Goal: Task Accomplishment & Management: Manage account settings

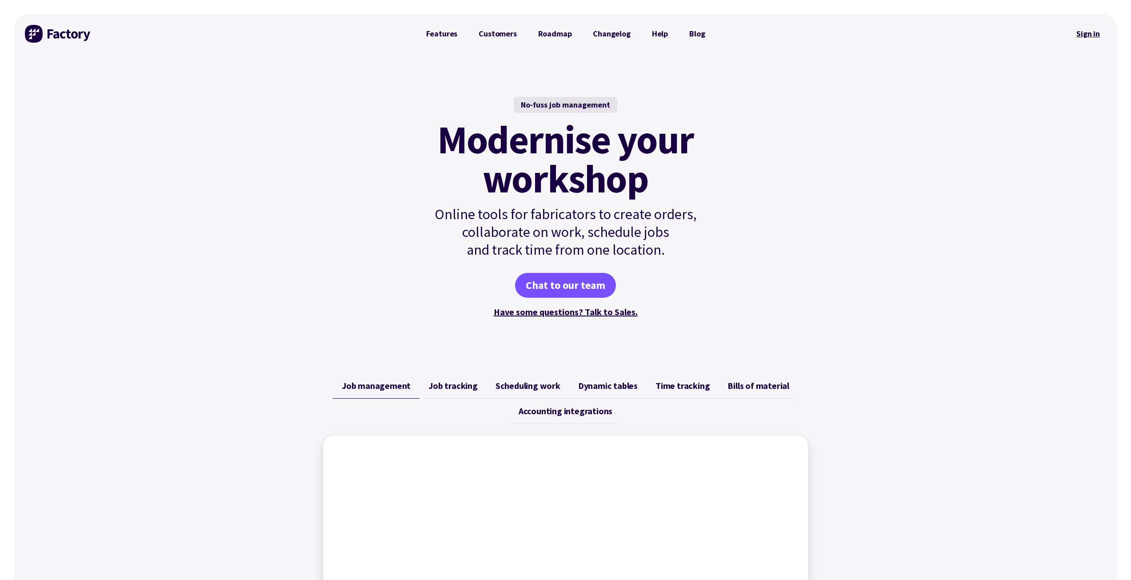
click at [1084, 34] on link "Sign in" at bounding box center [1088, 34] width 36 height 20
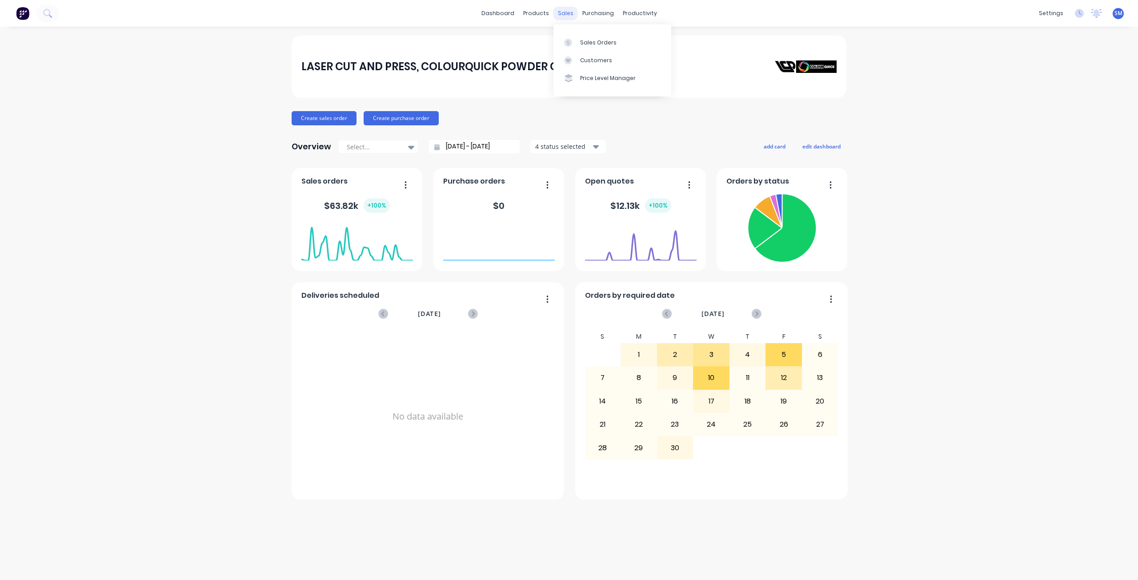
click at [562, 12] on div "sales" at bounding box center [565, 13] width 24 height 13
click at [600, 60] on div "Customers" at bounding box center [596, 60] width 32 height 8
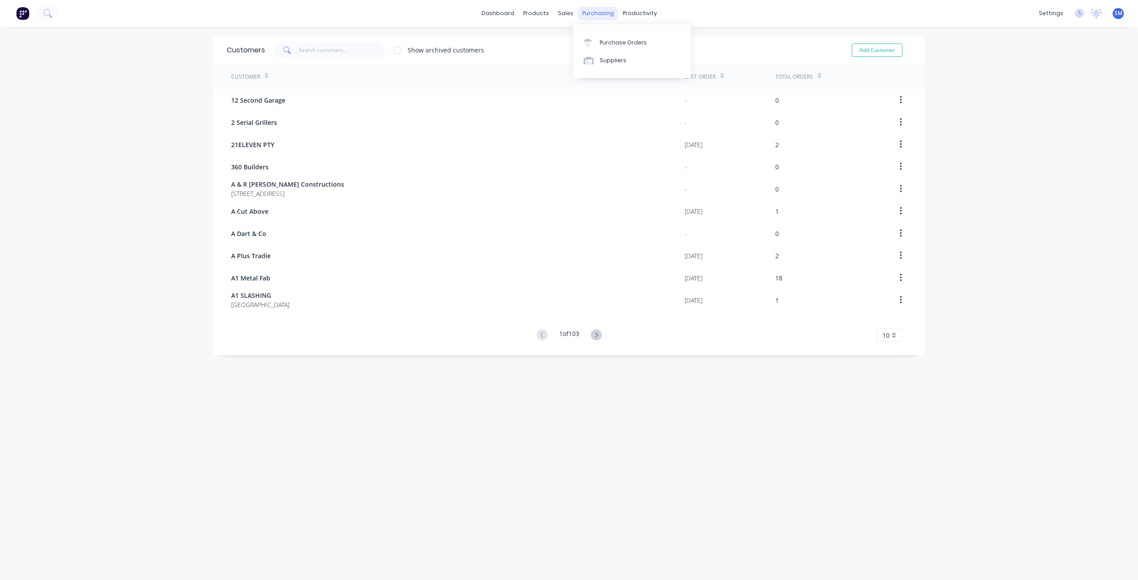
click at [578, 12] on div "purchasing" at bounding box center [598, 13] width 40 height 13
click at [559, 11] on div "sales" at bounding box center [565, 13] width 24 height 13
click at [585, 43] on div "Sales Orders" at bounding box center [595, 43] width 36 height 8
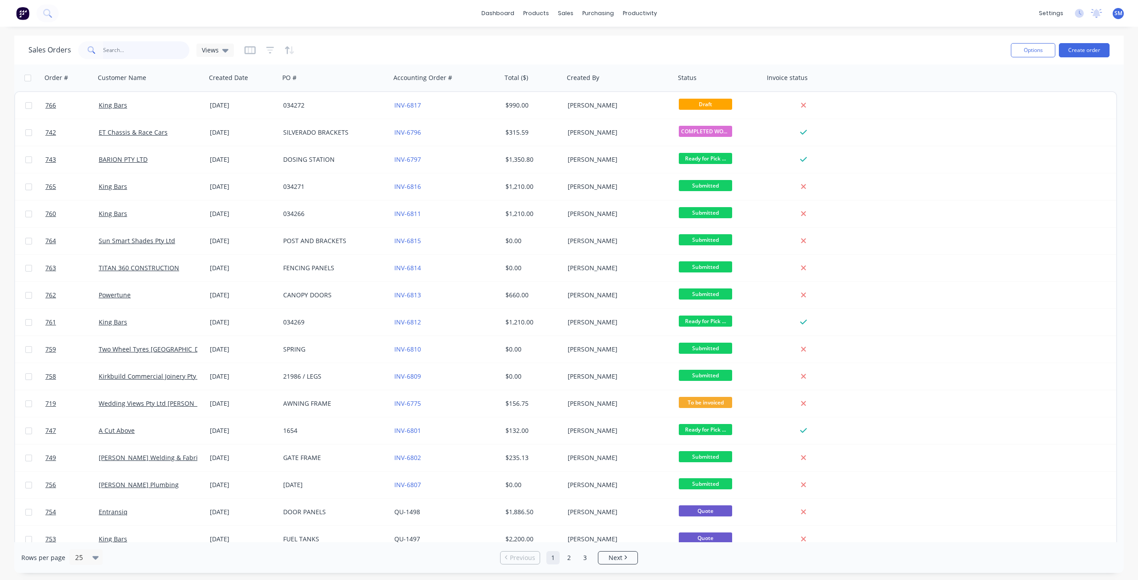
click at [107, 47] on input "text" at bounding box center [146, 50] width 87 height 18
click at [285, 48] on icon "button" at bounding box center [287, 50] width 4 height 8
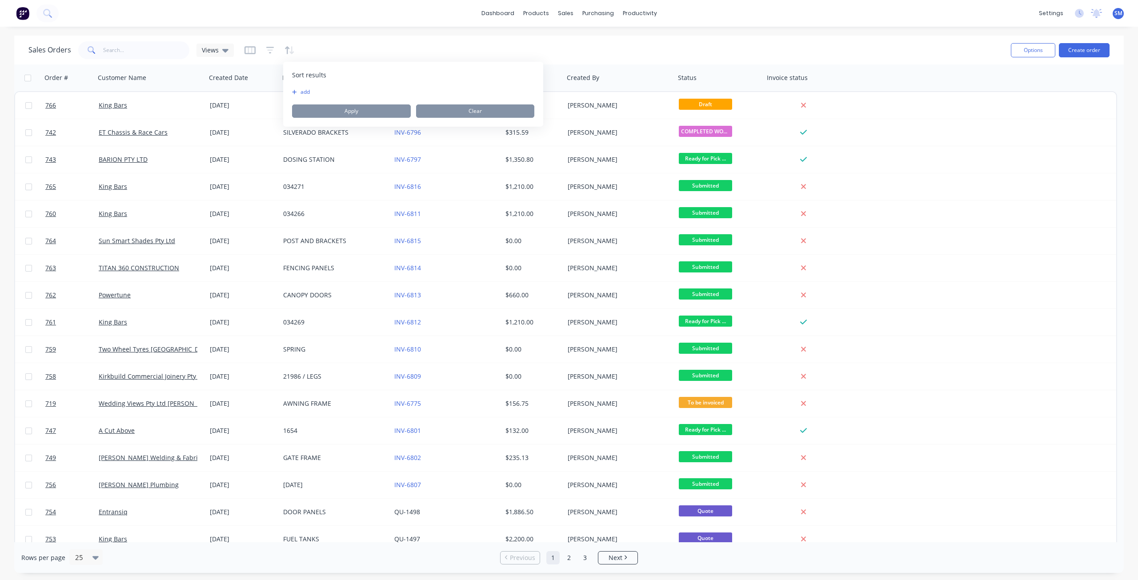
click at [303, 93] on button "add" at bounding box center [297, 91] width 11 height 7
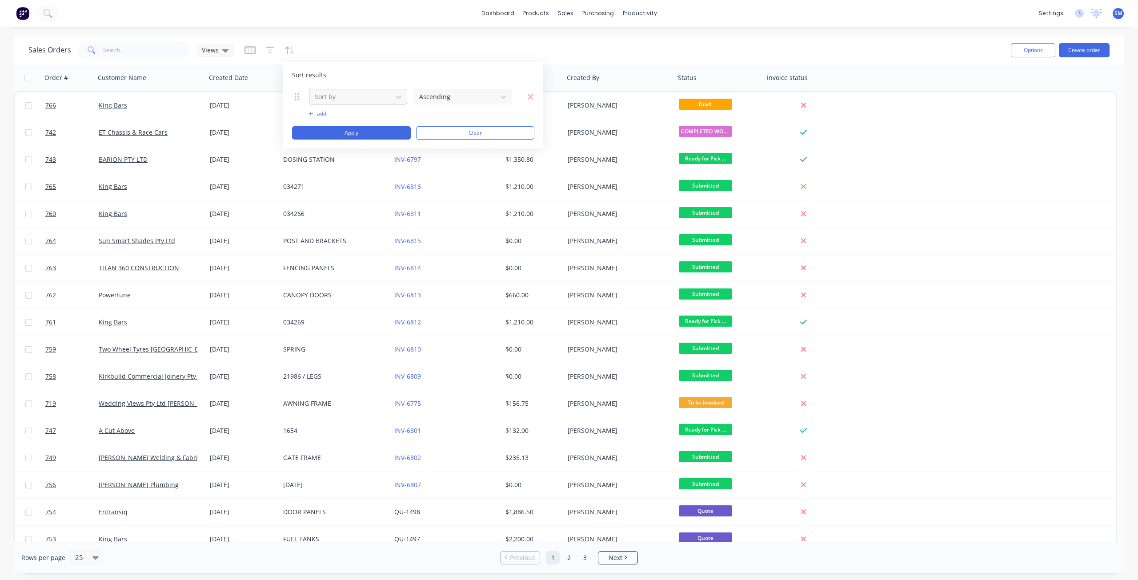
click at [339, 93] on div at bounding box center [351, 96] width 74 height 11
click at [335, 230] on div "Status" at bounding box center [358, 233] width 98 height 16
click at [338, 134] on button "Apply" at bounding box center [351, 132] width 119 height 13
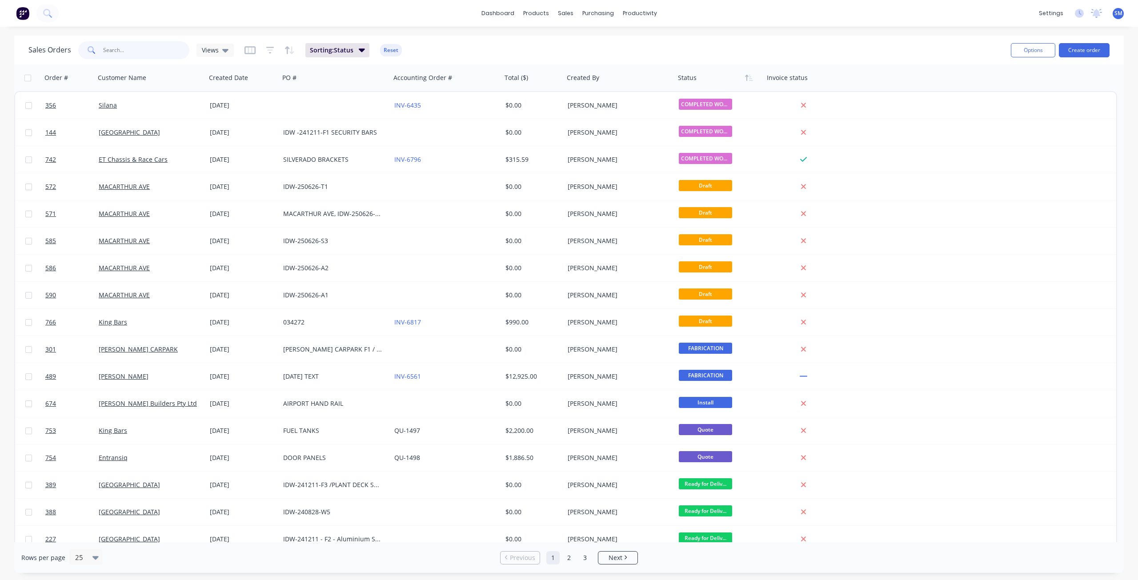
click at [112, 49] on input "text" at bounding box center [146, 50] width 87 height 18
type input "des"
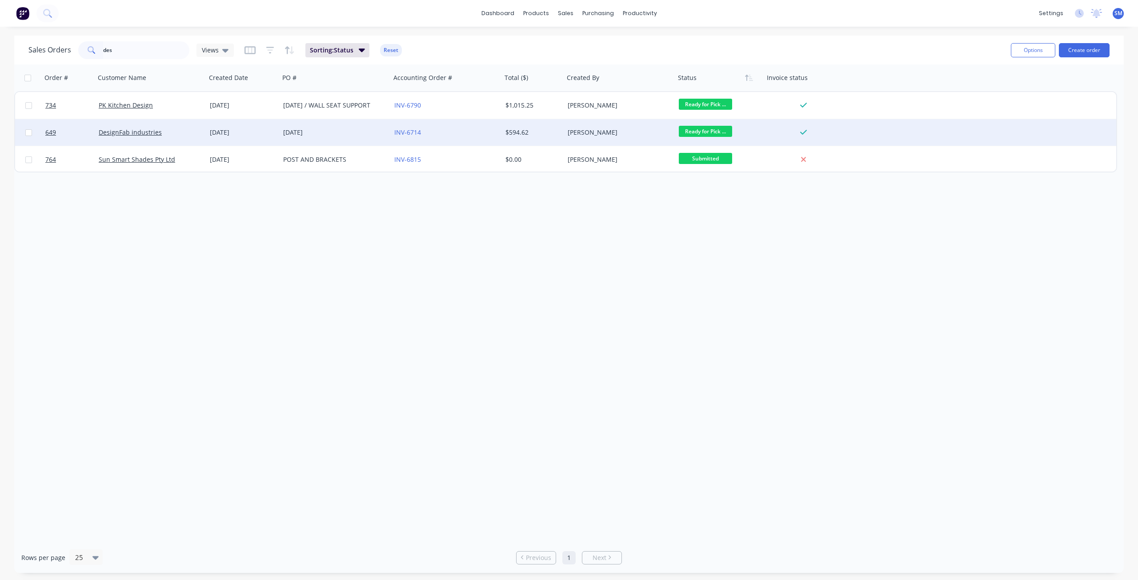
click at [713, 132] on span "Ready for Pick ..." at bounding box center [705, 131] width 53 height 11
click at [707, 237] on span "COMPLETED WORKS" at bounding box center [712, 236] width 60 height 8
drag, startPoint x: 126, startPoint y: 48, endPoint x: 80, endPoint y: 49, distance: 45.3
click at [80, 49] on div "des" at bounding box center [133, 50] width 111 height 18
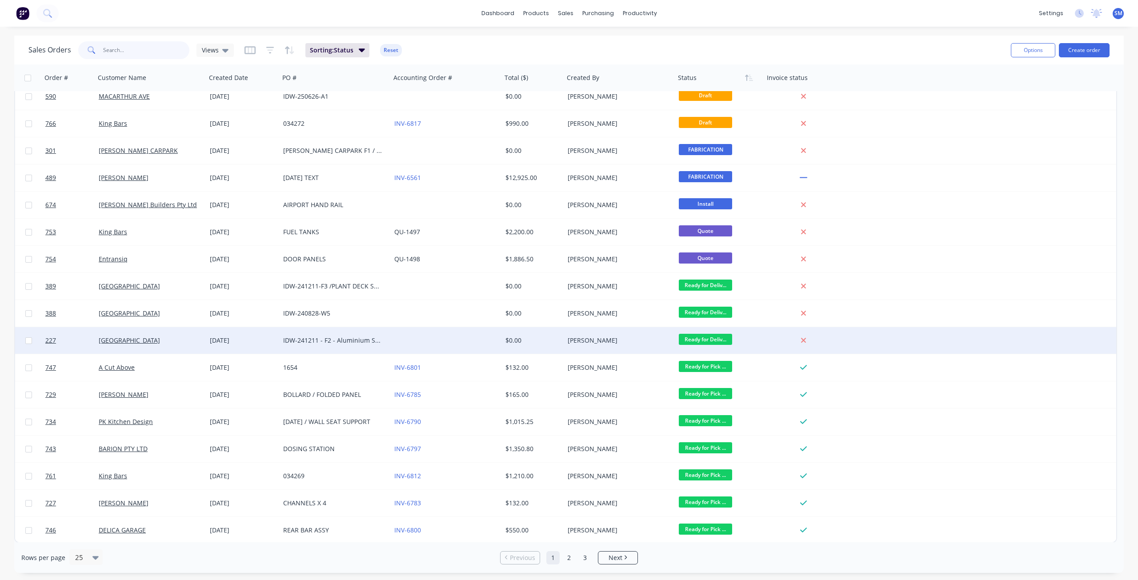
scroll to position [227, 0]
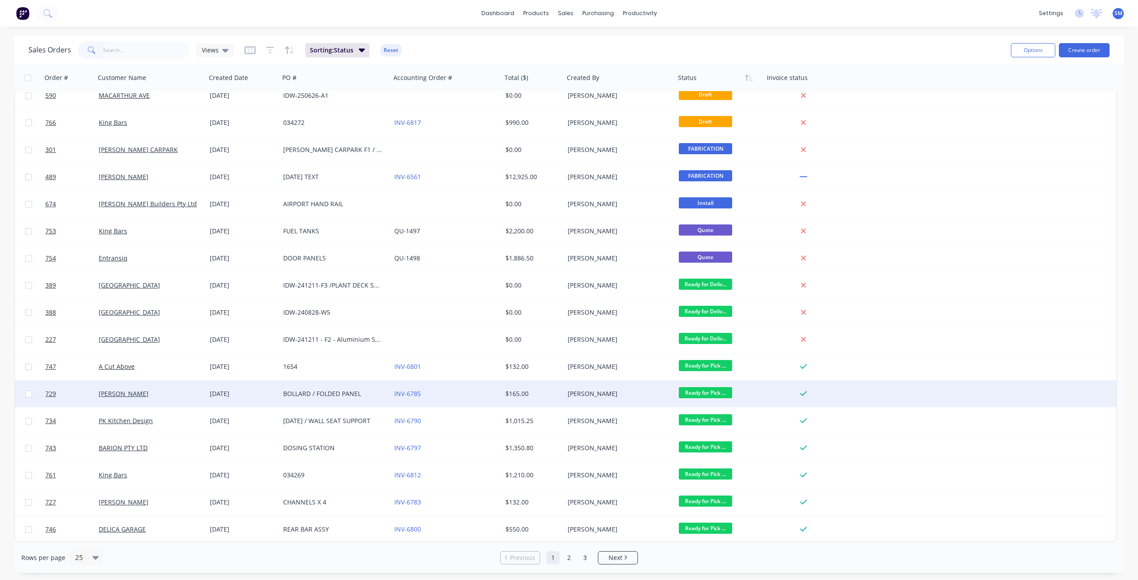
click at [695, 389] on span "Ready for Pick ..." at bounding box center [705, 392] width 53 height 11
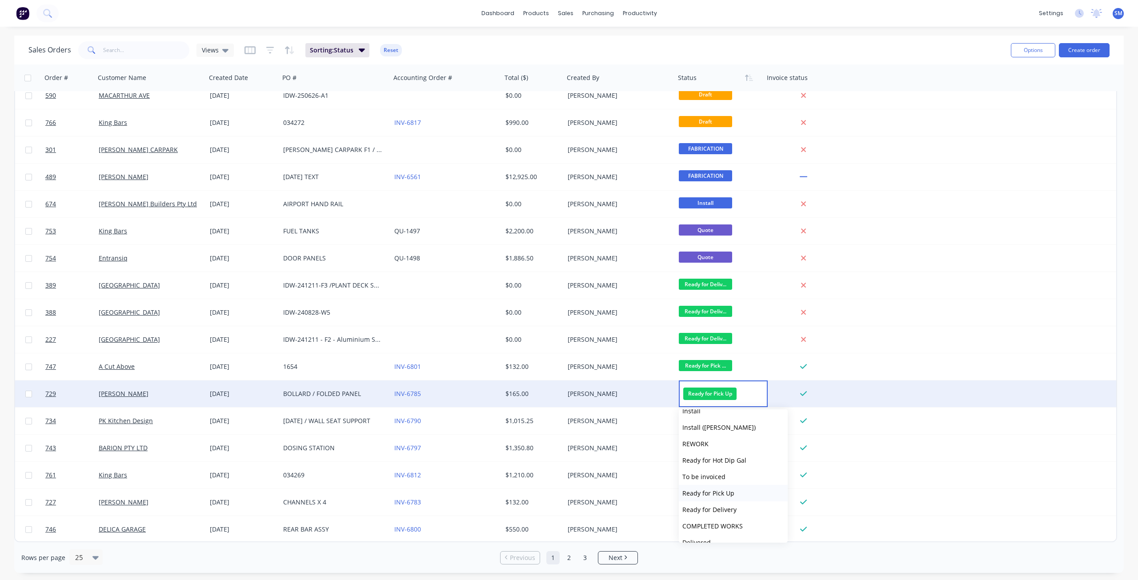
scroll to position [301, 0]
click at [714, 500] on span "COMPLETED WORKS" at bounding box center [712, 498] width 60 height 8
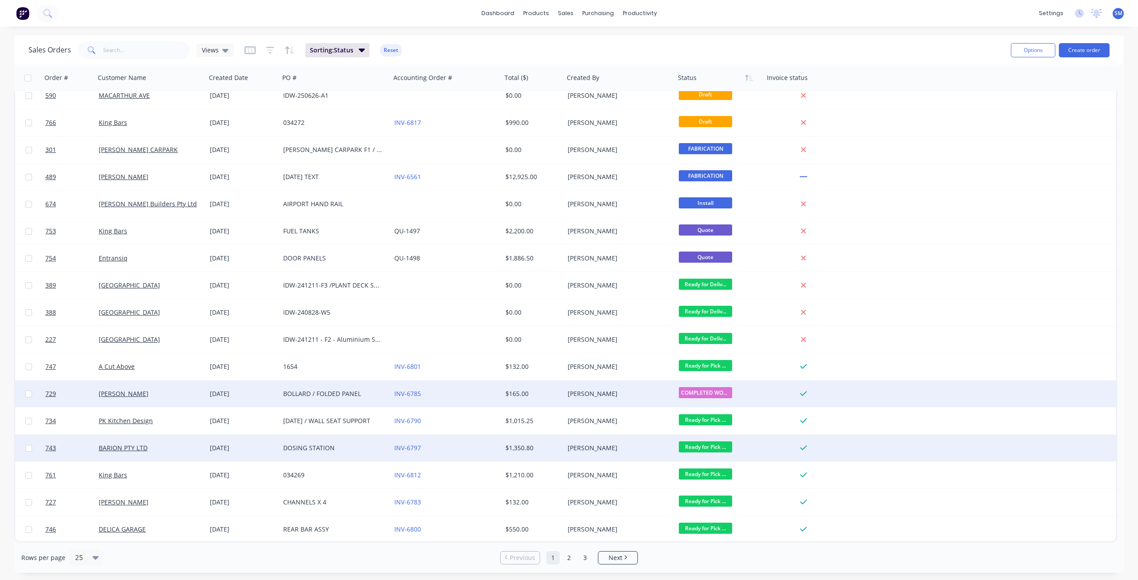
click at [711, 448] on span "Ready for Pick ..." at bounding box center [705, 446] width 53 height 11
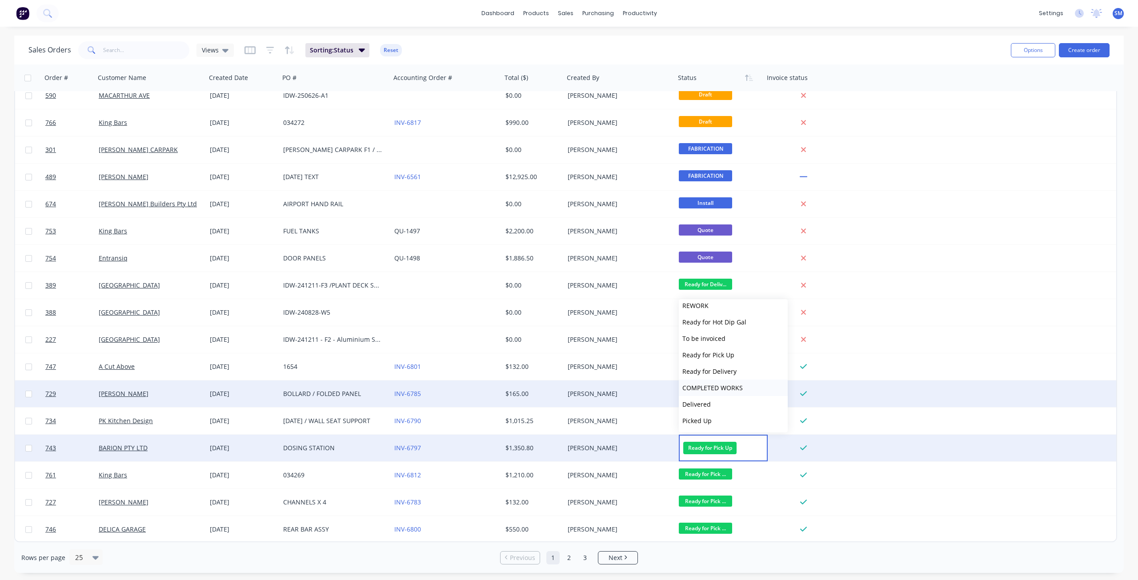
click at [711, 388] on span "COMPLETED WORKS" at bounding box center [712, 388] width 60 height 8
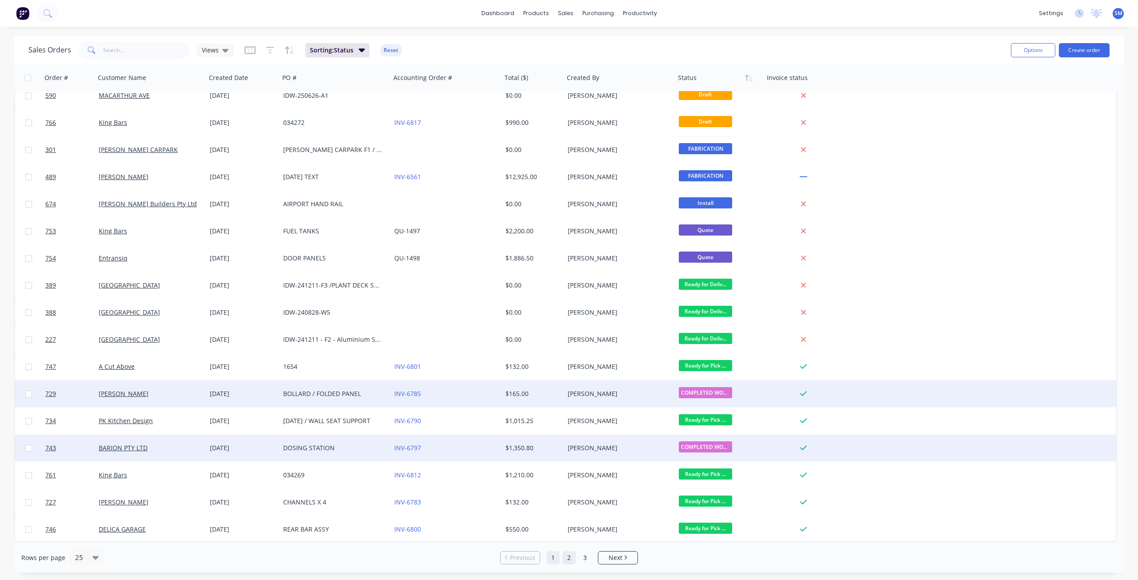
click at [571, 557] on link "2" at bounding box center [568, 557] width 13 height 13
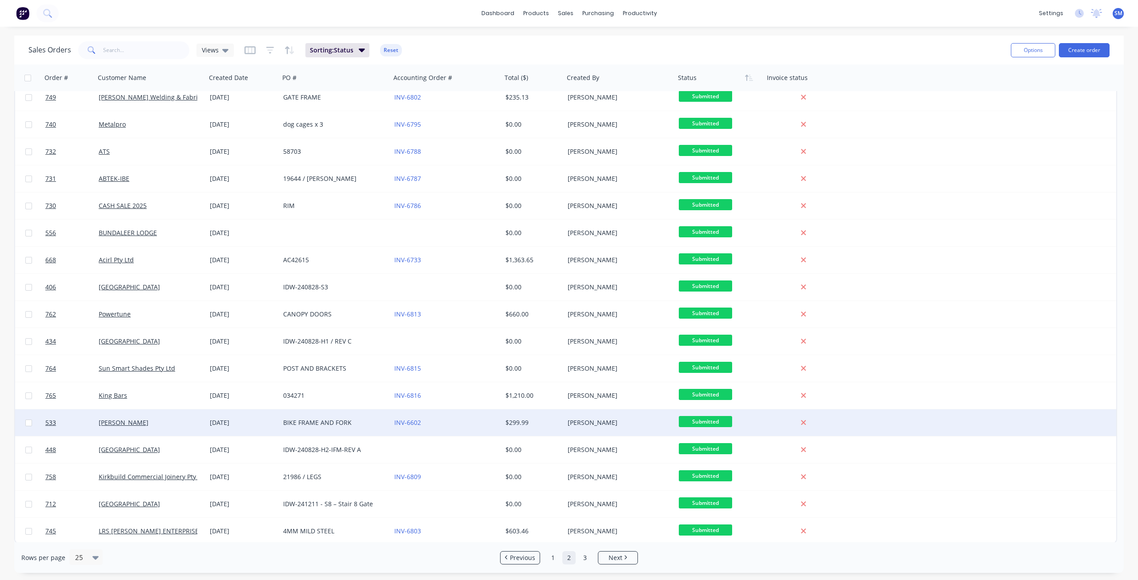
scroll to position [227, 0]
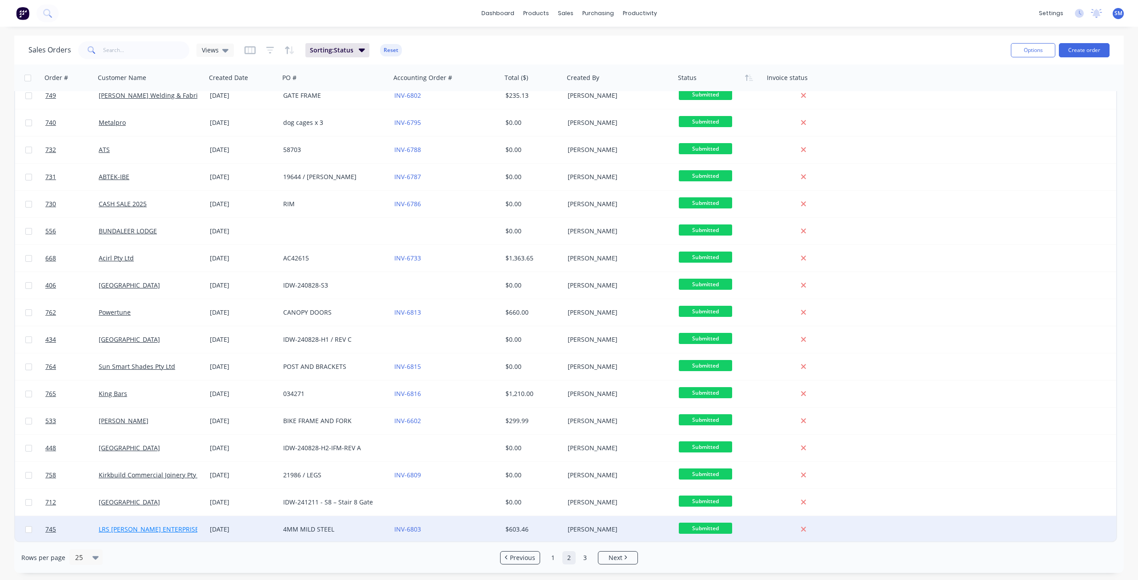
click at [176, 529] on link "LRS [PERSON_NAME] ENTERPRISES PTY LTD" at bounding box center [163, 529] width 129 height 8
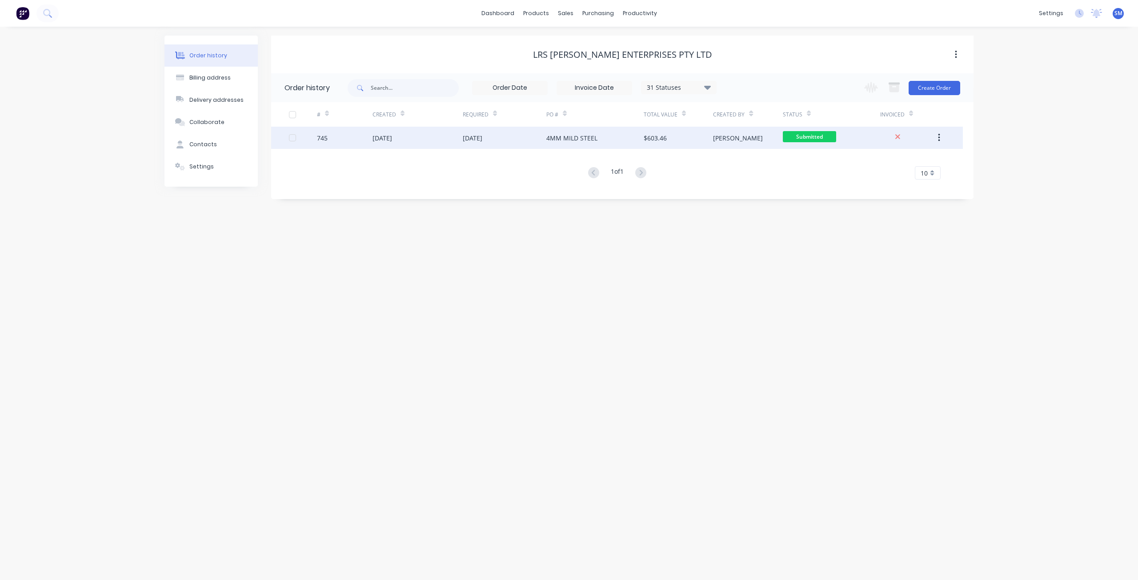
click at [521, 140] on div "[DATE]" at bounding box center [505, 138] width 84 height 22
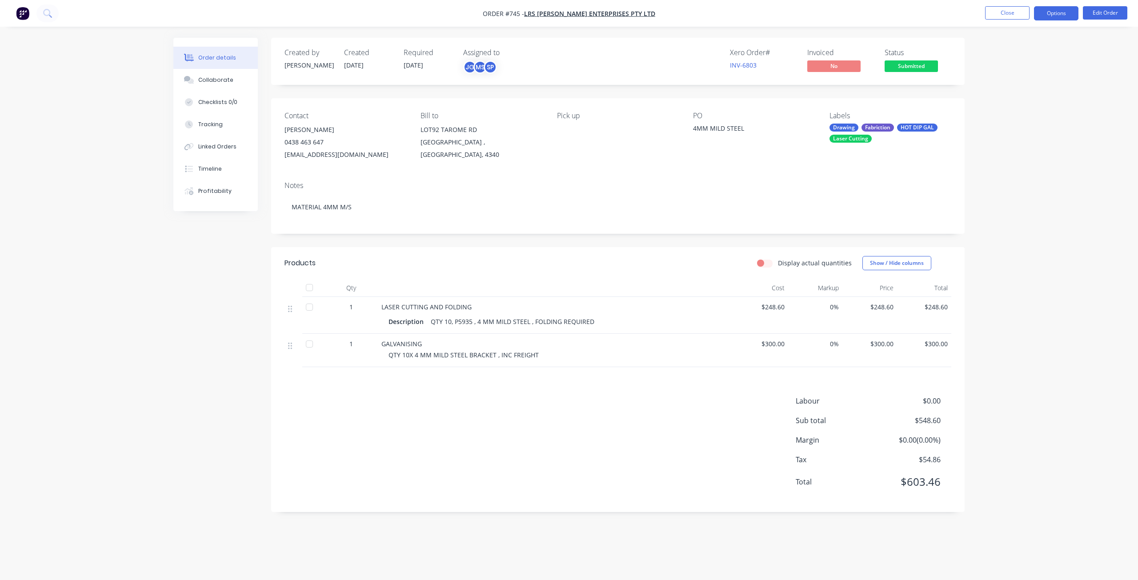
click at [1057, 11] on button "Options" at bounding box center [1056, 13] width 44 height 14
click at [912, 68] on span "Submitted" at bounding box center [911, 65] width 53 height 11
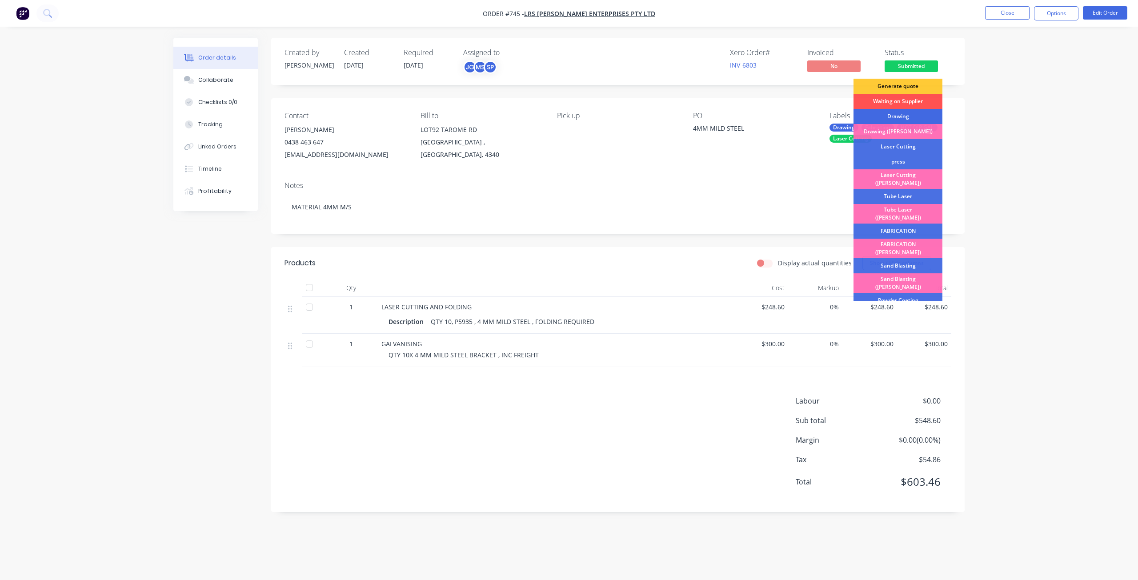
click at [891, 116] on div "Drawing" at bounding box center [897, 116] width 89 height 15
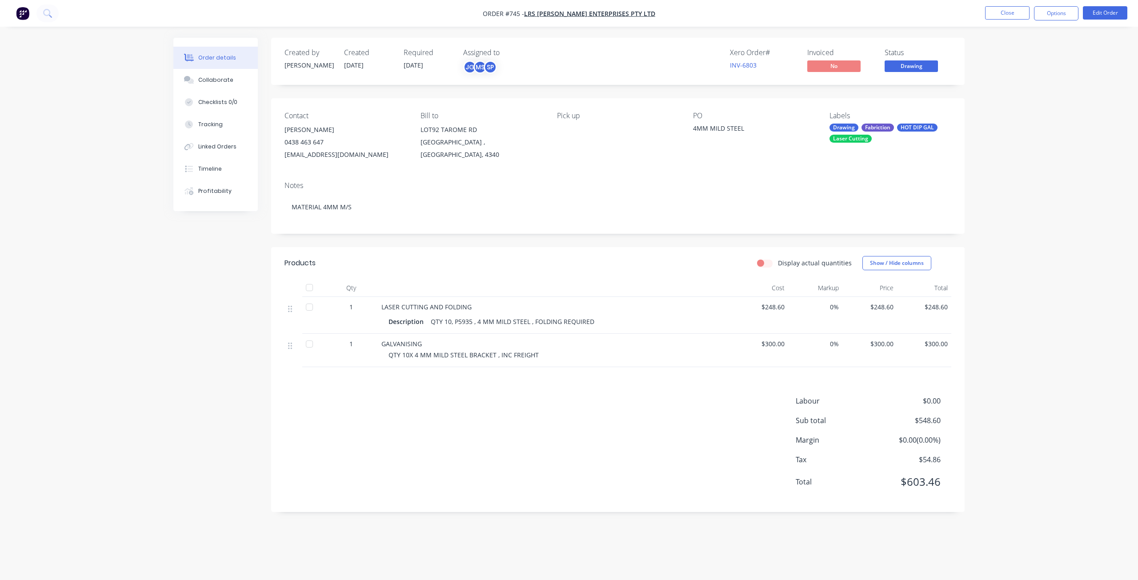
click at [909, 68] on span "Drawing" at bounding box center [911, 65] width 53 height 11
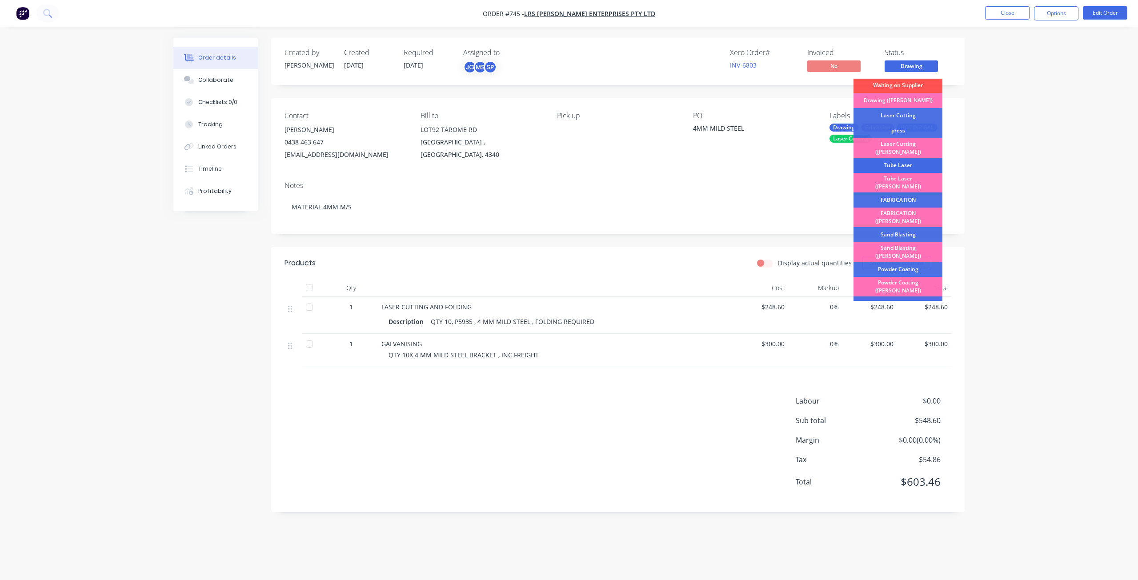
scroll to position [44, 0]
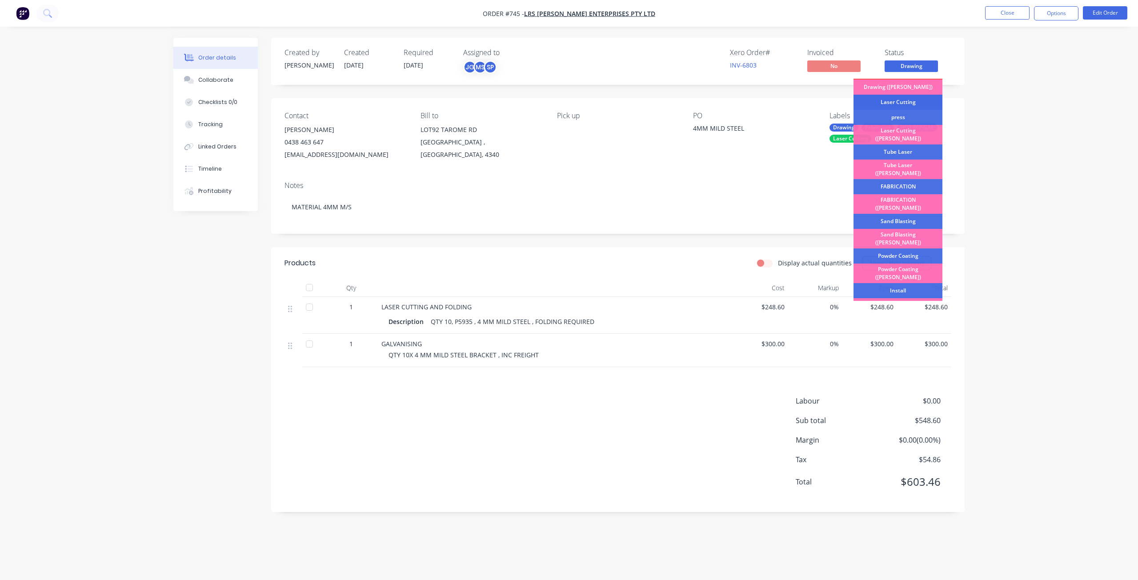
click at [882, 104] on div "Laser Cutting" at bounding box center [897, 102] width 89 height 15
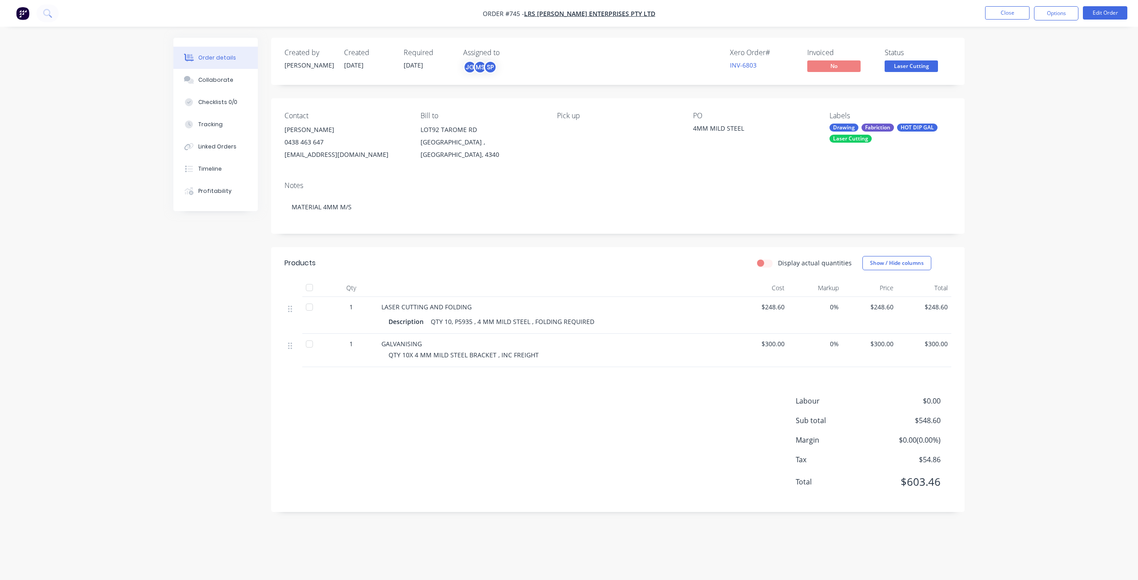
click at [914, 64] on span "Laser Cutting" at bounding box center [911, 65] width 53 height 11
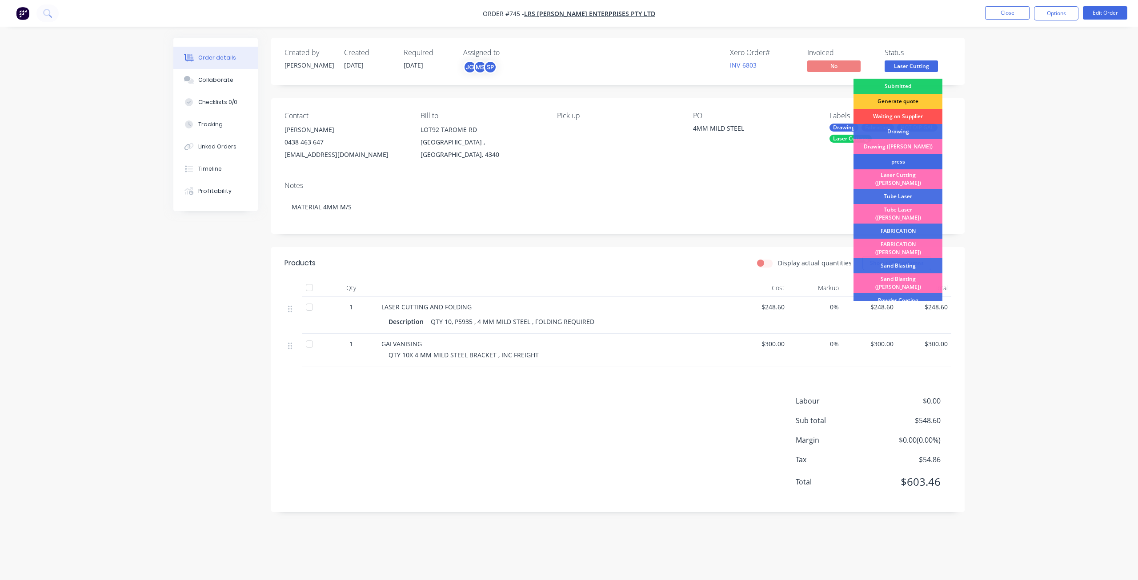
click at [887, 158] on div "press" at bounding box center [897, 161] width 89 height 15
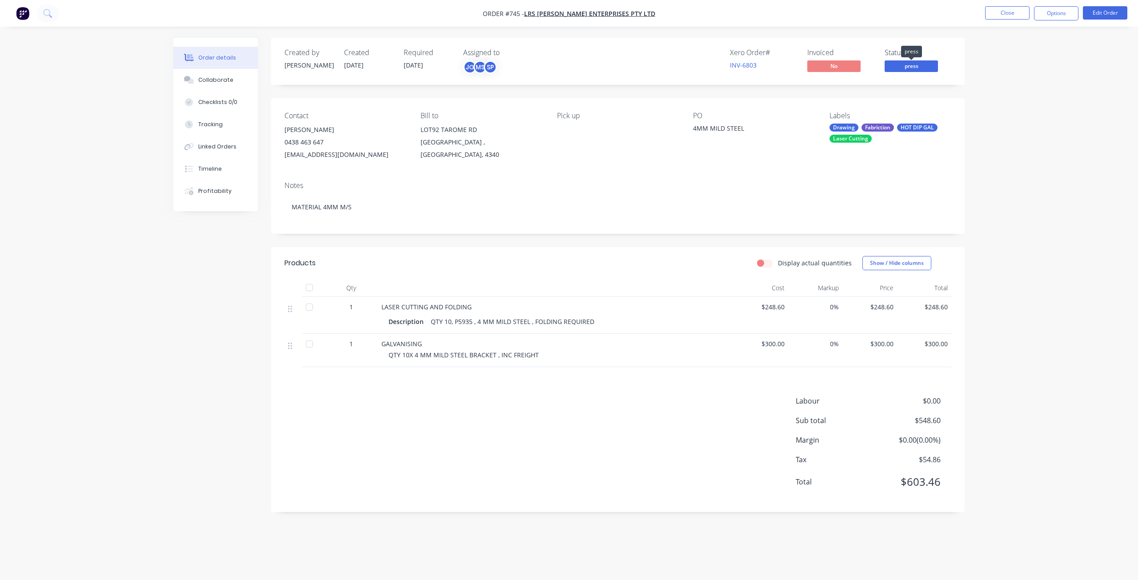
click at [912, 66] on span "press" at bounding box center [911, 65] width 53 height 11
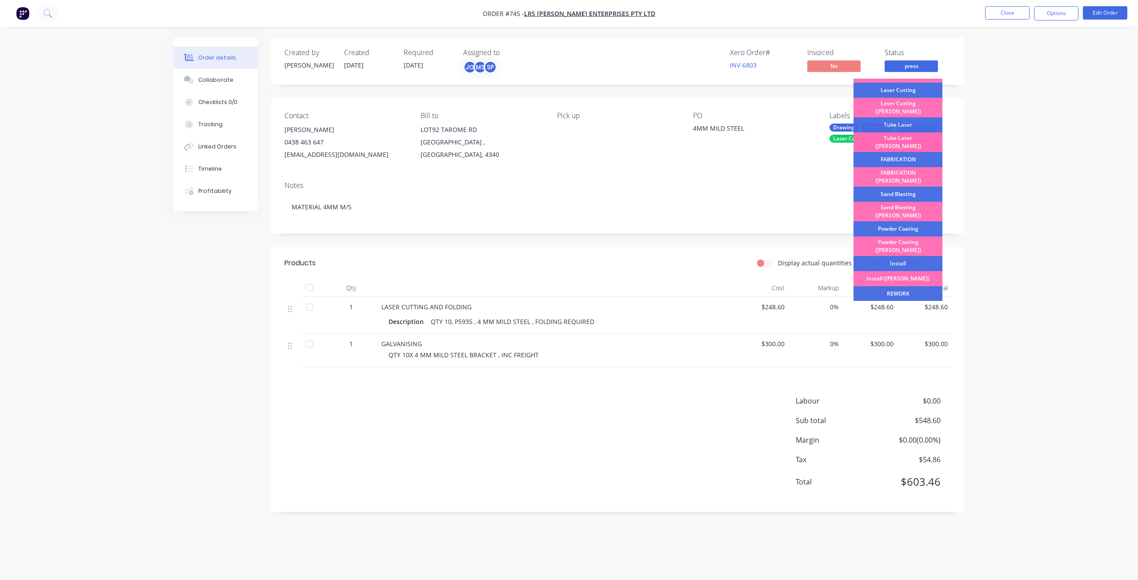
scroll to position [133, 0]
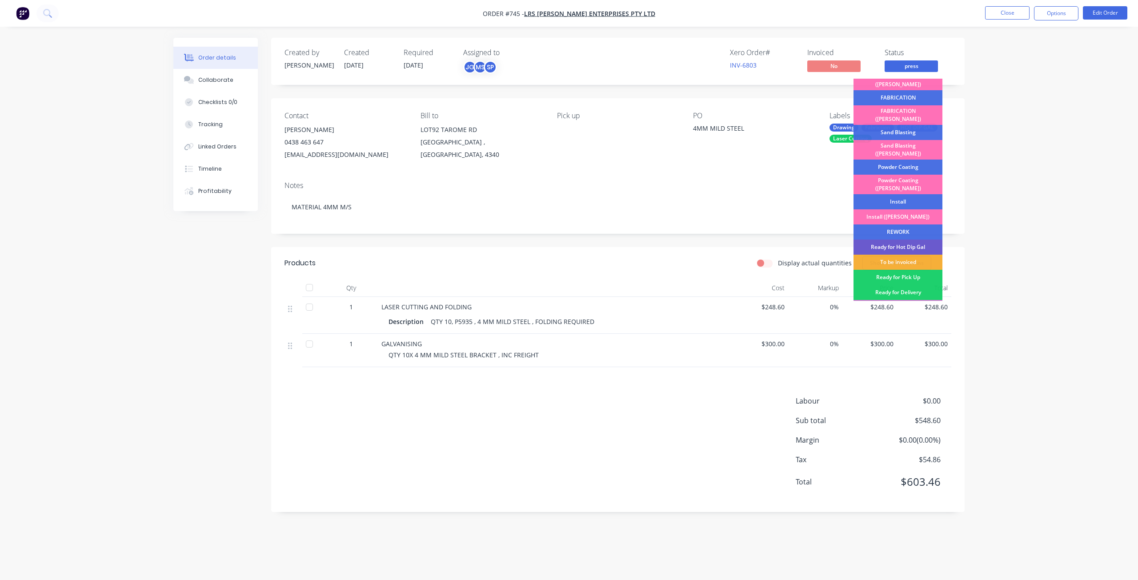
click at [898, 240] on div "Ready for Hot Dip Gal" at bounding box center [897, 247] width 89 height 15
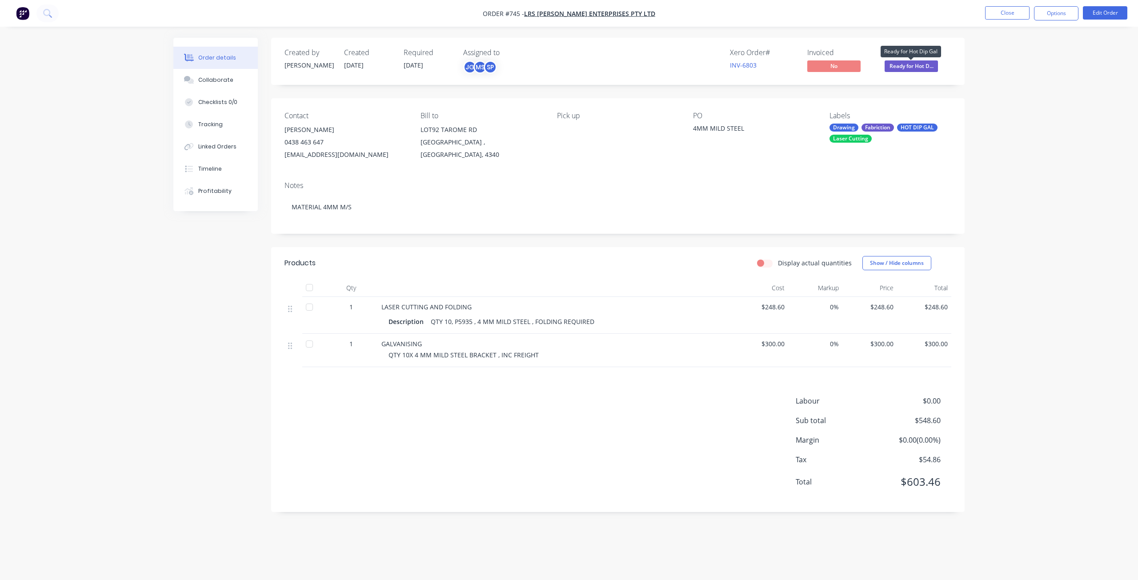
click at [913, 66] on span "Ready for Hot D..." at bounding box center [911, 65] width 53 height 11
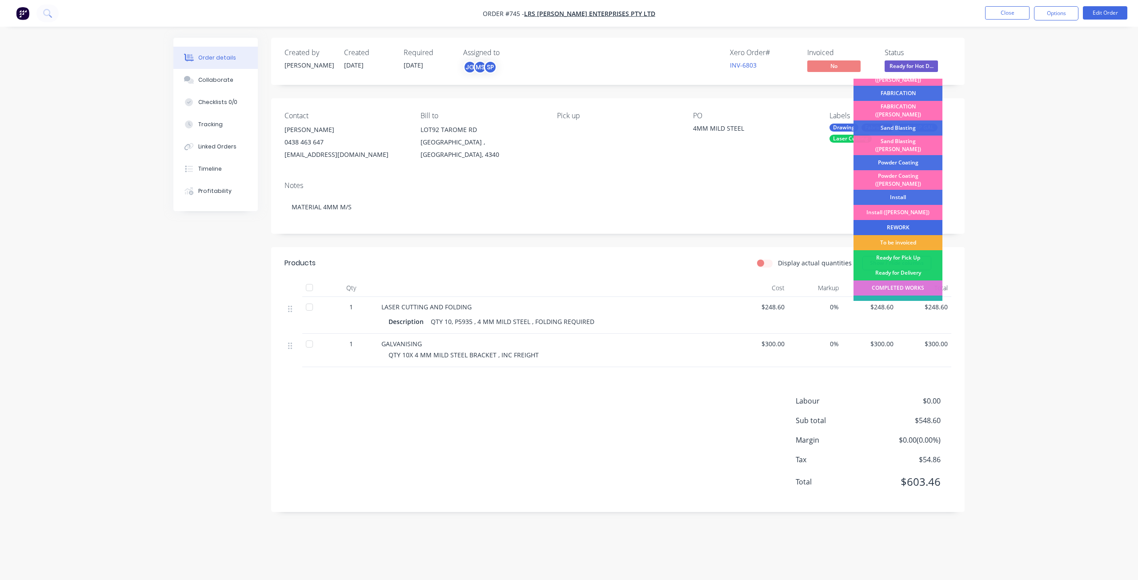
scroll to position [156, 0]
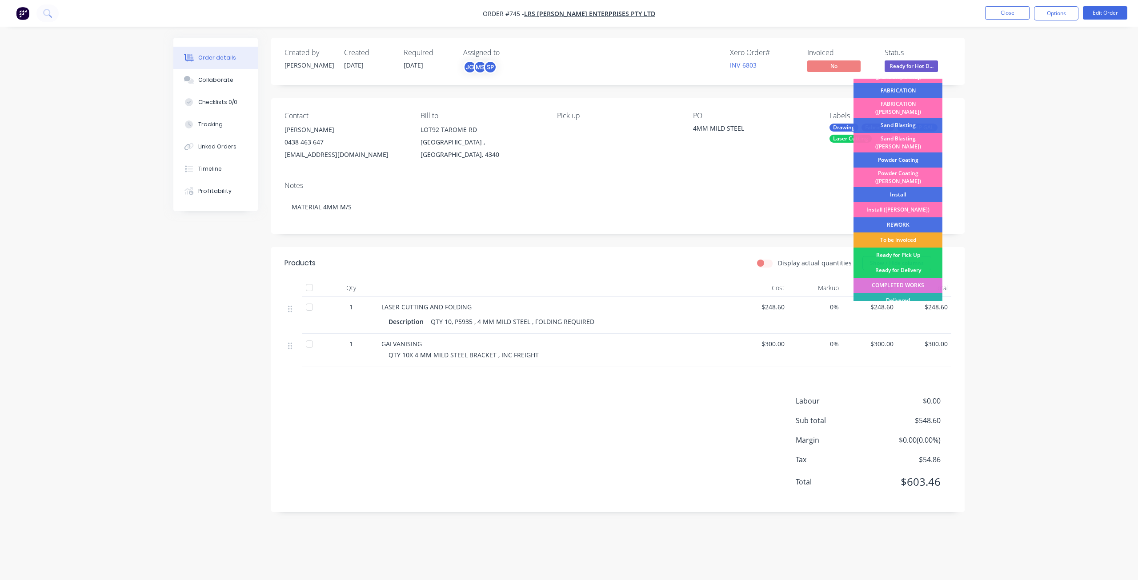
click at [905, 232] on div "To be invoiced" at bounding box center [897, 239] width 89 height 15
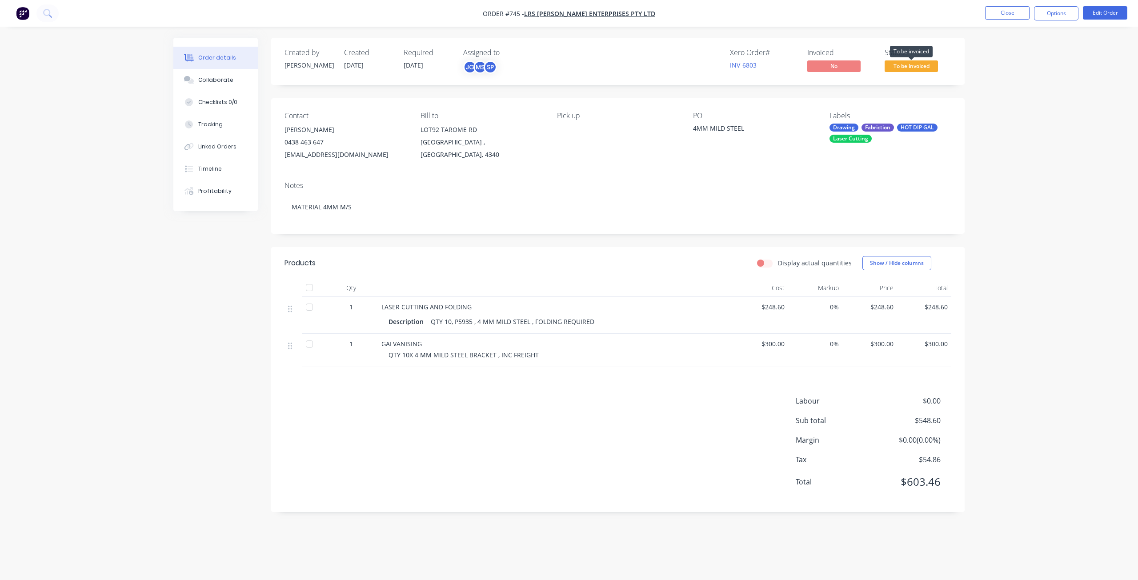
click at [916, 68] on span "To be invoiced" at bounding box center [911, 65] width 53 height 11
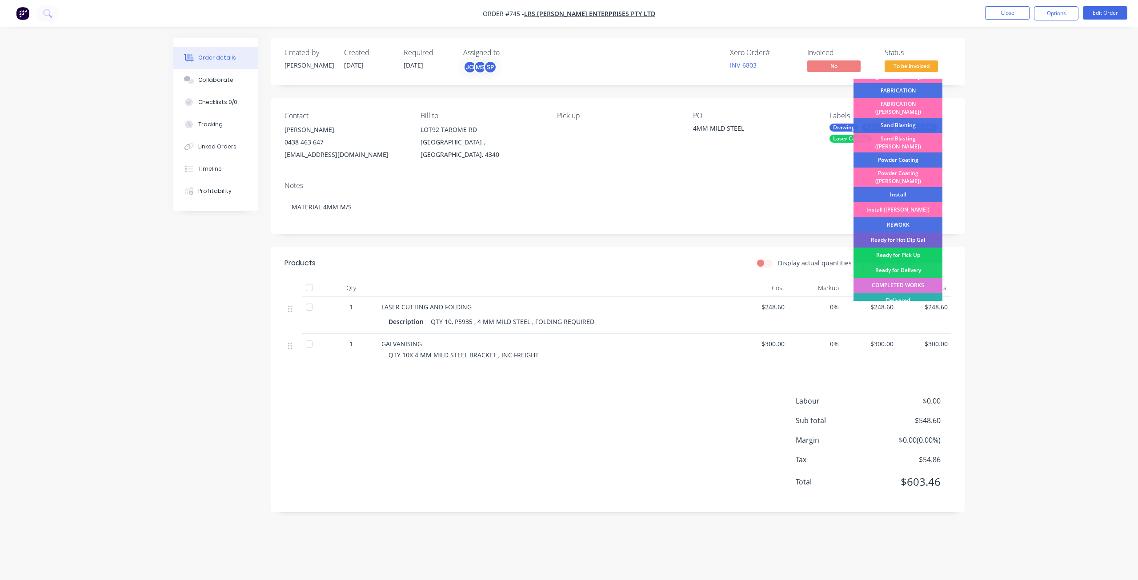
click at [894, 248] on div "Ready for Pick Up" at bounding box center [897, 255] width 89 height 15
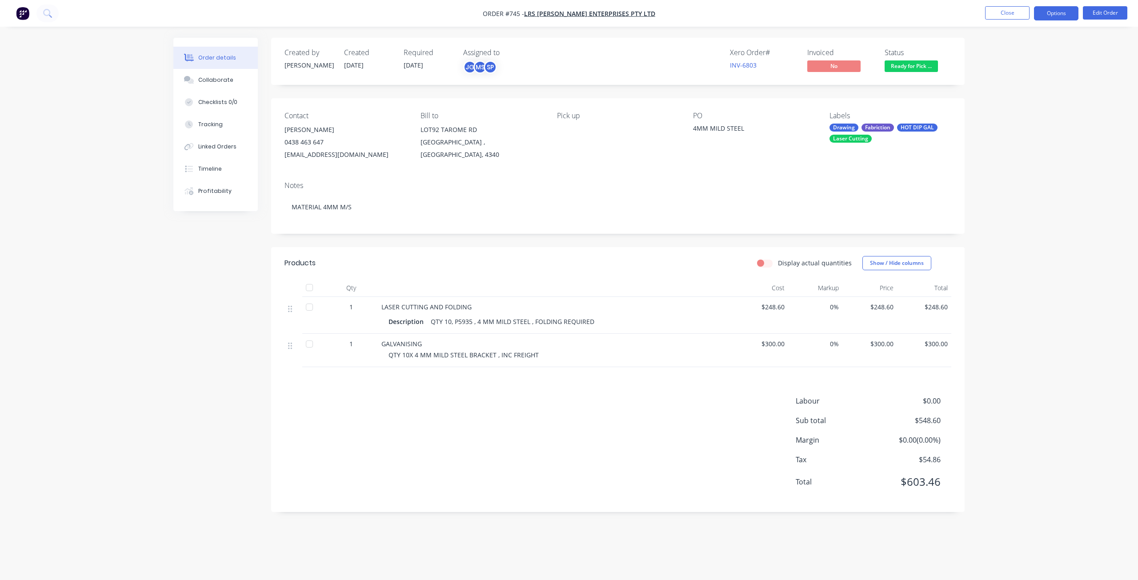
click at [1068, 12] on button "Options" at bounding box center [1056, 13] width 44 height 14
click at [1002, 51] on div "Invoice" at bounding box center [1030, 54] width 82 height 13
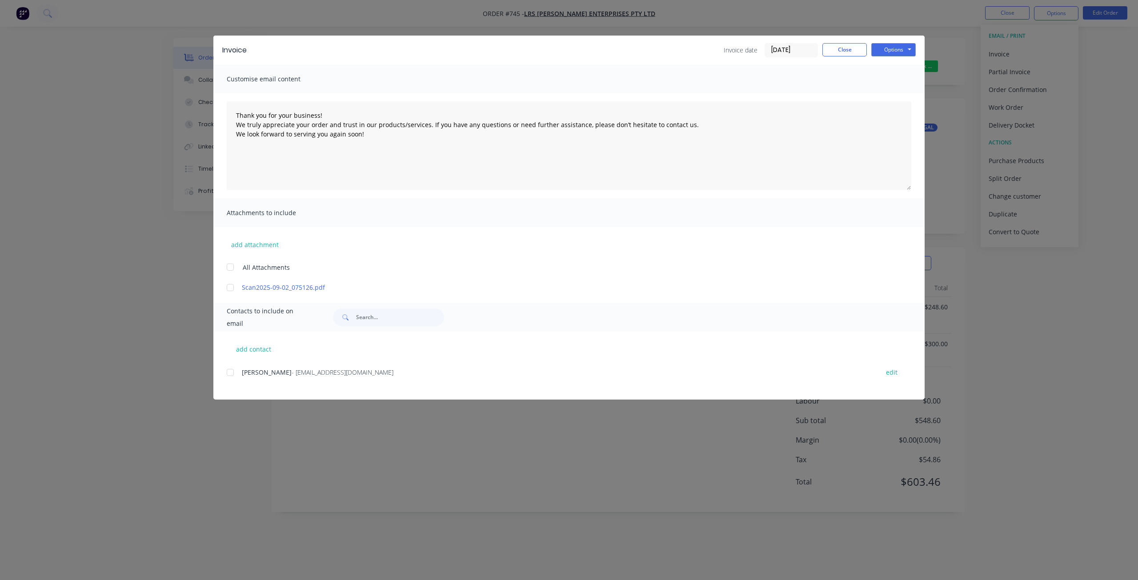
click at [230, 372] on div at bounding box center [230, 373] width 18 height 18
click at [886, 51] on button "Options" at bounding box center [893, 49] width 44 height 13
click at [891, 95] on button "Email" at bounding box center [899, 95] width 57 height 15
type textarea "Thank you for your business! We truly appreciate your order and trust in our pr…"
click at [836, 48] on button "Close" at bounding box center [844, 49] width 44 height 13
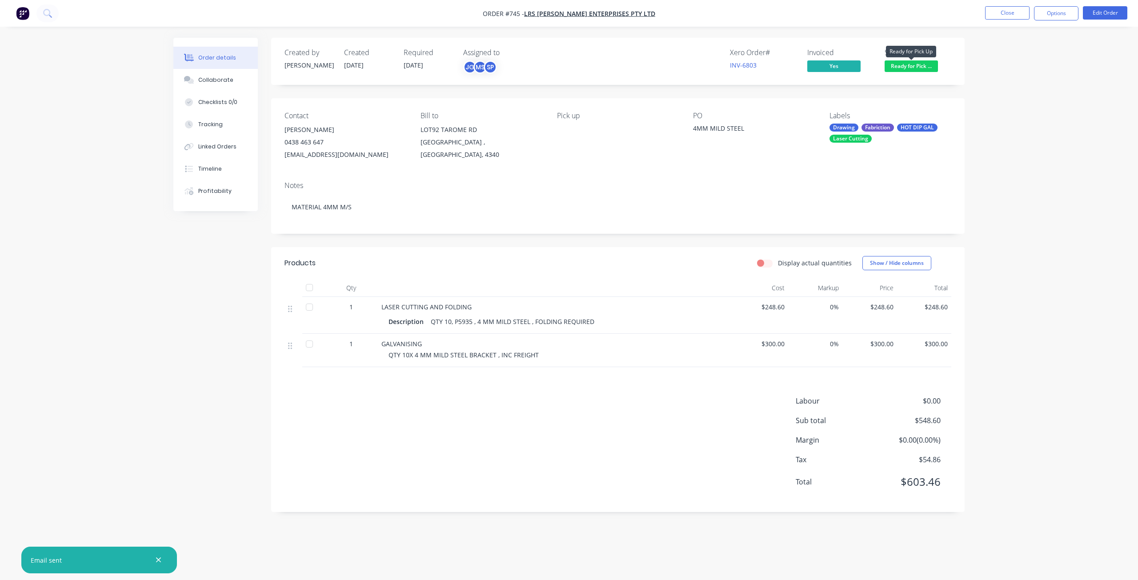
click at [914, 68] on span "Ready for Pick ..." at bounding box center [911, 65] width 53 height 11
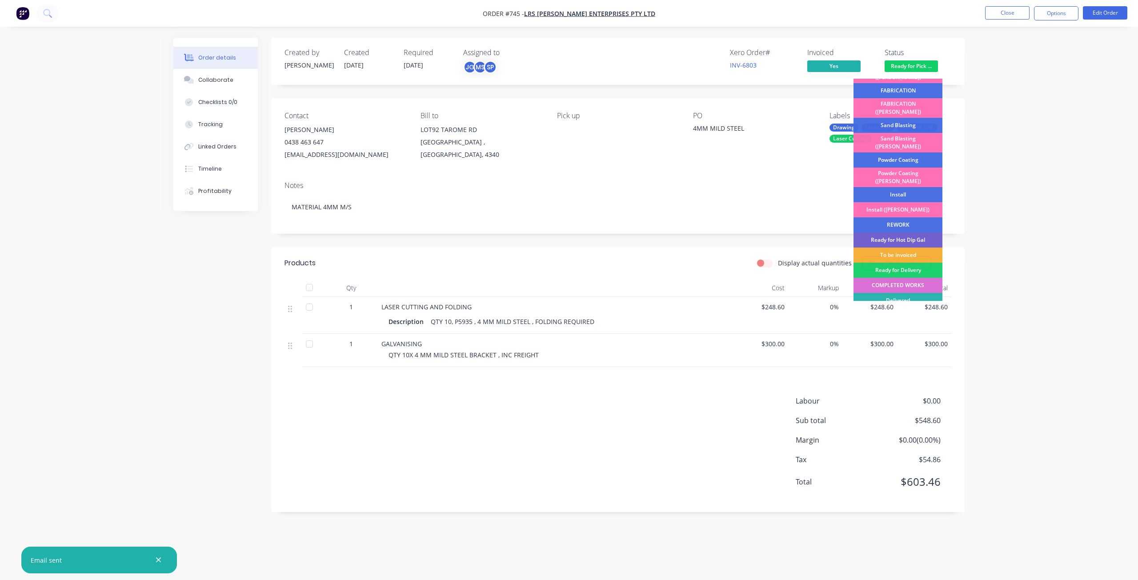
click at [900, 278] on div "COMPLETED WORKS" at bounding box center [897, 285] width 89 height 15
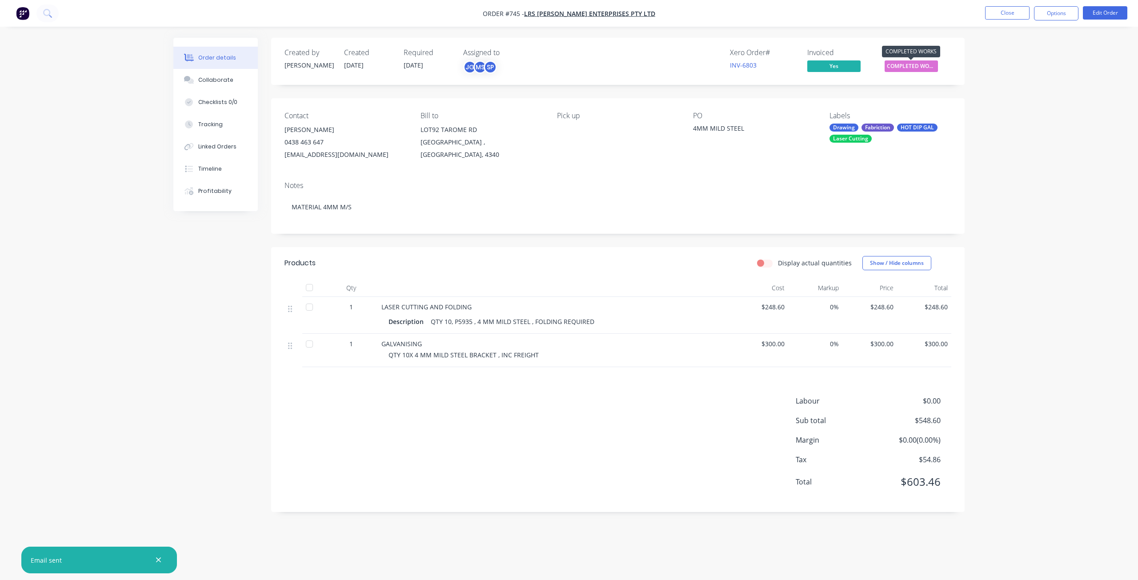
click at [909, 65] on span "COMPLETED WORKS" at bounding box center [911, 65] width 53 height 11
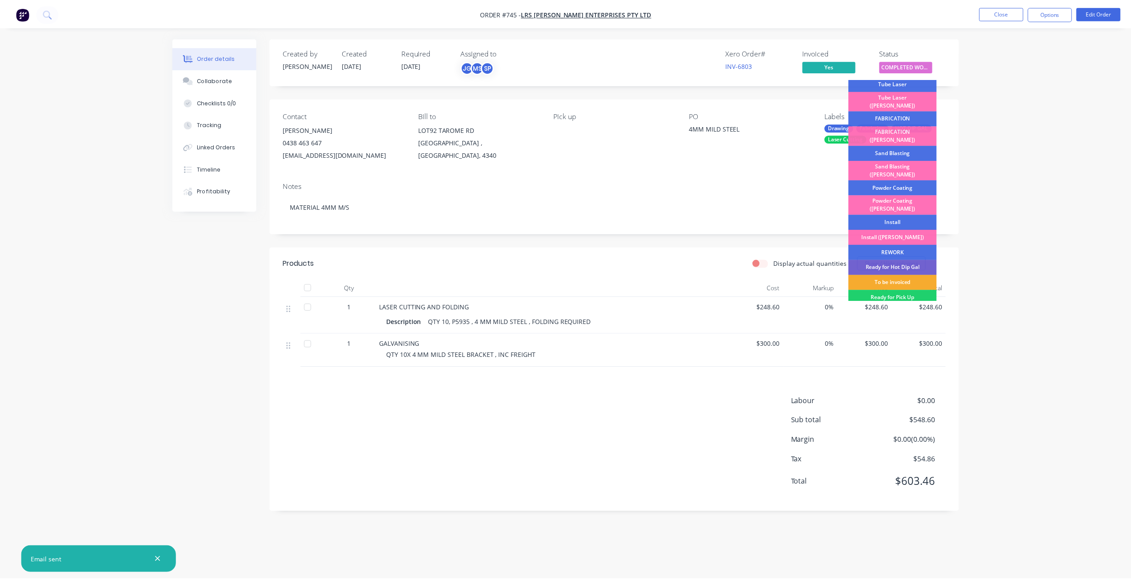
scroll to position [133, 0]
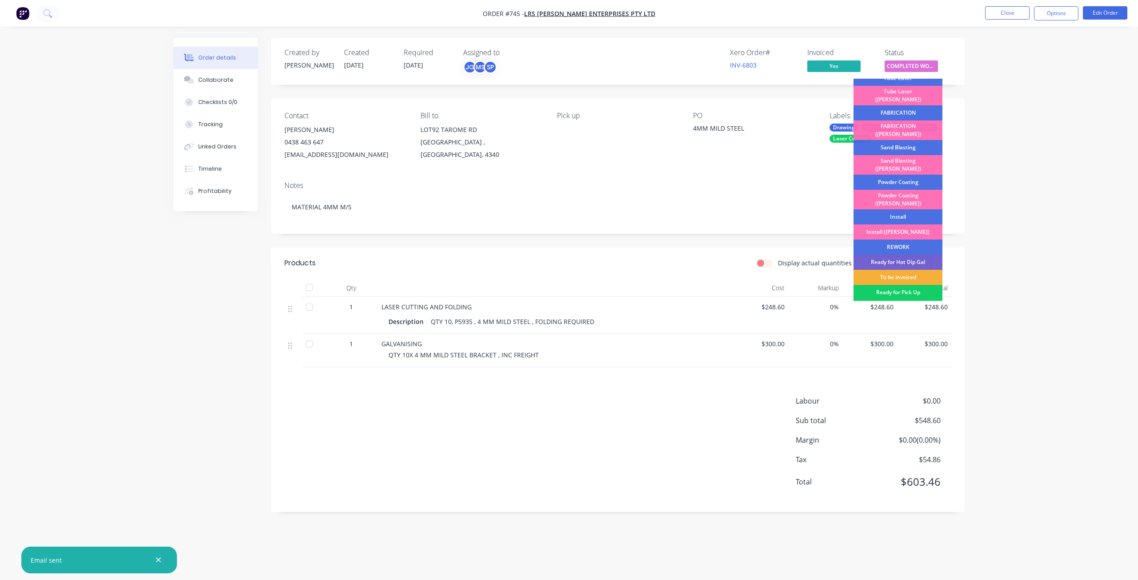
drag, startPoint x: 898, startPoint y: 269, endPoint x: 920, endPoint y: 269, distance: 21.8
click at [899, 285] on div "Ready for Pick Up" at bounding box center [897, 292] width 89 height 15
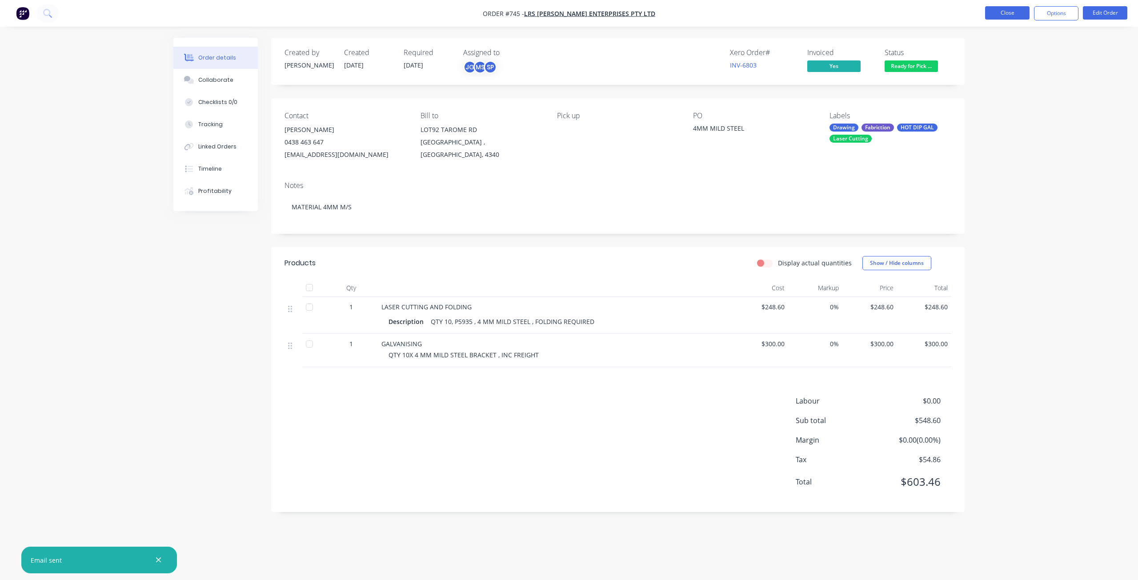
click at [1010, 18] on button "Close" at bounding box center [1007, 12] width 44 height 13
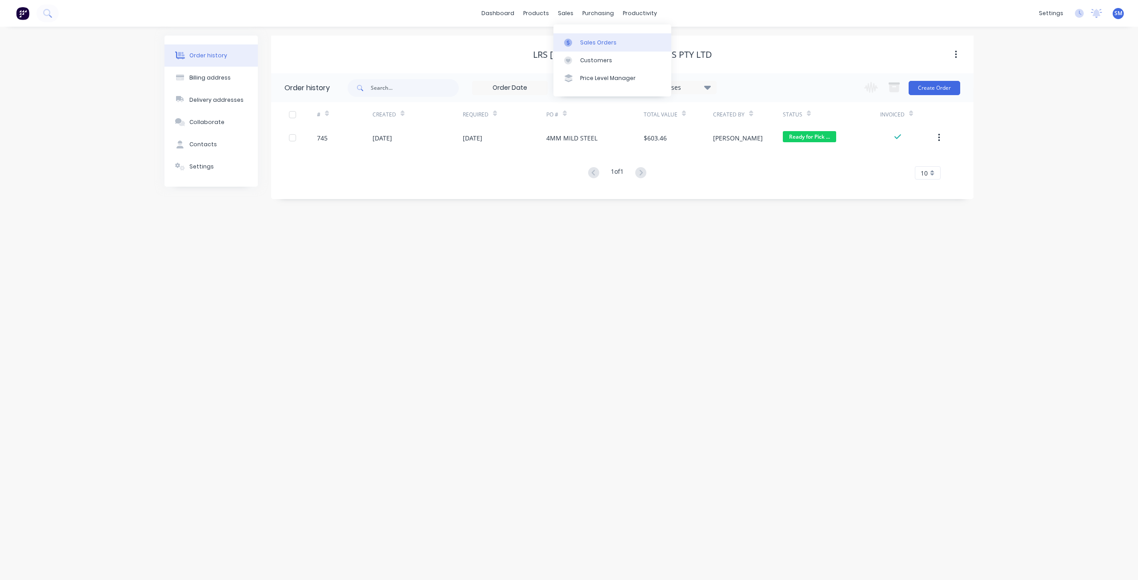
click at [595, 43] on div "Sales Orders" at bounding box center [598, 43] width 36 height 8
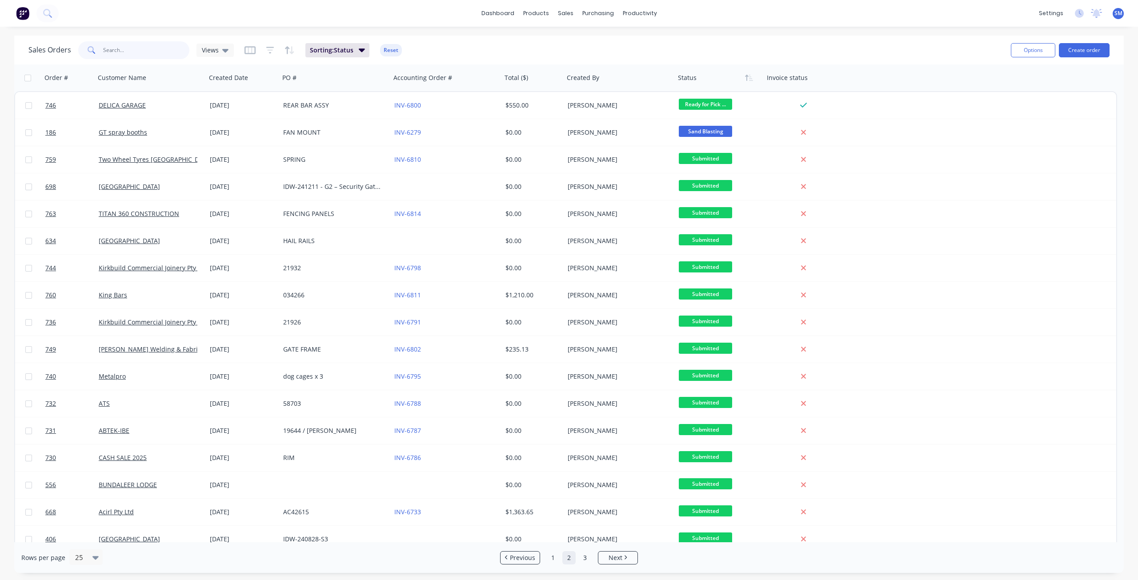
click at [116, 51] on input "text" at bounding box center [146, 50] width 87 height 18
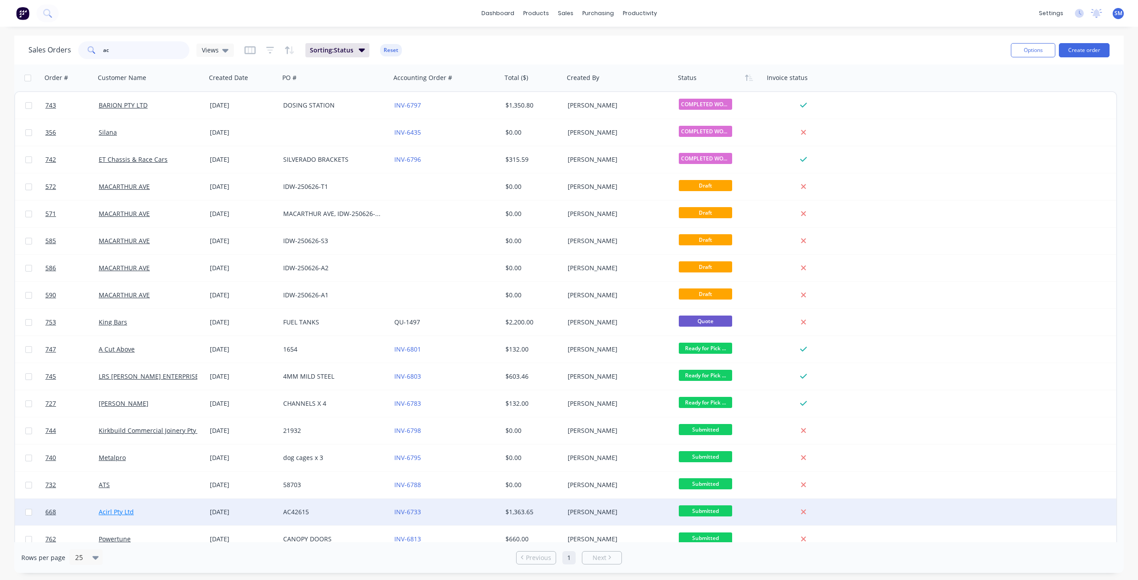
type input "ac"
click at [129, 513] on link "Acirl Pty Ltd" at bounding box center [116, 512] width 35 height 8
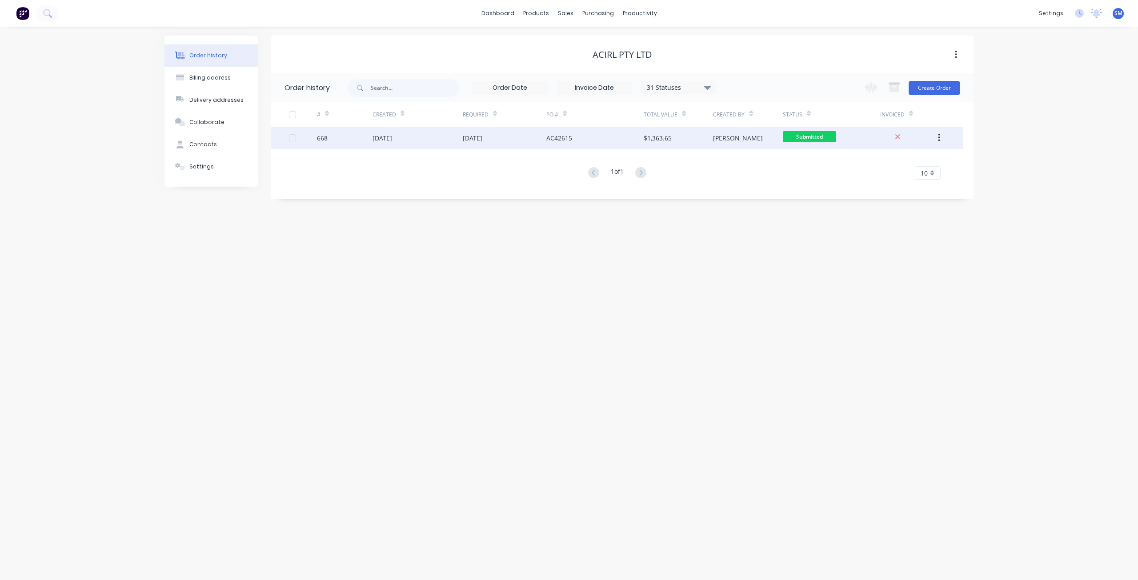
click at [561, 138] on div "AC42615" at bounding box center [559, 137] width 26 height 9
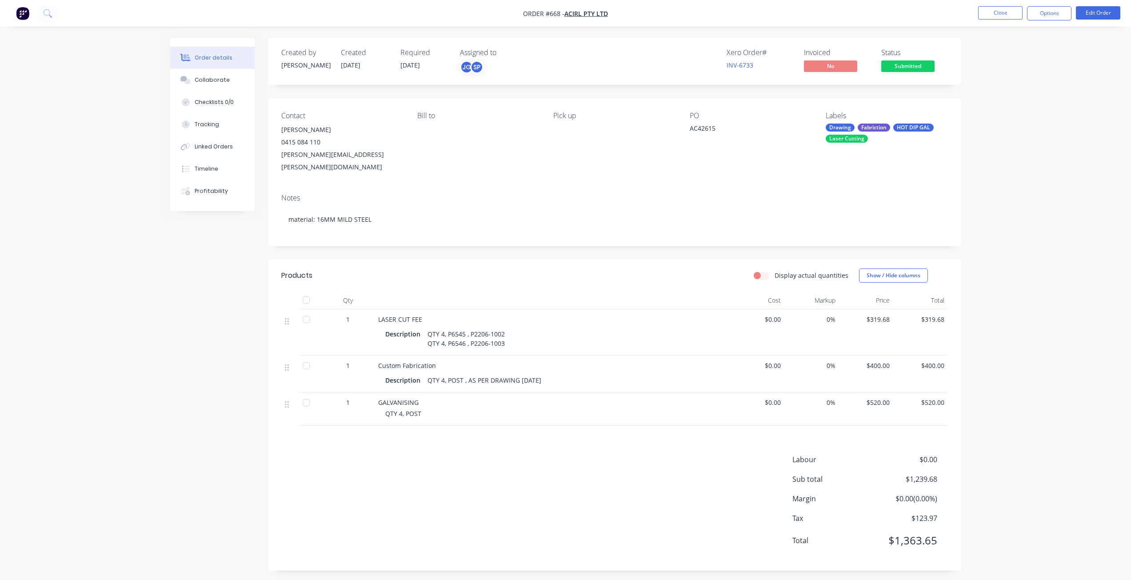
click at [911, 66] on span "Submitted" at bounding box center [907, 65] width 53 height 11
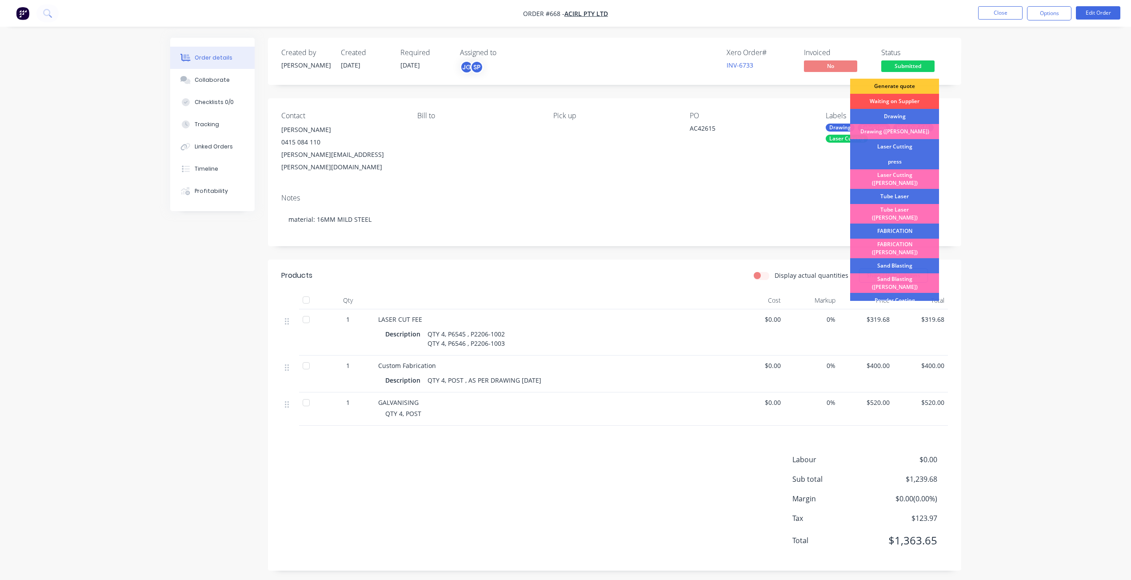
click at [896, 118] on div "Drawing" at bounding box center [894, 116] width 89 height 15
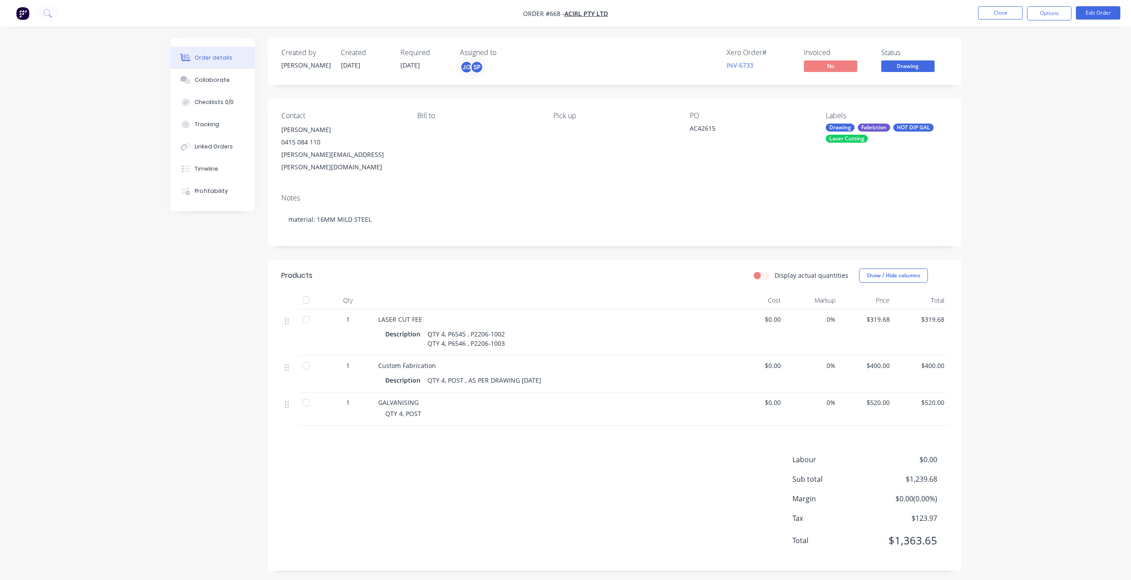
click at [910, 72] on button "Drawing" at bounding box center [907, 66] width 53 height 13
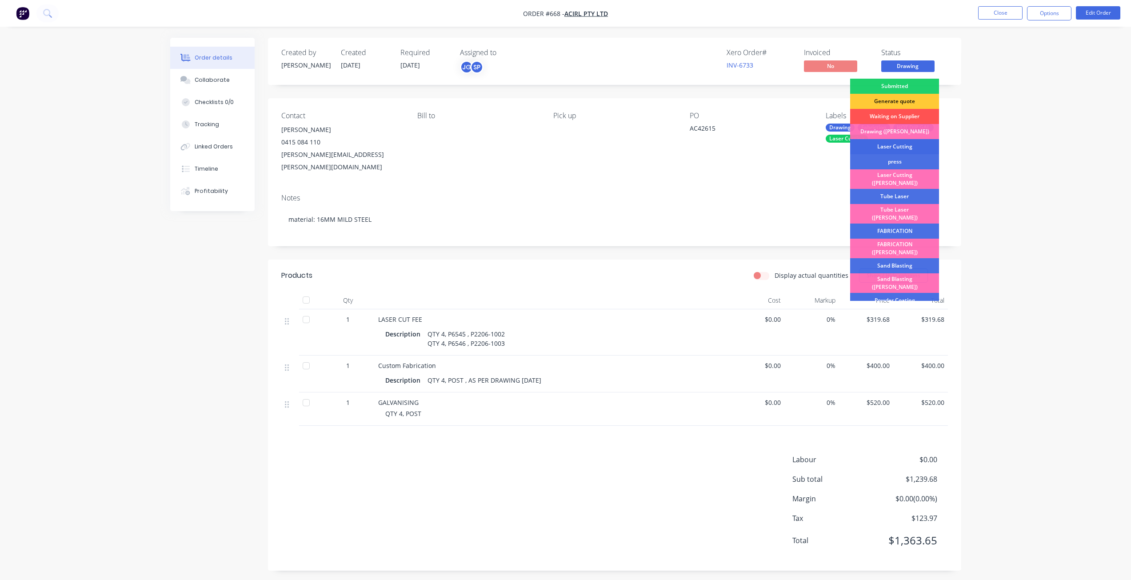
click at [886, 143] on div "Laser Cutting" at bounding box center [894, 146] width 89 height 15
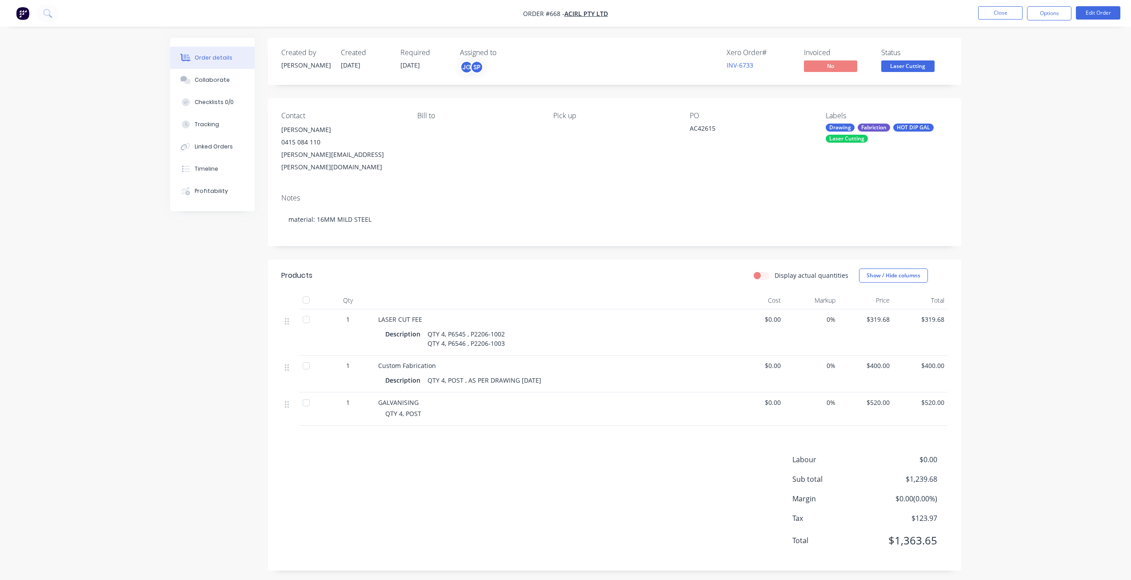
click at [910, 69] on span "Laser Cutting" at bounding box center [907, 65] width 53 height 11
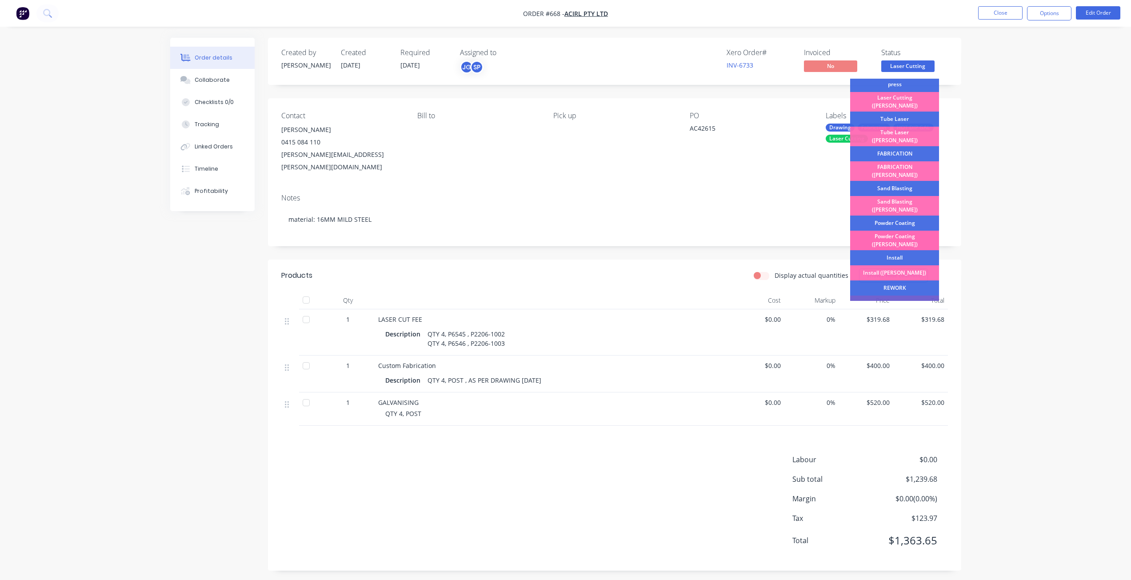
scroll to position [89, 0]
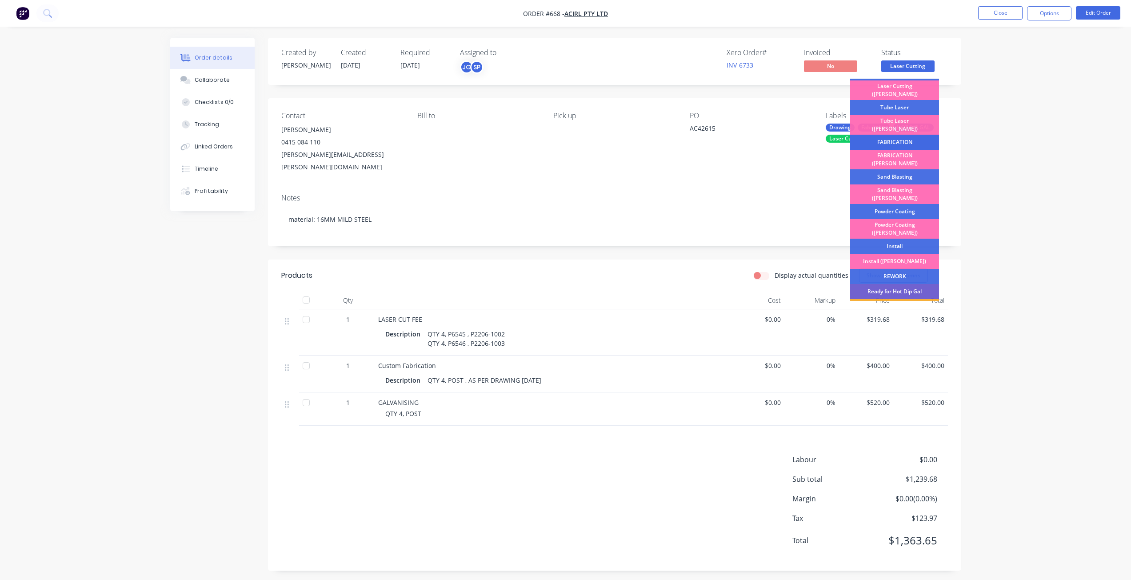
click at [889, 135] on div "FABRICATION" at bounding box center [894, 142] width 89 height 15
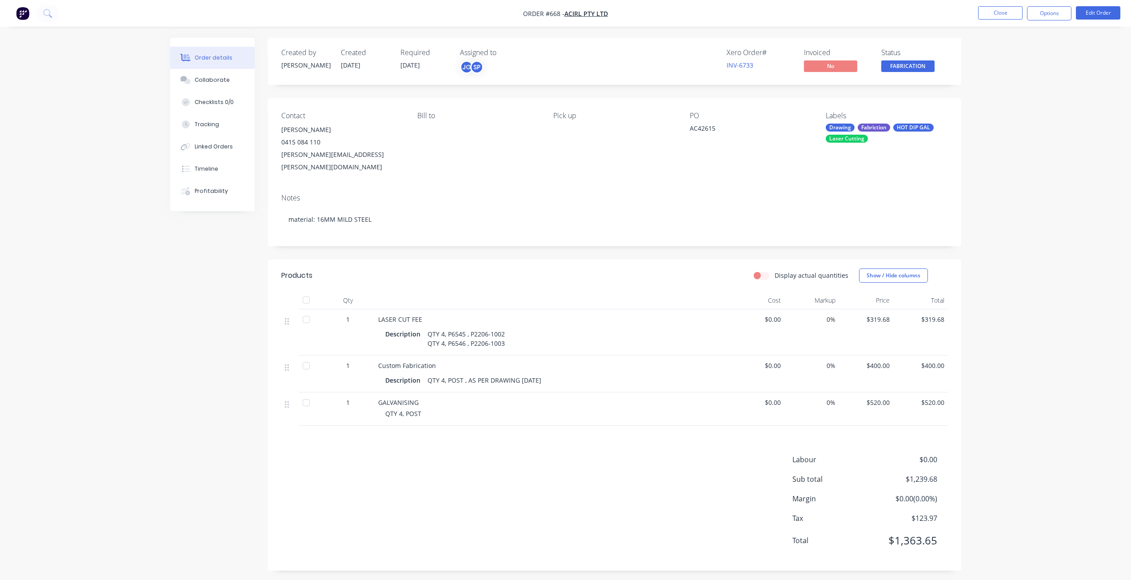
click at [909, 66] on span "FABRICATION" at bounding box center [907, 65] width 53 height 11
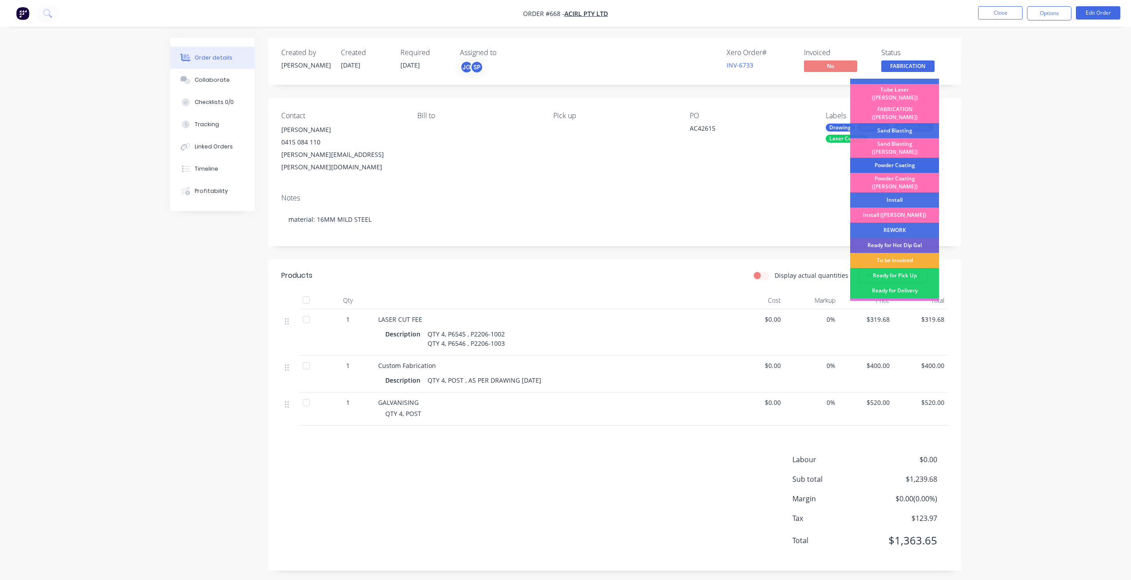
scroll to position [156, 0]
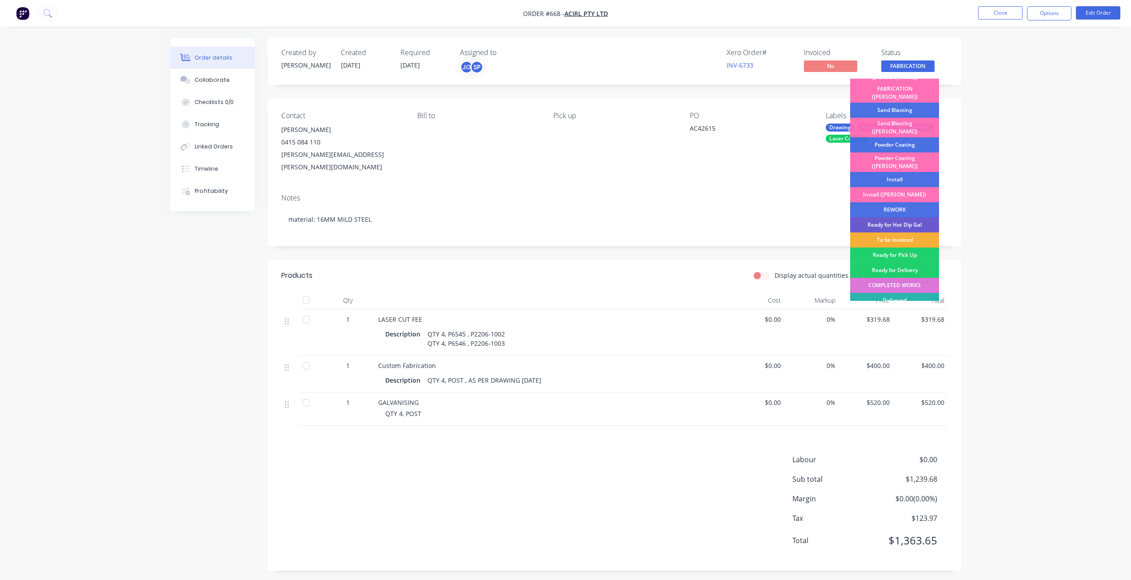
click at [896, 217] on div "Ready for Hot Dip Gal" at bounding box center [894, 224] width 89 height 15
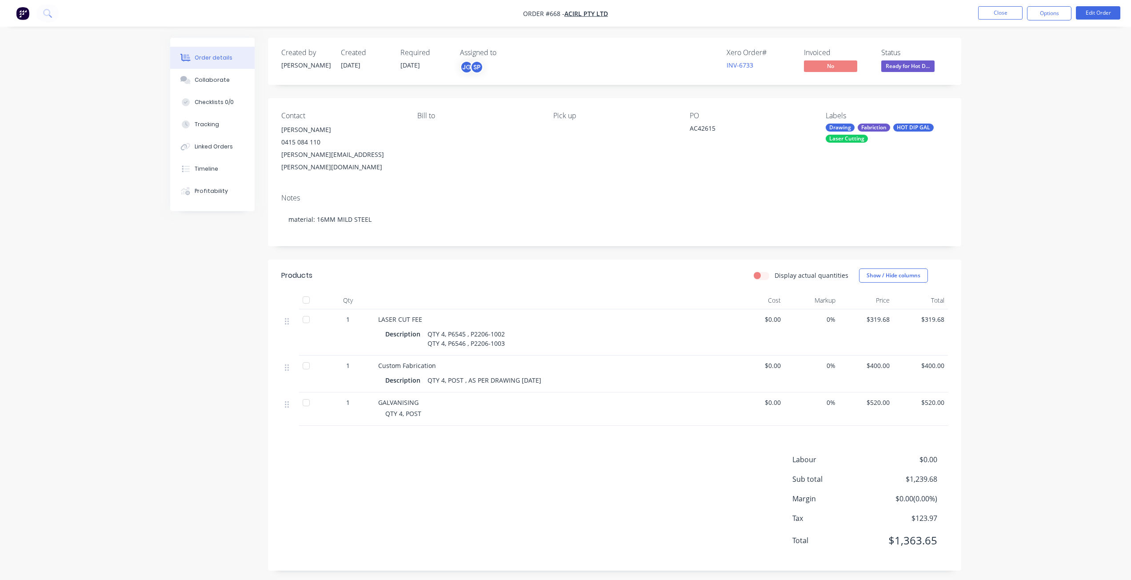
click at [909, 63] on span "Ready for Hot D..." at bounding box center [907, 65] width 53 height 11
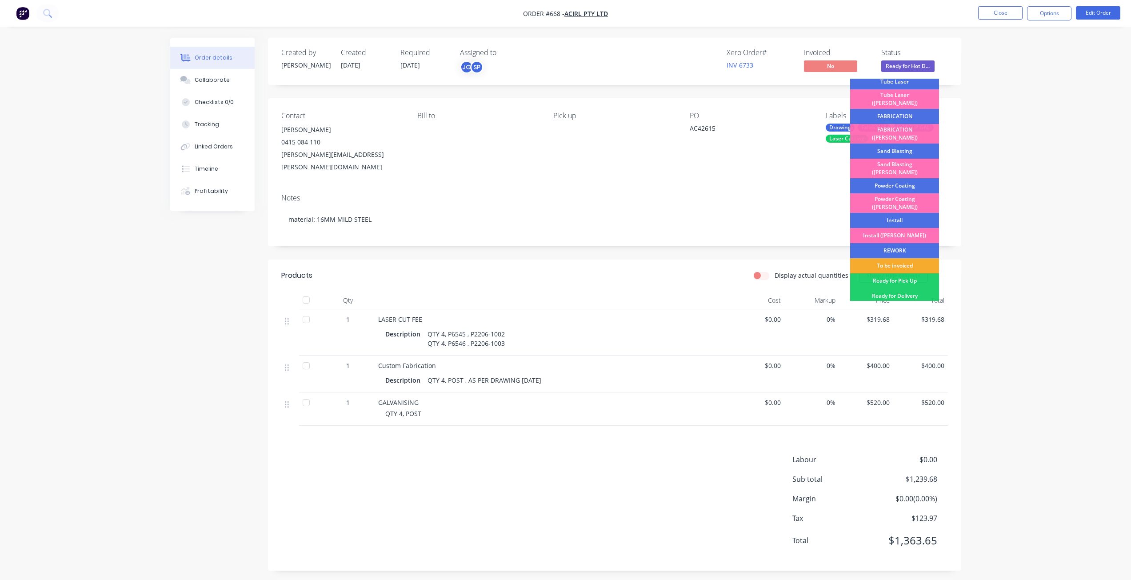
scroll to position [133, 0]
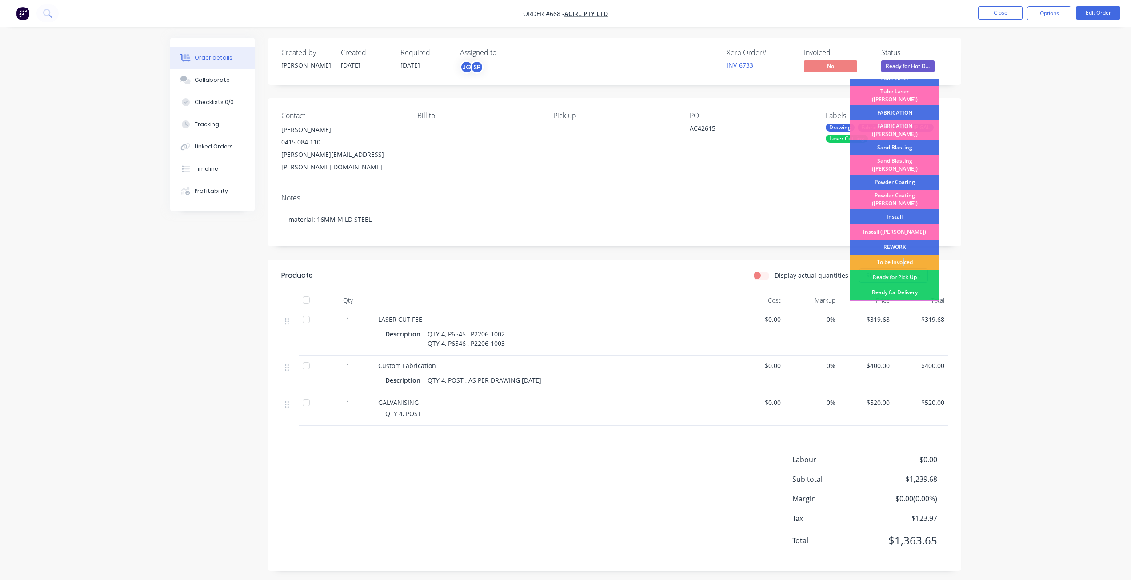
drag, startPoint x: 897, startPoint y: 237, endPoint x: 904, endPoint y: 229, distance: 10.4
click at [901, 255] on div "To be invoiced" at bounding box center [894, 262] width 89 height 15
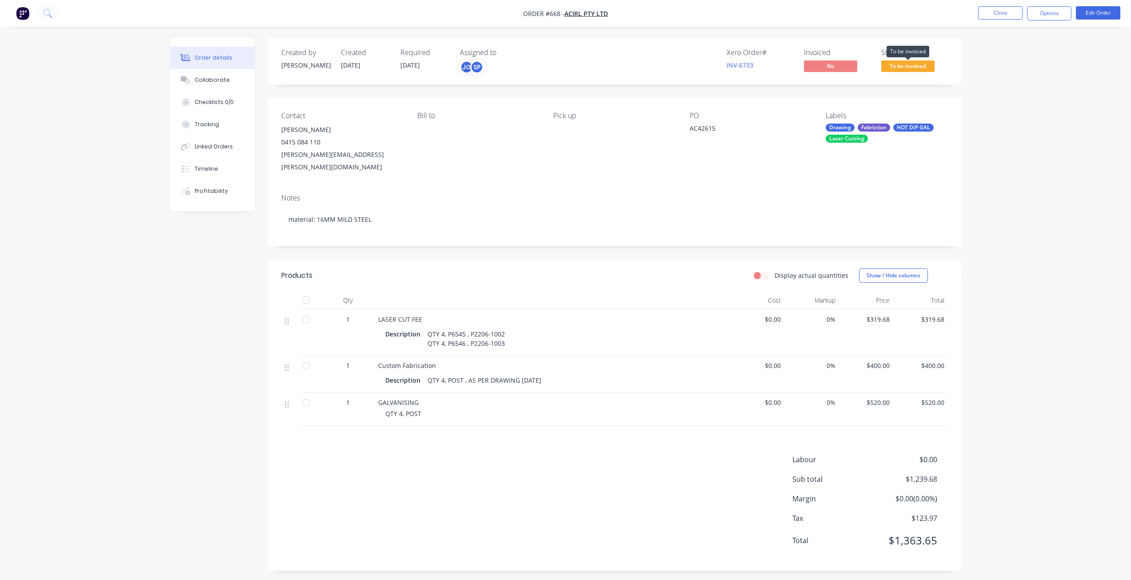
click at [925, 64] on span "To be invoiced" at bounding box center [907, 65] width 53 height 11
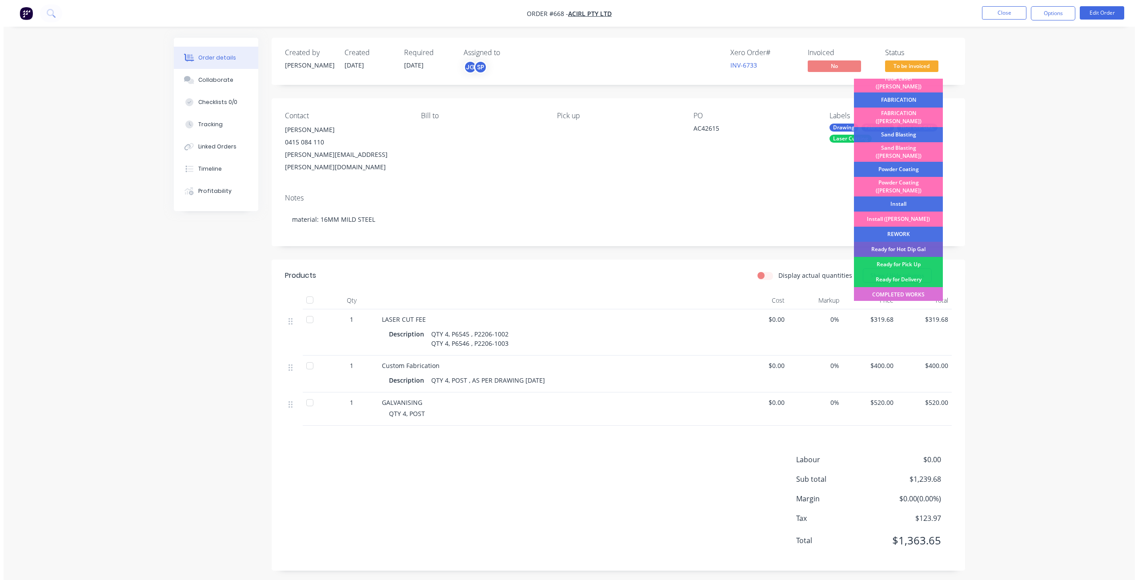
scroll to position [156, 0]
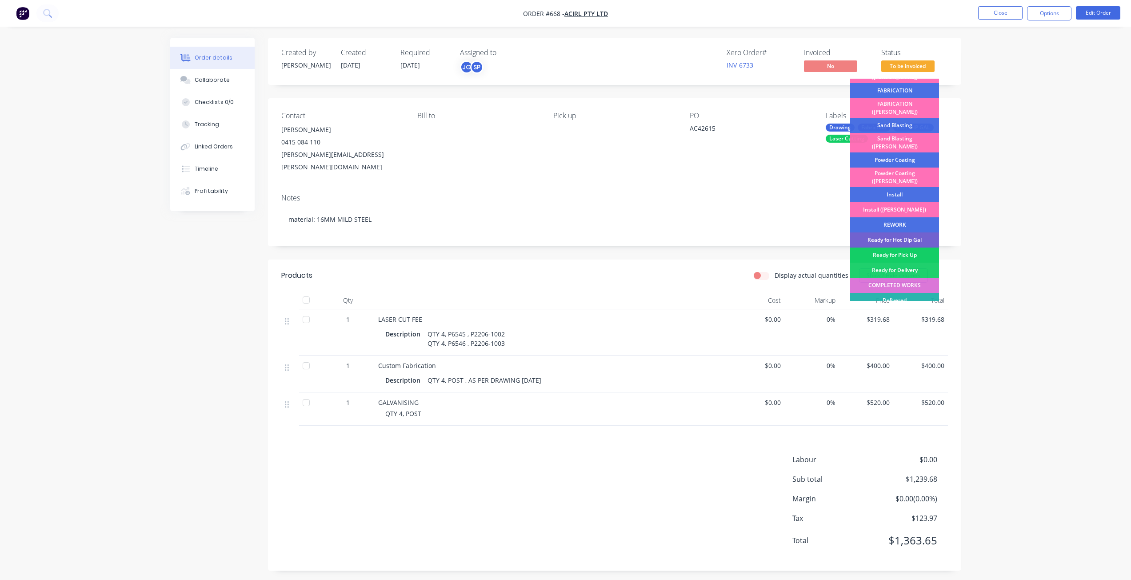
click at [893, 248] on div "Ready for Pick Up" at bounding box center [894, 255] width 89 height 15
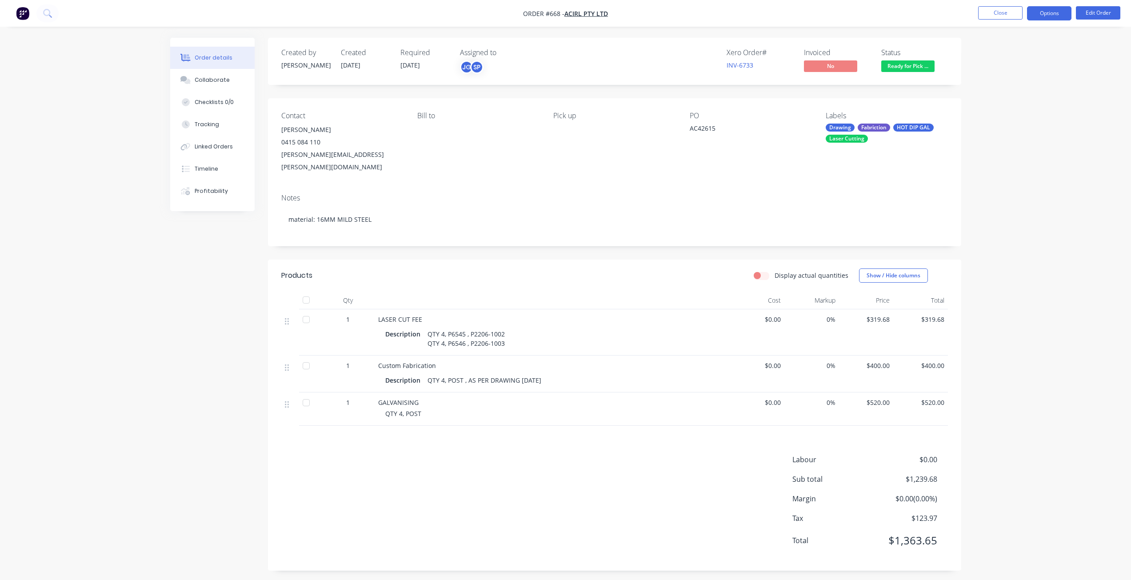
click at [1055, 15] on button "Options" at bounding box center [1049, 13] width 44 height 14
click at [998, 56] on div "Invoice" at bounding box center [1023, 54] width 82 height 13
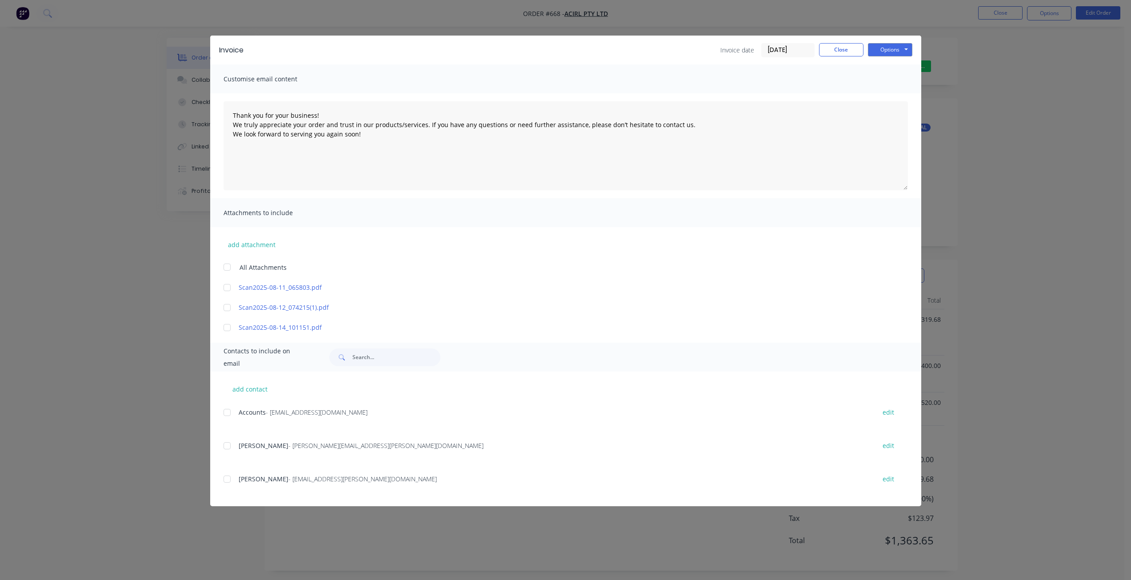
click at [231, 410] on div at bounding box center [227, 413] width 18 height 18
click at [227, 447] on div at bounding box center [227, 446] width 18 height 18
click at [887, 50] on button "Options" at bounding box center [890, 49] width 44 height 13
click at [891, 97] on button "Email" at bounding box center [896, 95] width 57 height 15
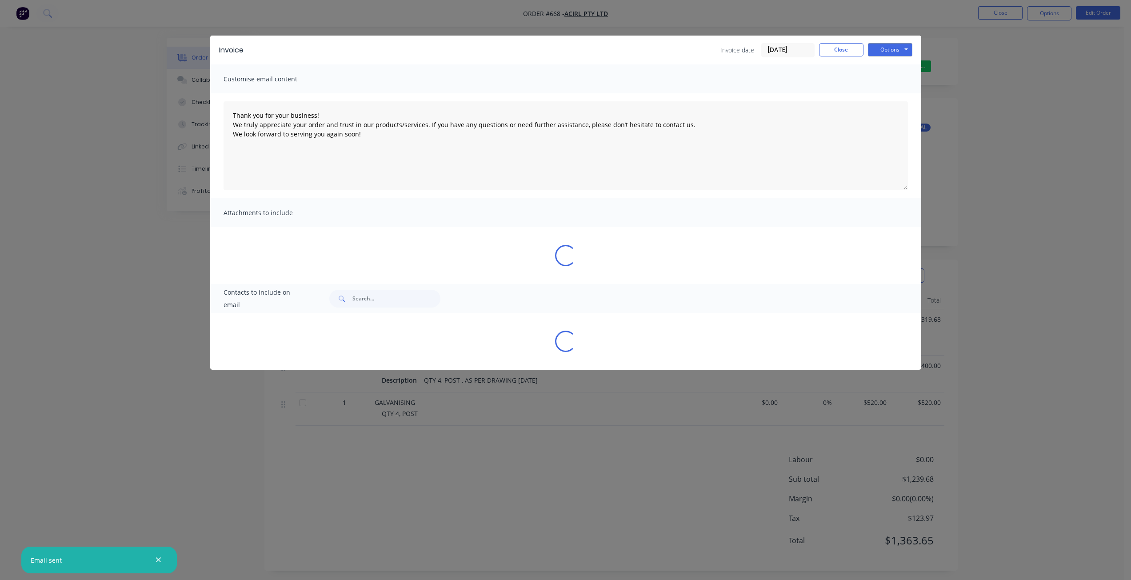
type textarea "Thank you for your business! We truly appreciate your order and trust in our pr…"
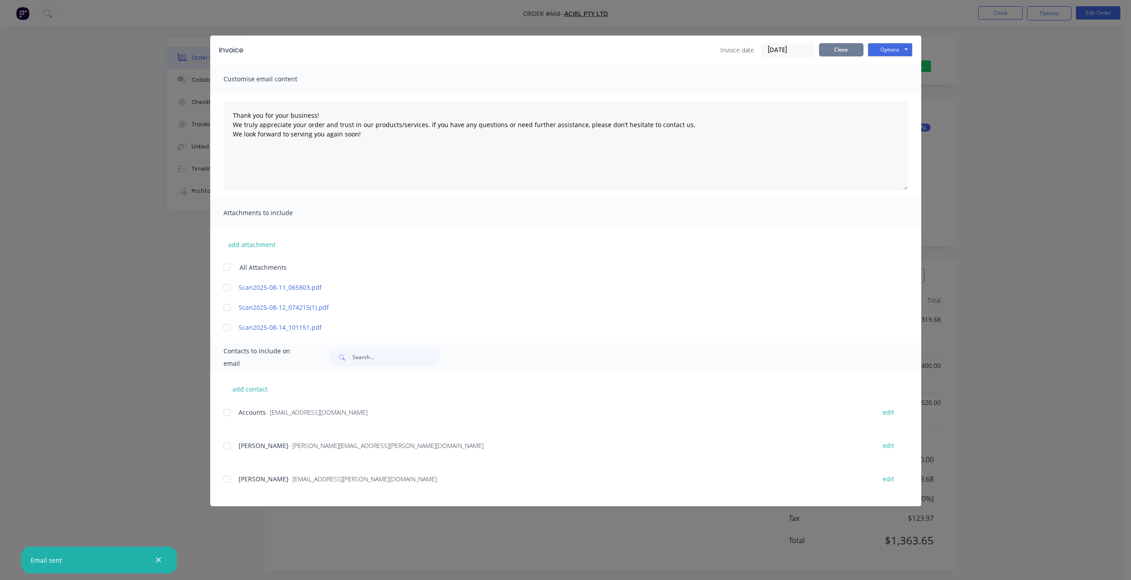
click at [834, 48] on button "Close" at bounding box center [841, 49] width 44 height 13
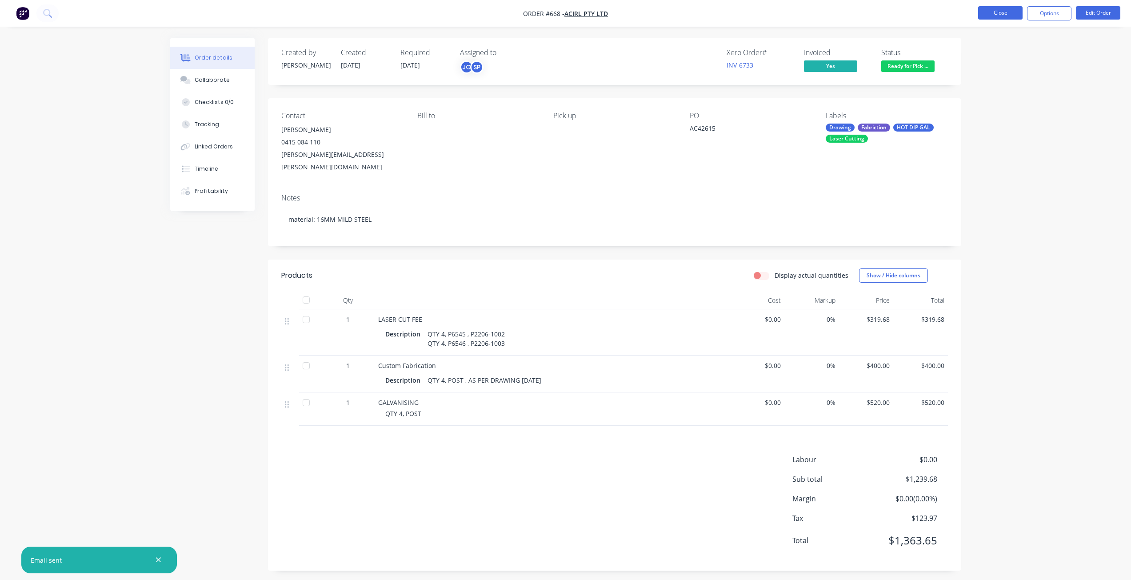
click at [998, 12] on button "Close" at bounding box center [1000, 12] width 44 height 13
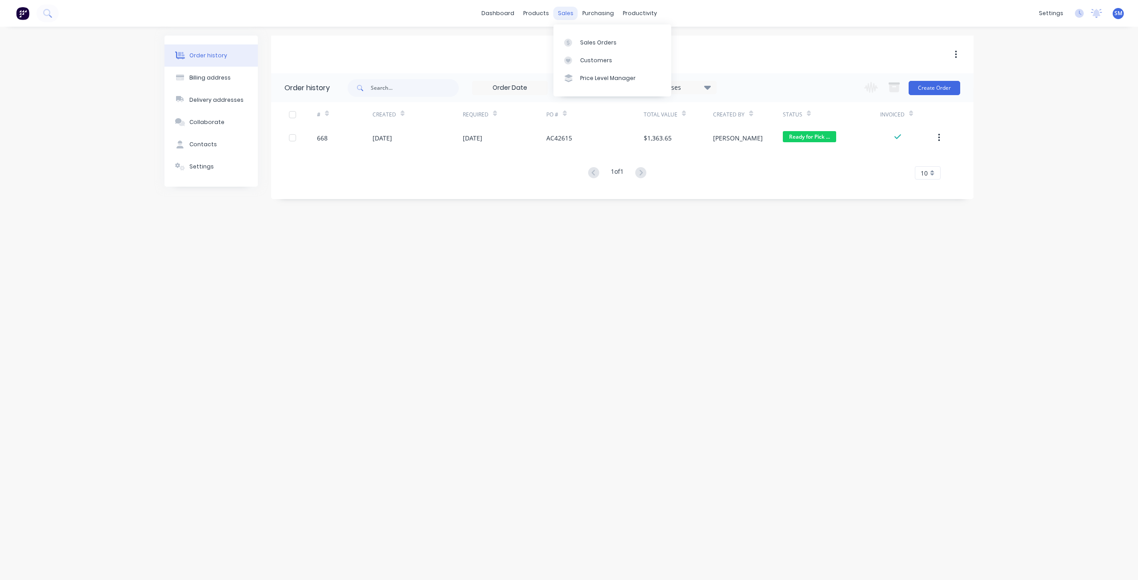
click at [566, 12] on div "sales" at bounding box center [565, 13] width 24 height 13
click at [585, 60] on div "Customers" at bounding box center [596, 60] width 32 height 8
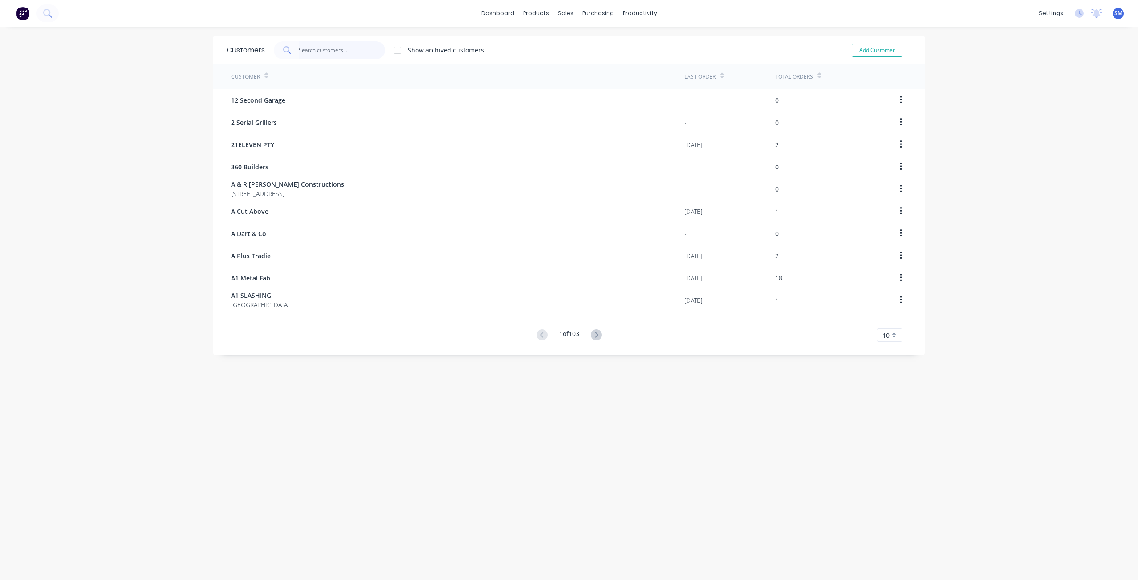
click at [311, 52] on input "text" at bounding box center [342, 50] width 87 height 18
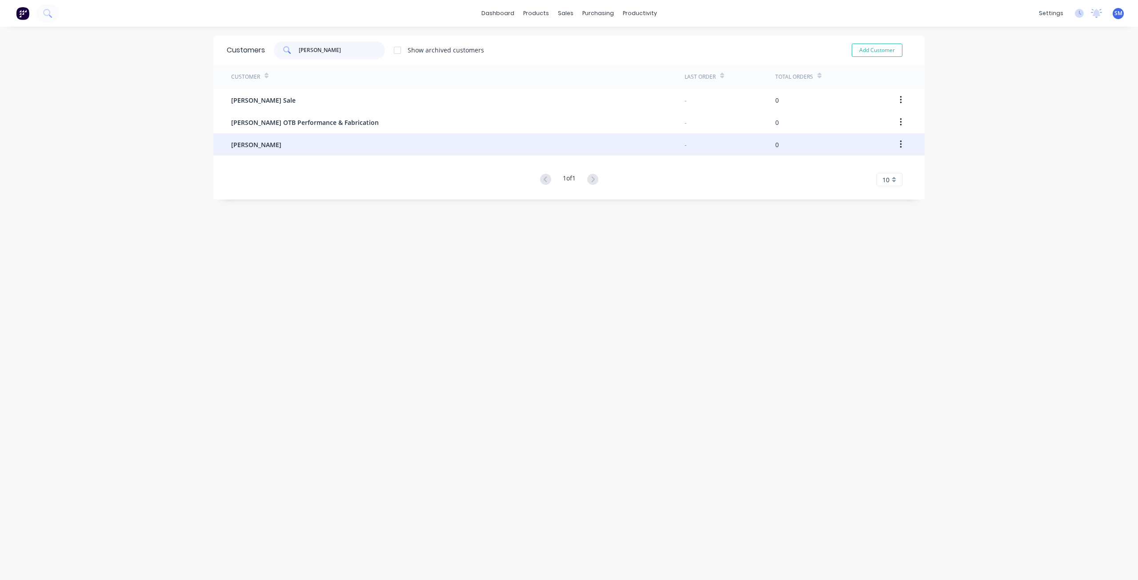
type input "[PERSON_NAME]"
click at [254, 145] on span "[PERSON_NAME]" at bounding box center [256, 144] width 50 height 9
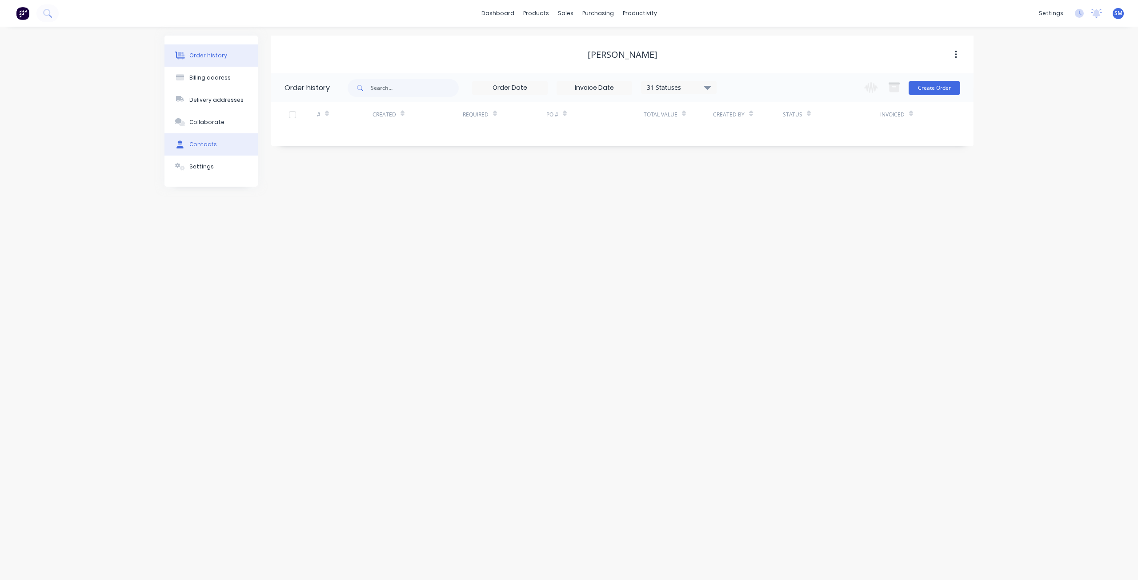
click at [208, 147] on div "Contacts" at bounding box center [203, 144] width 28 height 8
select select "AU"
click at [282, 121] on icon "button" at bounding box center [280, 119] width 5 height 6
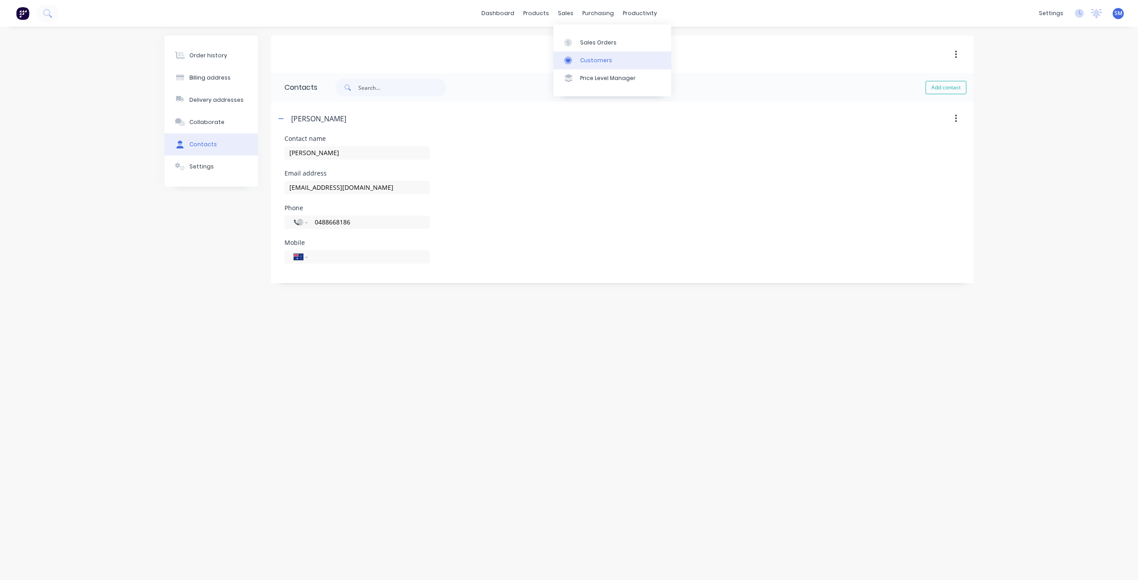
click at [584, 60] on div "Customers" at bounding box center [596, 60] width 32 height 8
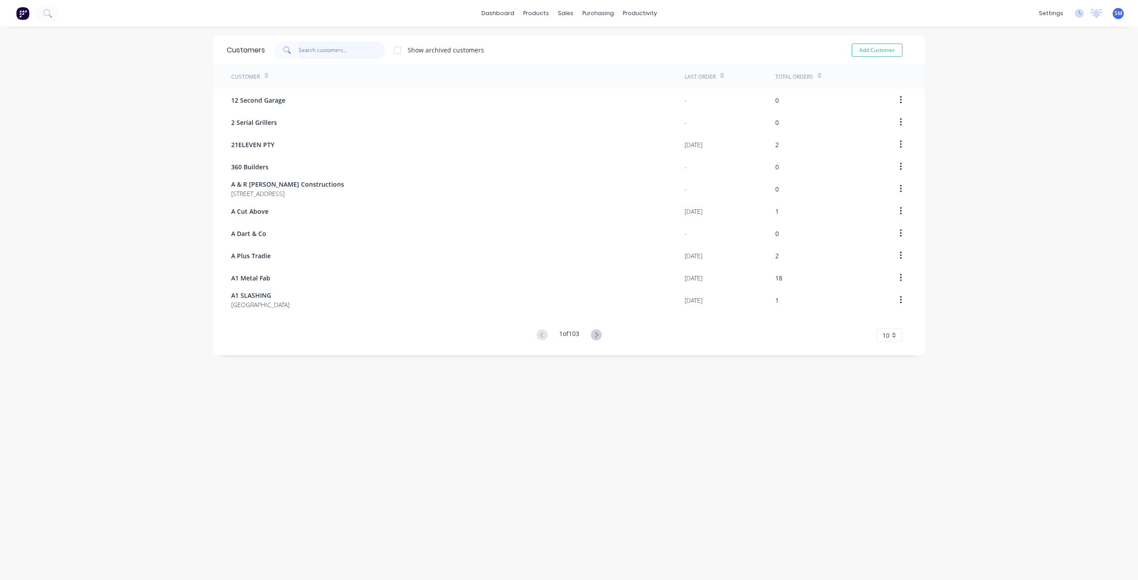
click at [313, 51] on input "text" at bounding box center [342, 50] width 87 height 18
type input "n"
type input "s"
click at [862, 51] on button "Add Customer" at bounding box center [877, 50] width 51 height 13
select select "AU"
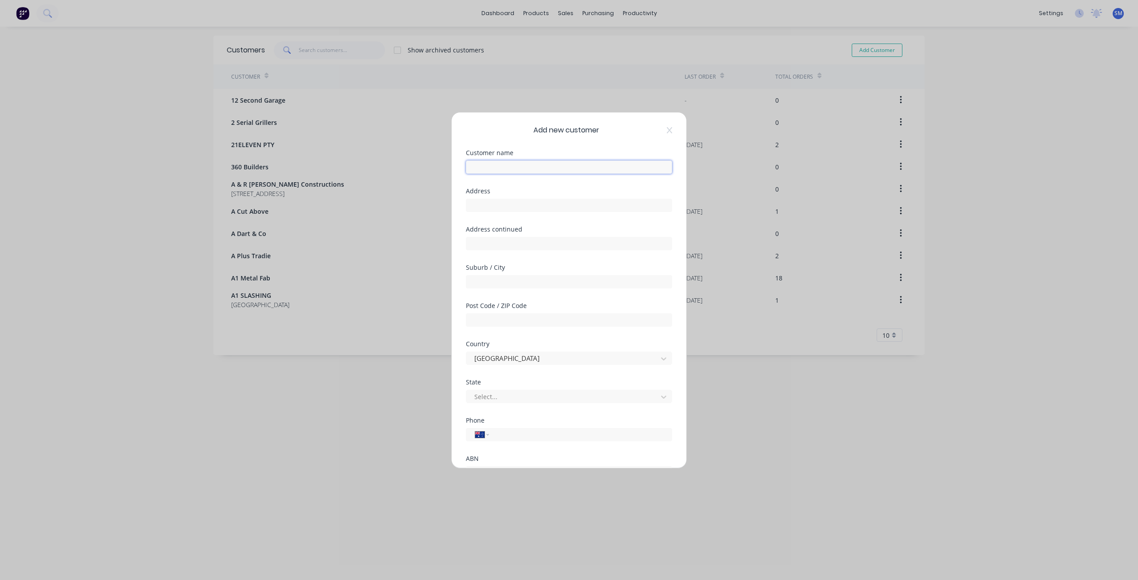
click at [496, 166] on input "text" at bounding box center [569, 166] width 206 height 13
type input "j"
type input "[PERSON_NAME] NO SPARK"
click at [512, 394] on div at bounding box center [563, 396] width 180 height 11
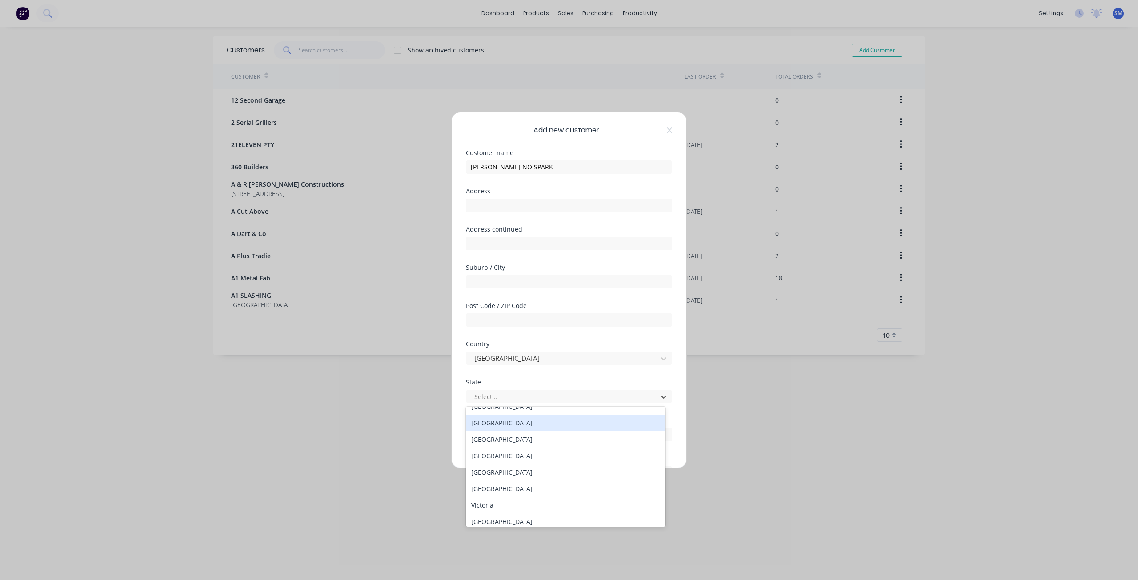
scroll to position [15, 0]
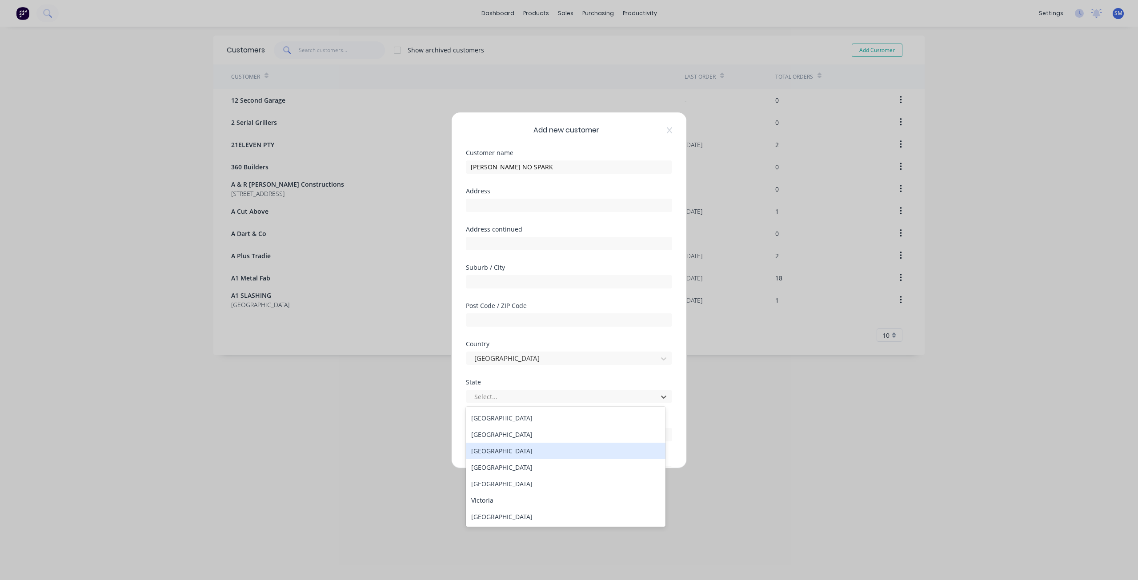
click at [484, 451] on div "[GEOGRAPHIC_DATA]" at bounding box center [566, 451] width 200 height 16
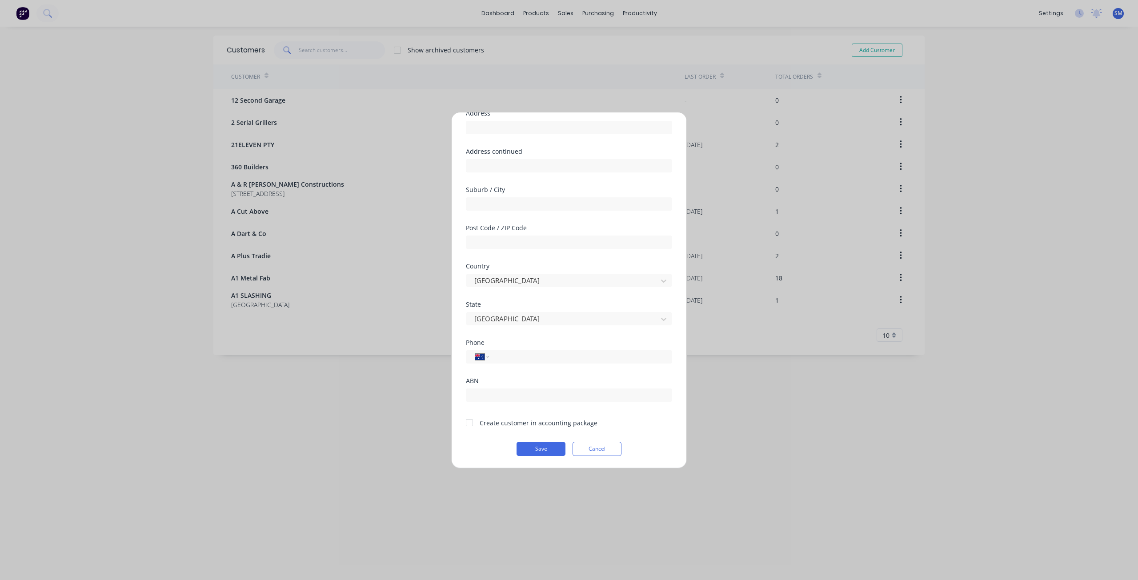
scroll to position [78, 0]
click at [510, 355] on input "tel" at bounding box center [579, 356] width 168 height 10
type input "0402 189 989"
click at [469, 421] on div at bounding box center [470, 422] width 18 height 18
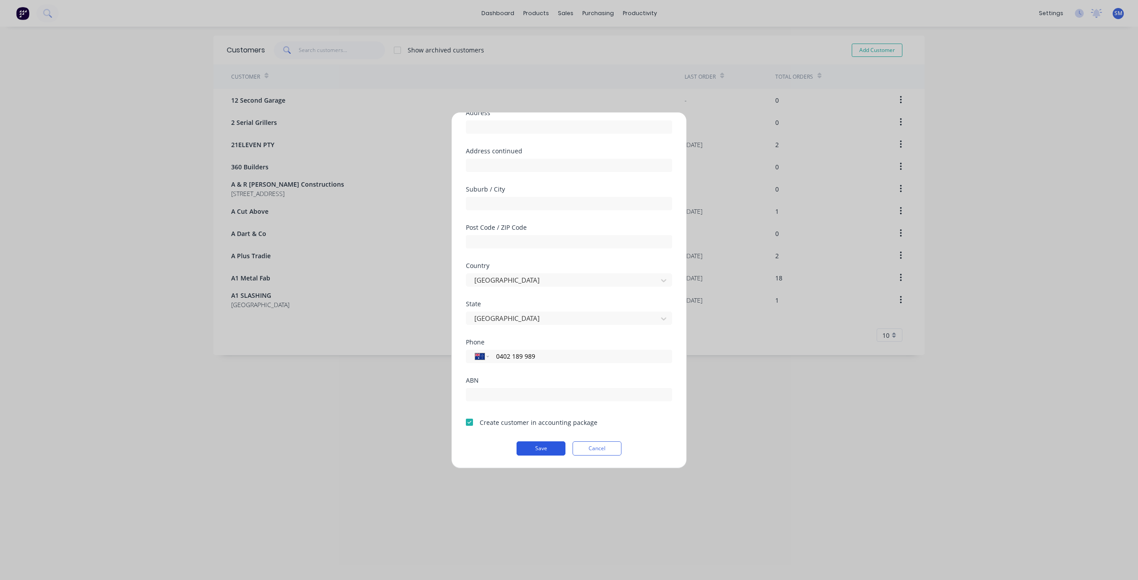
click at [533, 450] on button "Save" at bounding box center [541, 448] width 49 height 14
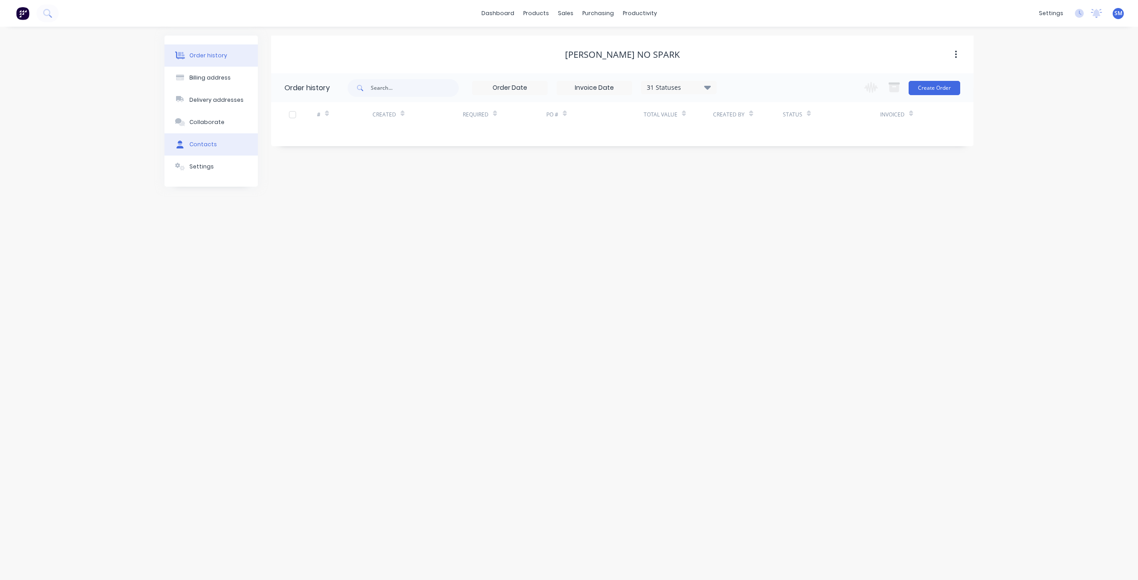
click at [204, 144] on div "Contacts" at bounding box center [203, 144] width 28 height 8
click at [945, 86] on button "Add contact" at bounding box center [945, 87] width 41 height 13
select select "AU"
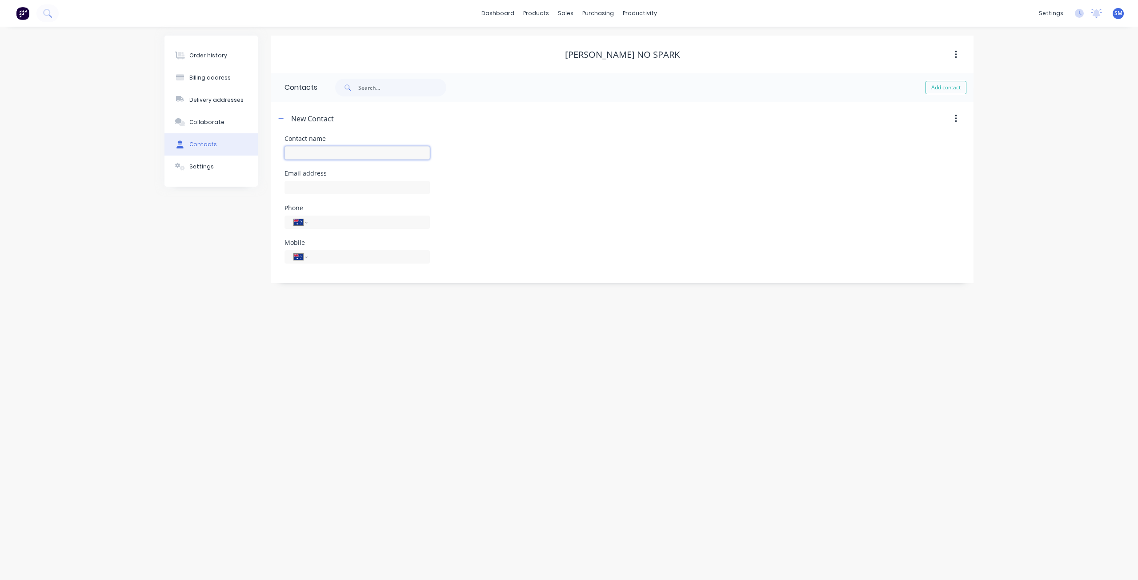
click at [311, 154] on input "text" at bounding box center [356, 152] width 145 height 13
type input "[PERSON_NAME]"
select select "AU"
click at [323, 257] on input "tel" at bounding box center [367, 257] width 107 height 10
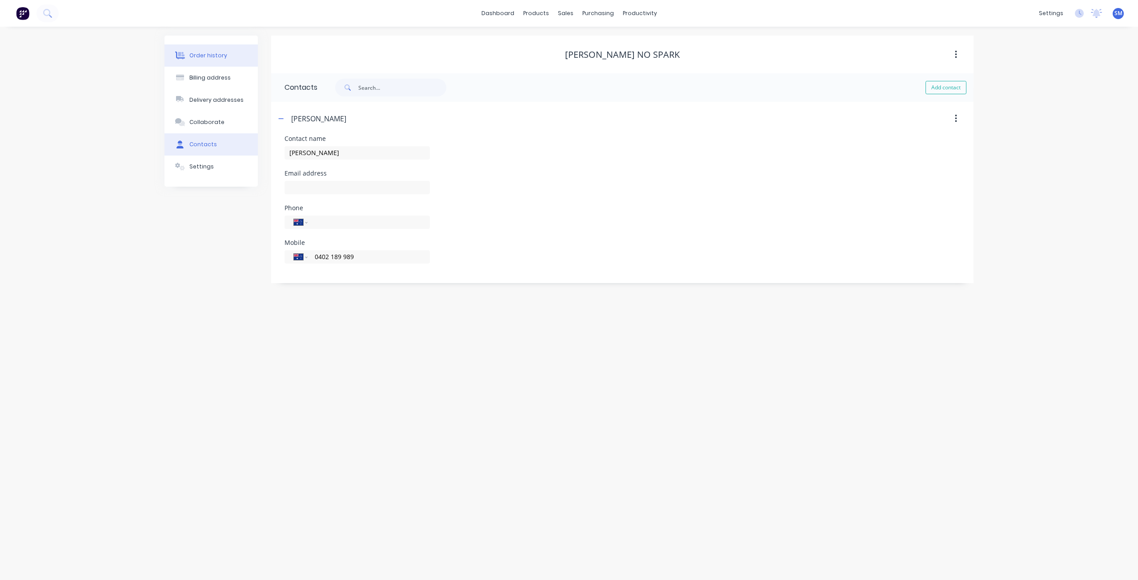
type input "0402 189 989"
click at [202, 54] on div "Order history" at bounding box center [208, 56] width 38 height 8
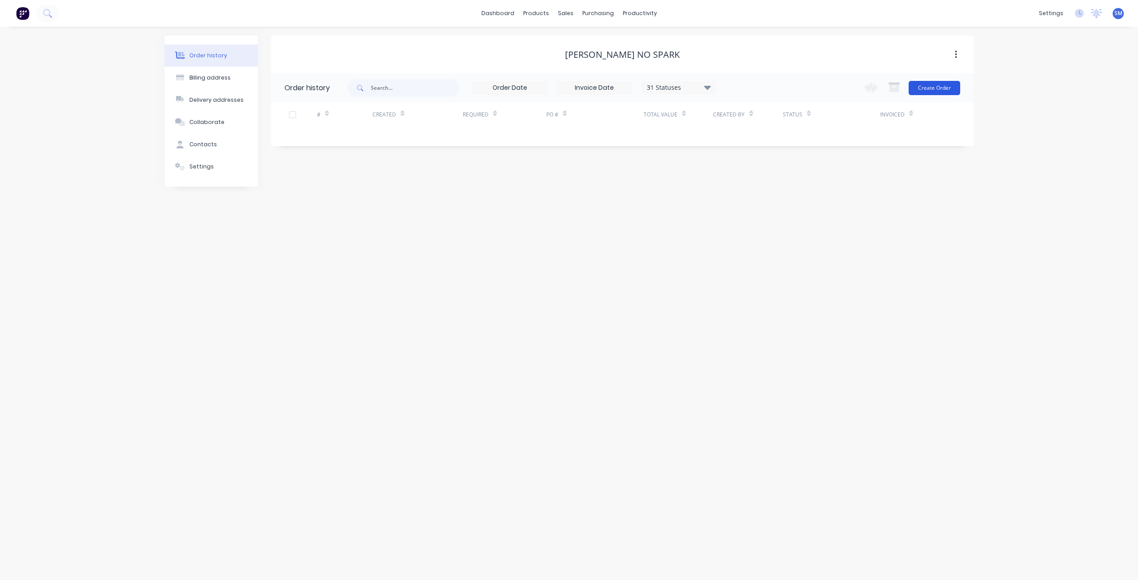
click at [936, 89] on button "Create Order" at bounding box center [935, 88] width 52 height 14
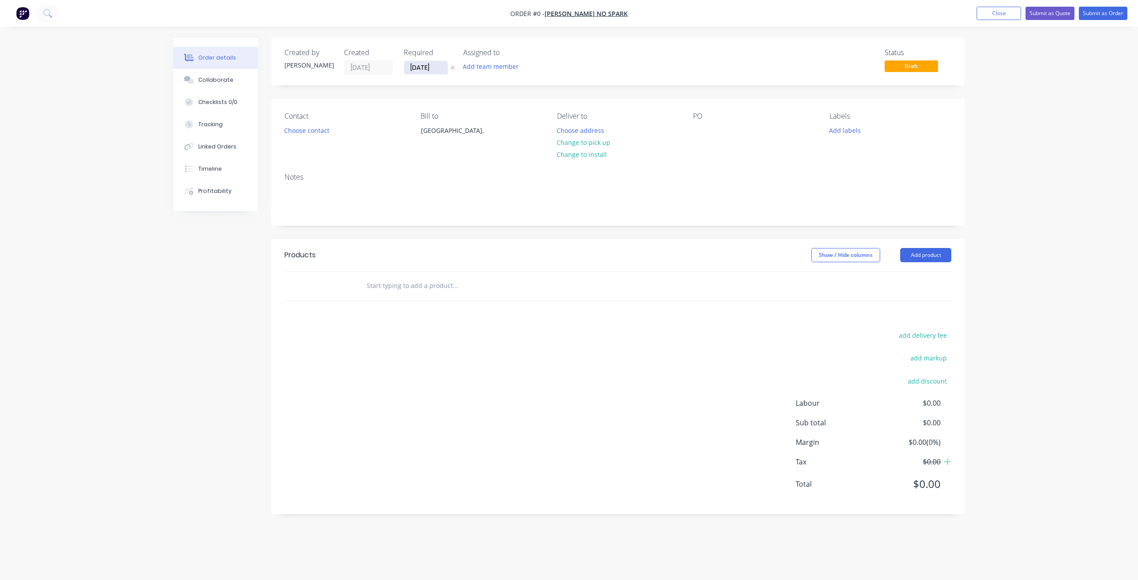
click at [421, 64] on input "[DATE]" at bounding box center [426, 67] width 44 height 13
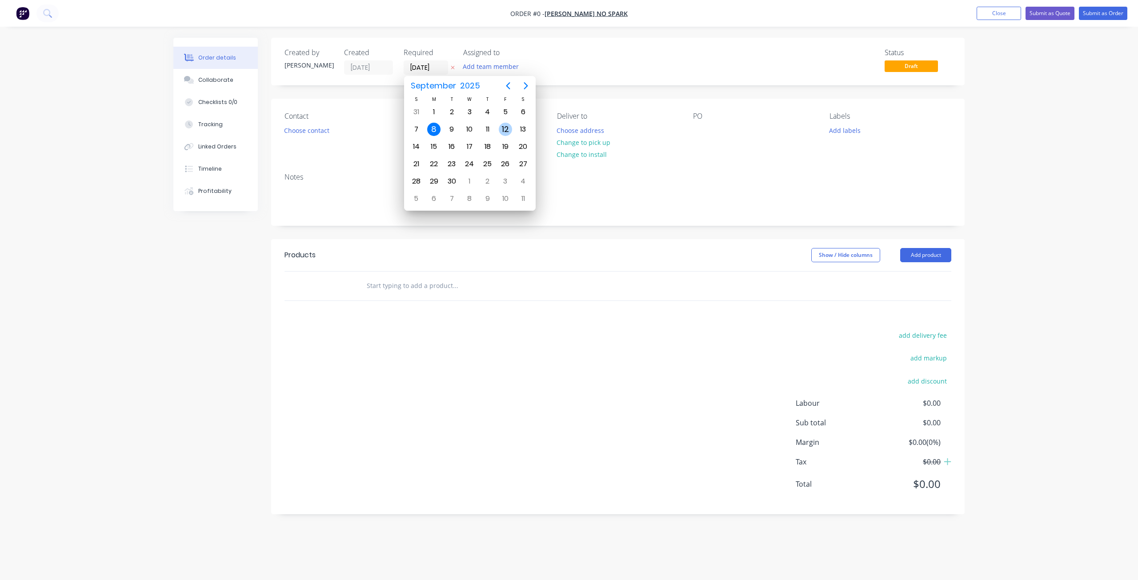
click at [506, 124] on div "12" at bounding box center [505, 129] width 13 height 13
type input "[DATE]"
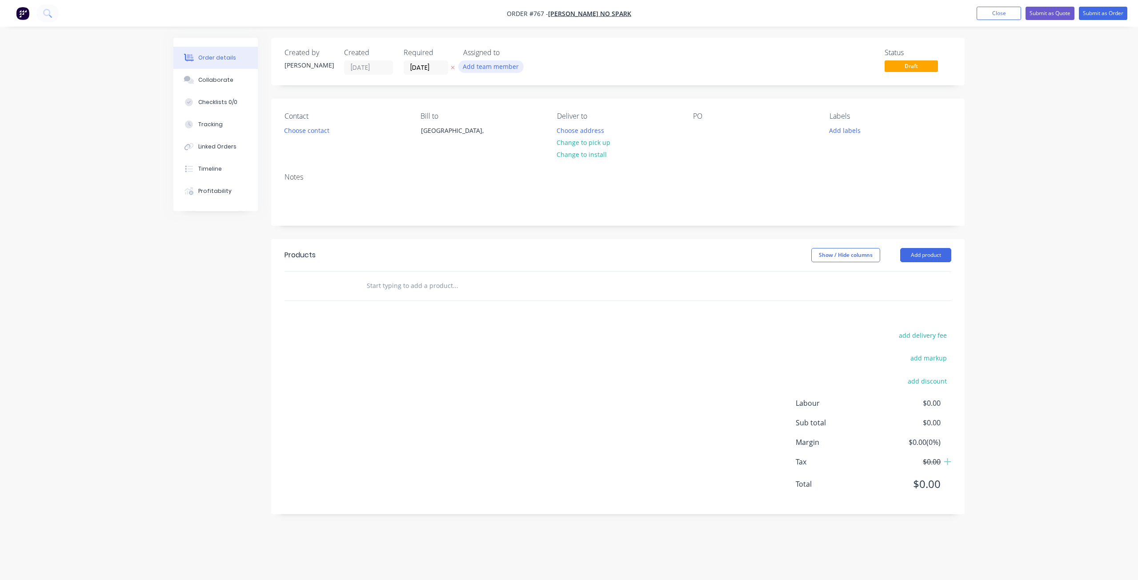
click at [497, 71] on button "Add team member" at bounding box center [490, 66] width 65 height 12
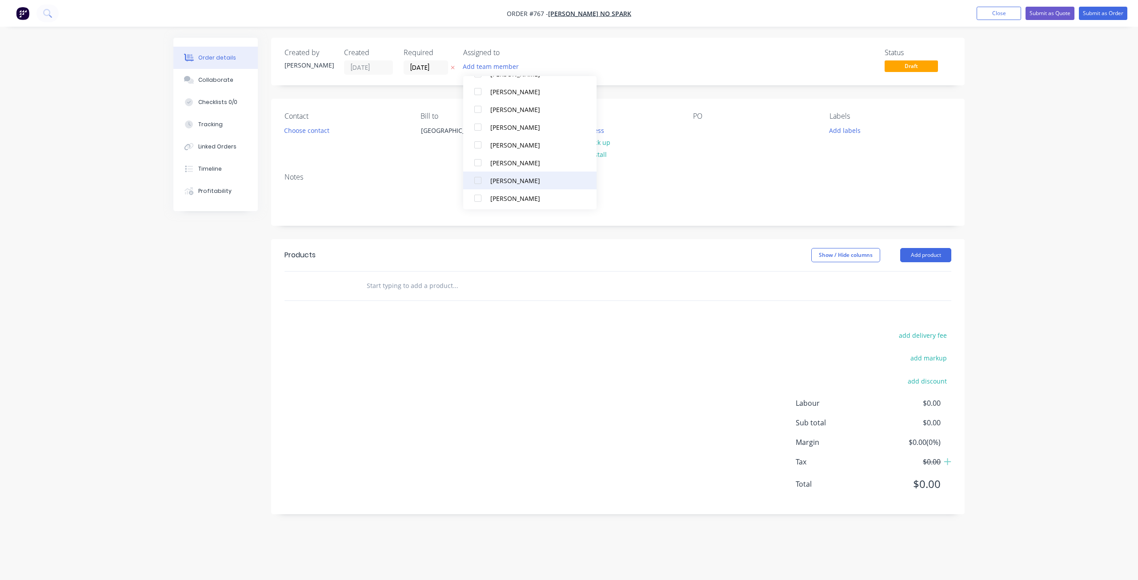
scroll to position [133, 0]
click at [479, 142] on div at bounding box center [478, 143] width 18 height 18
click at [479, 196] on div at bounding box center [478, 196] width 18 height 18
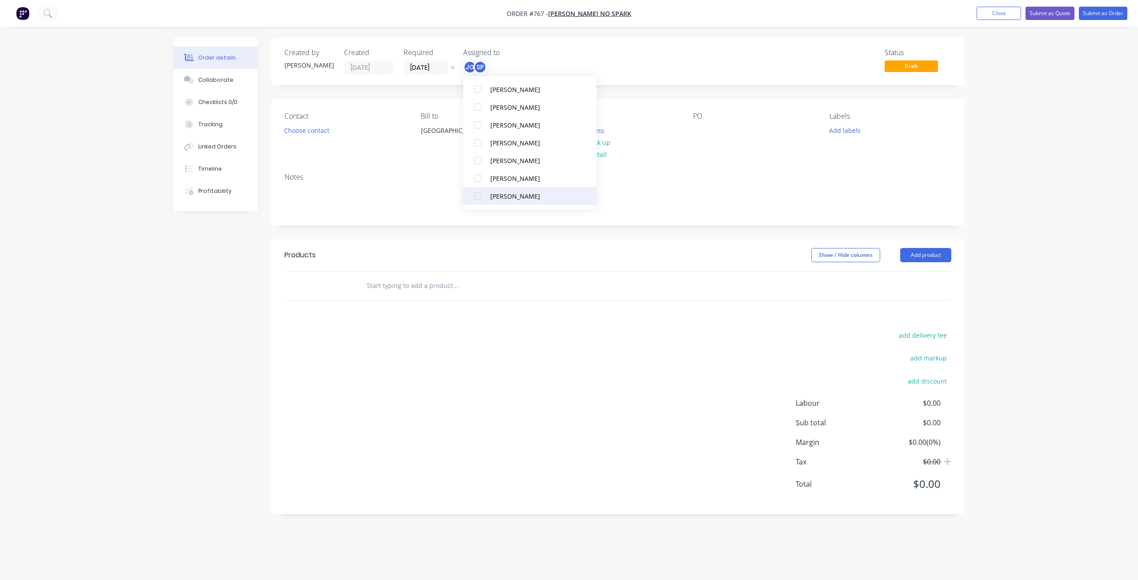
click at [479, 198] on div at bounding box center [478, 196] width 18 height 18
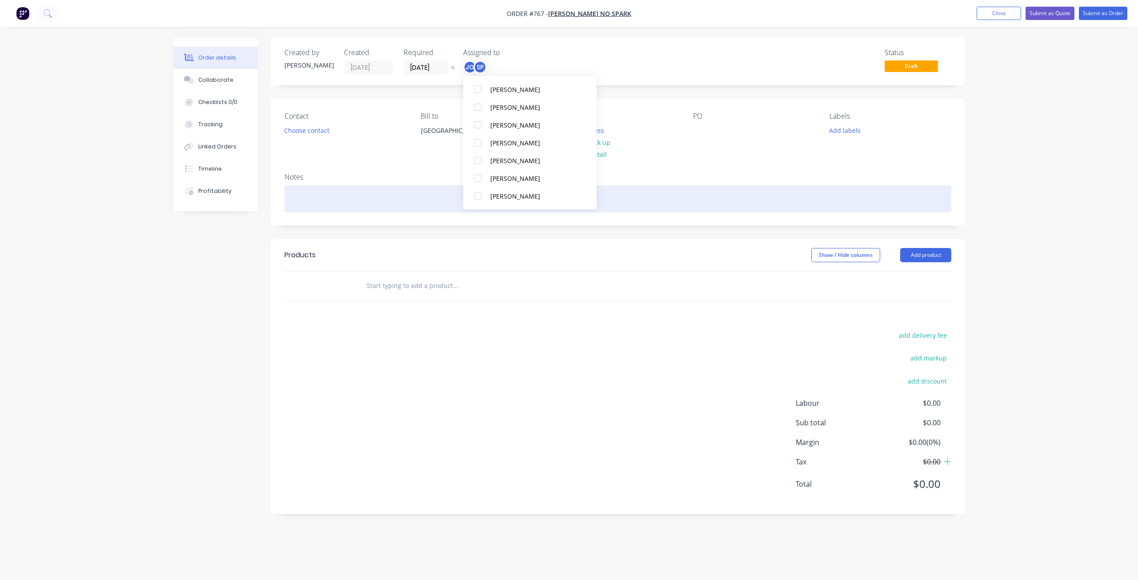
scroll to position [0, 0]
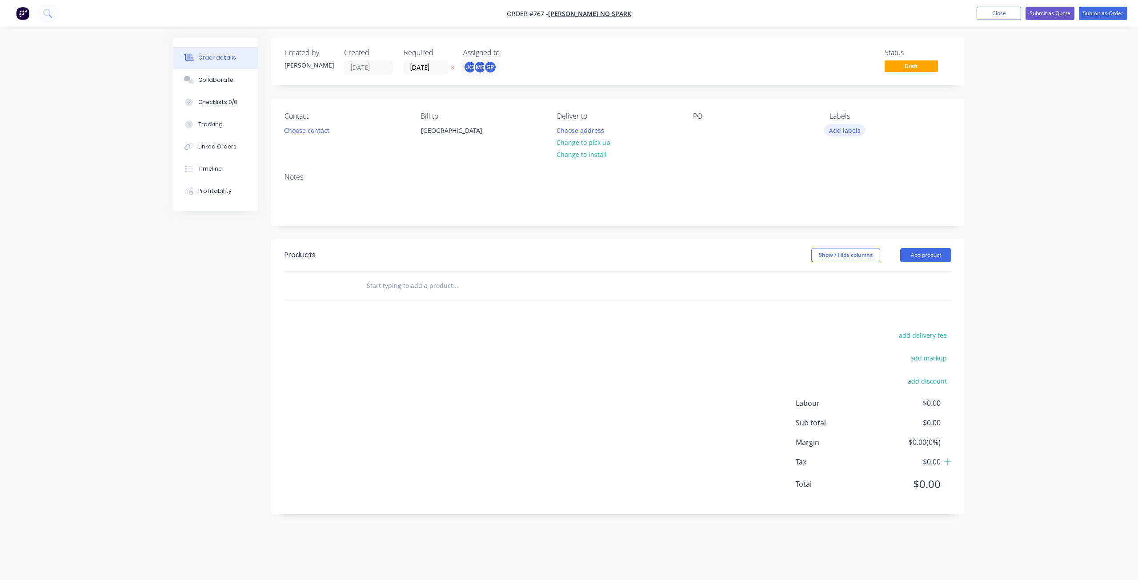
click at [837, 129] on button "Add labels" at bounding box center [844, 130] width 41 height 12
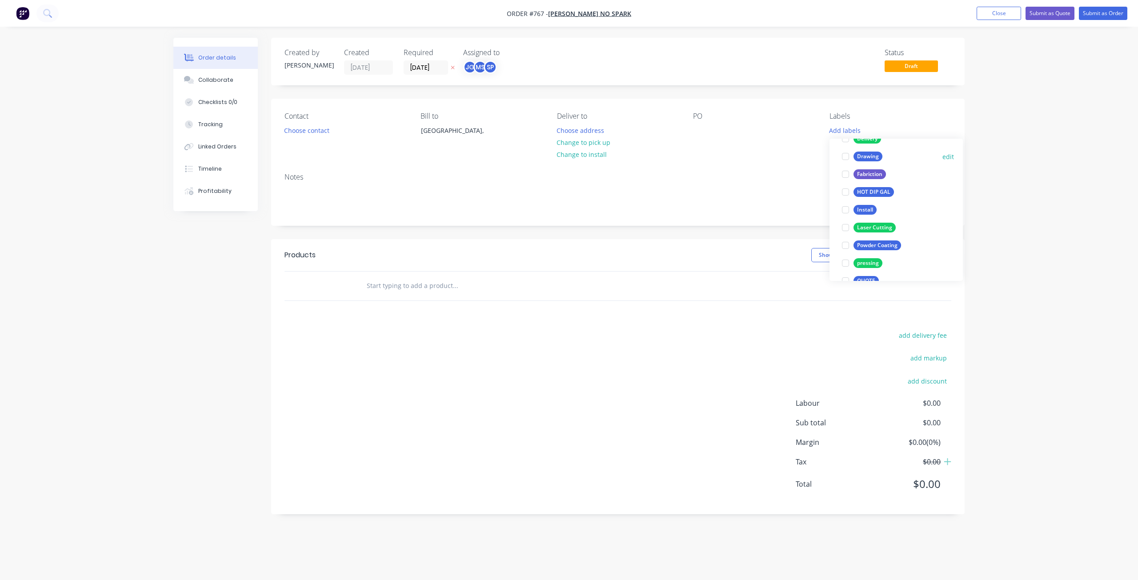
click at [845, 156] on div at bounding box center [846, 157] width 18 height 18
click at [845, 172] on div at bounding box center [846, 170] width 18 height 18
click at [845, 199] on div at bounding box center [846, 197] width 18 height 18
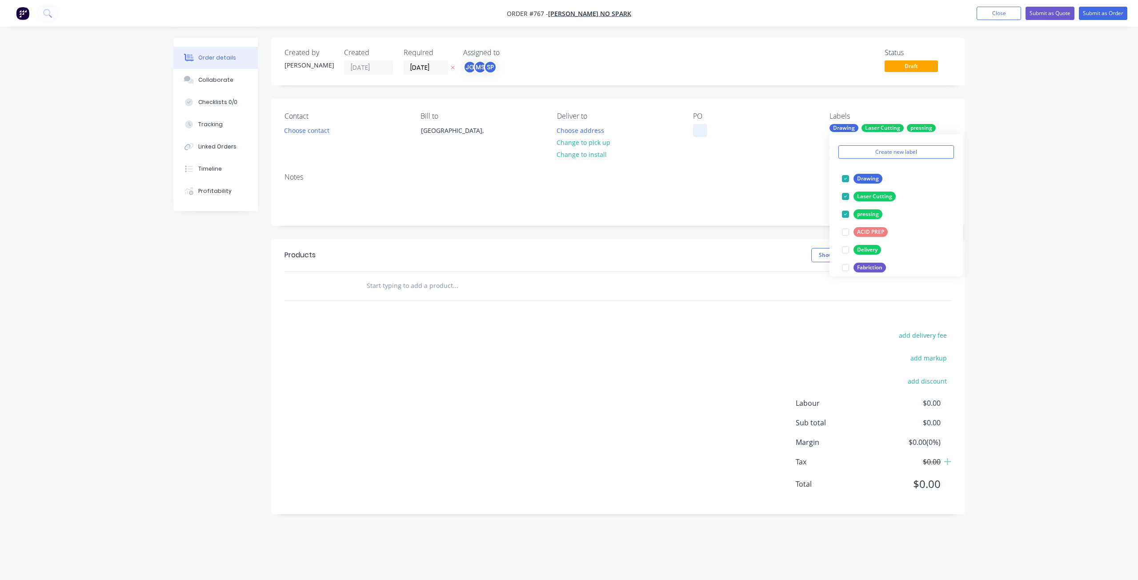
click at [697, 128] on div at bounding box center [700, 130] width 14 height 13
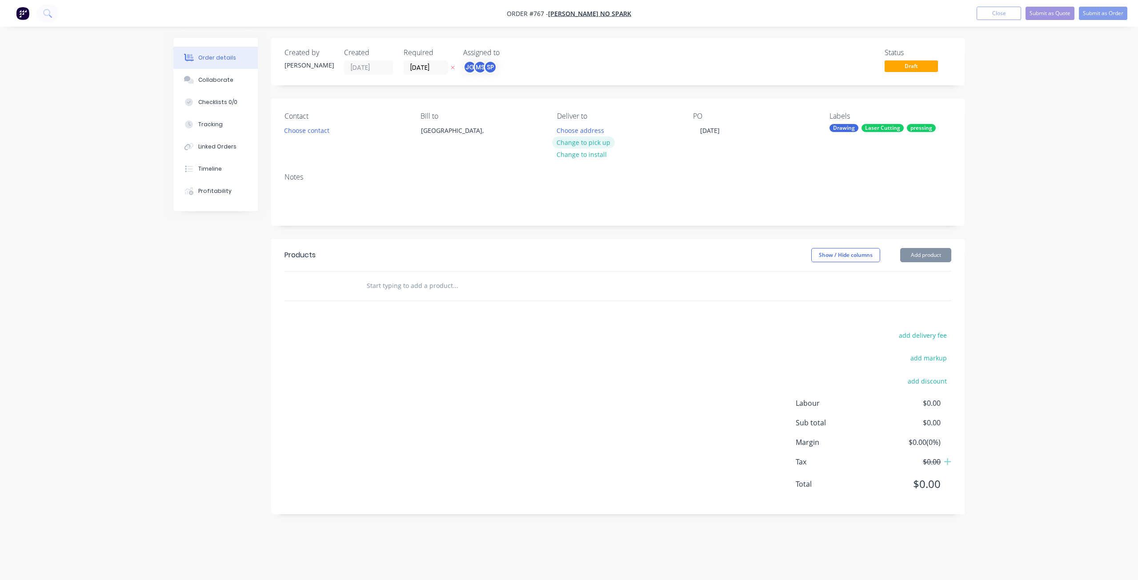
click at [583, 143] on button "Change to pick up" at bounding box center [583, 142] width 63 height 12
click at [302, 132] on button "Choose contact" at bounding box center [307, 130] width 55 height 12
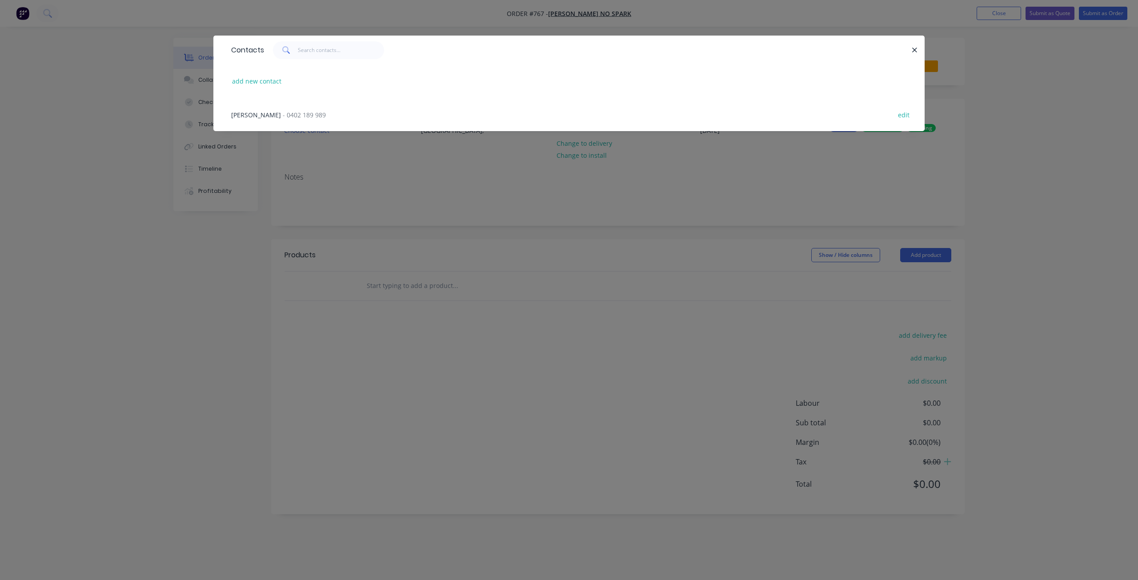
click at [283, 114] on span "- 0402 189 989" at bounding box center [304, 115] width 43 height 8
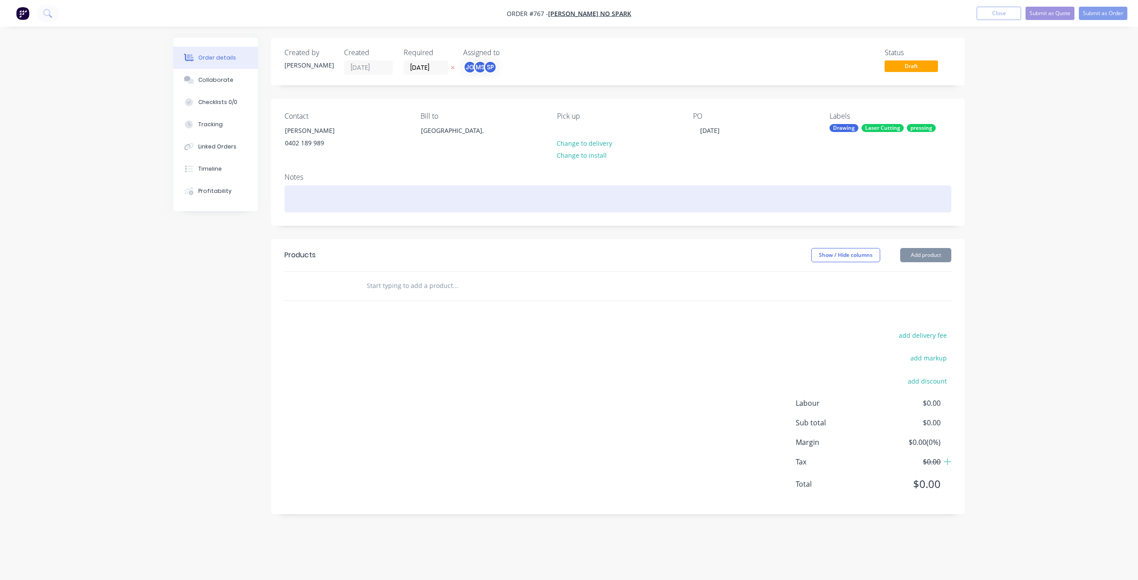
click at [294, 194] on div at bounding box center [617, 198] width 667 height 27
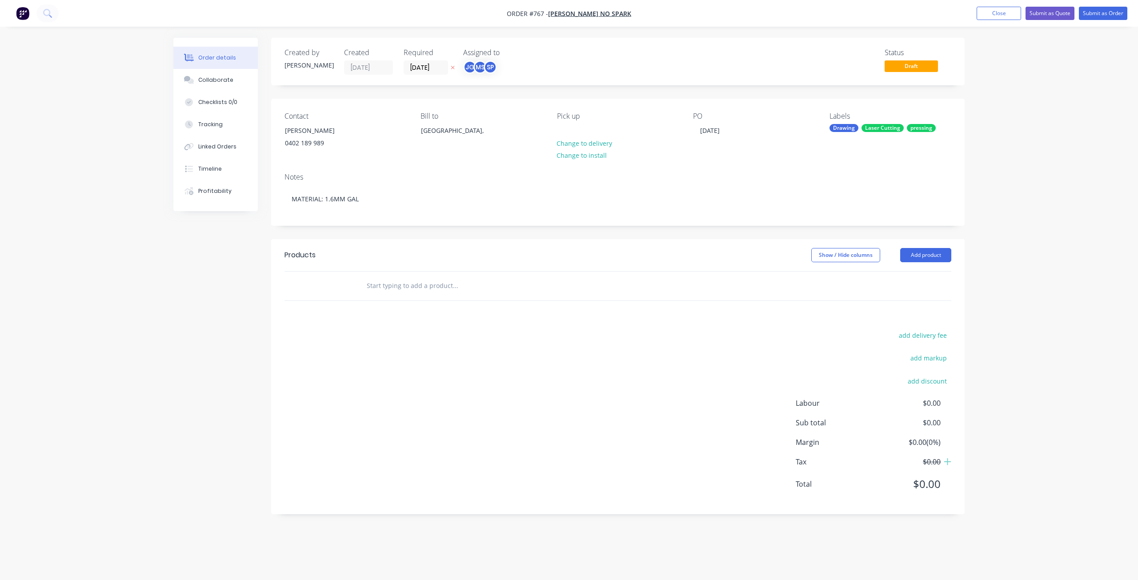
drag, startPoint x: 388, startPoint y: 292, endPoint x: 393, endPoint y: 288, distance: 6.8
click at [391, 290] on input "text" at bounding box center [455, 286] width 178 height 18
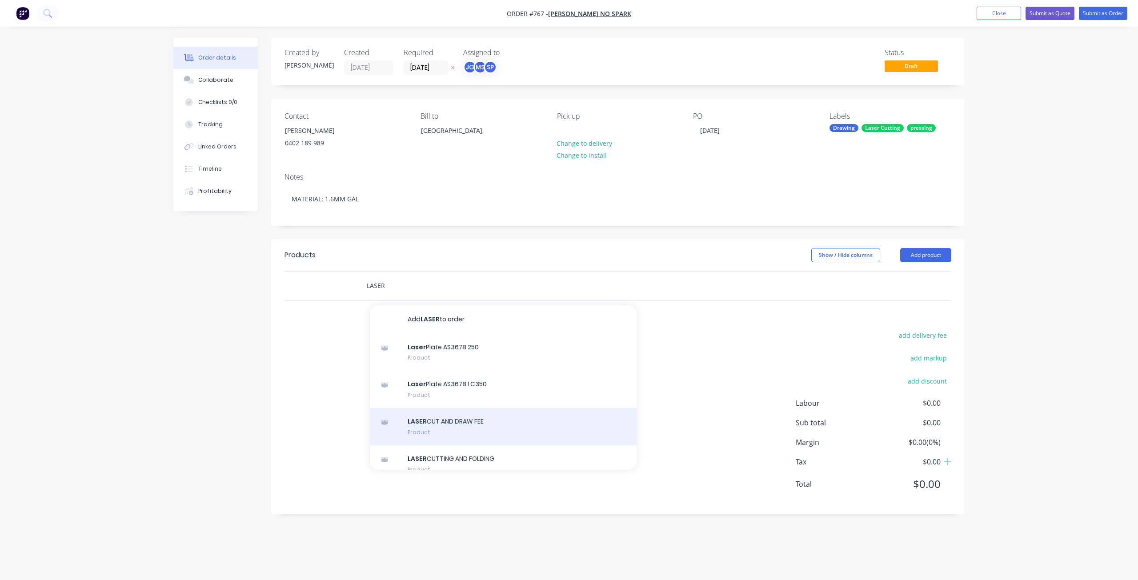
type input "LASER"
click at [444, 420] on div "LASER CUT AND DRAW FEE Product" at bounding box center [503, 426] width 267 height 37
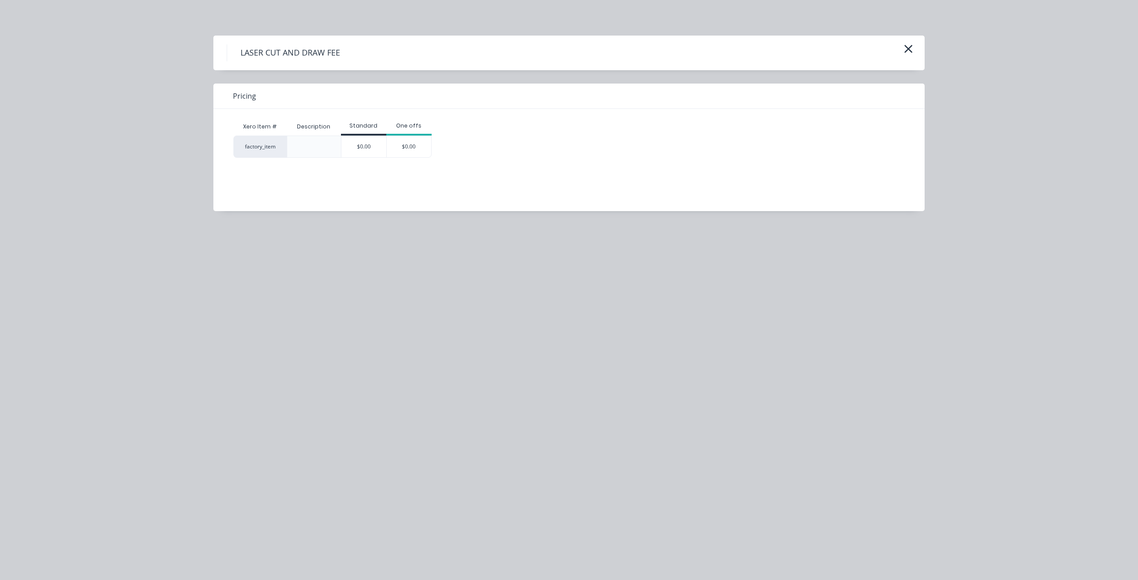
drag, startPoint x: 365, startPoint y: 148, endPoint x: 372, endPoint y: 159, distance: 13.3
click at [368, 149] on div "$0.00" at bounding box center [363, 146] width 45 height 21
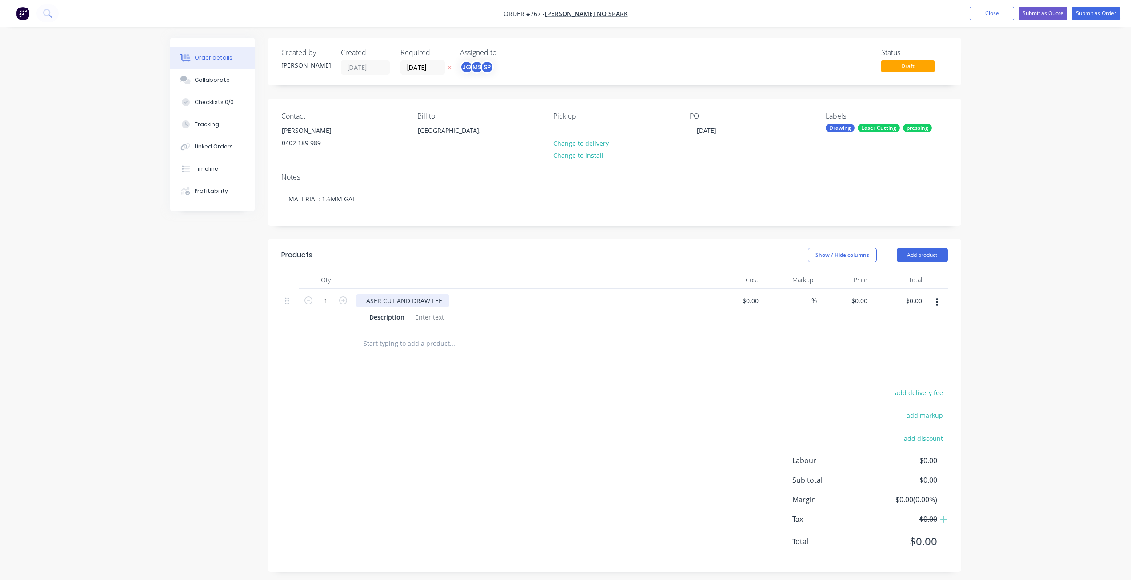
click at [410, 301] on div "LASER CUT AND DRAW FEE" at bounding box center [402, 300] width 93 height 13
click at [429, 300] on div "LASER CUT, DRAW FEE" at bounding box center [396, 300] width 80 height 13
click at [419, 318] on div at bounding box center [430, 317] width 36 height 13
click at [420, 324] on div "LASER CUT, DRAW FEE AND FOLDING Description" at bounding box center [530, 309] width 356 height 40
click at [420, 320] on div at bounding box center [430, 317] width 36 height 13
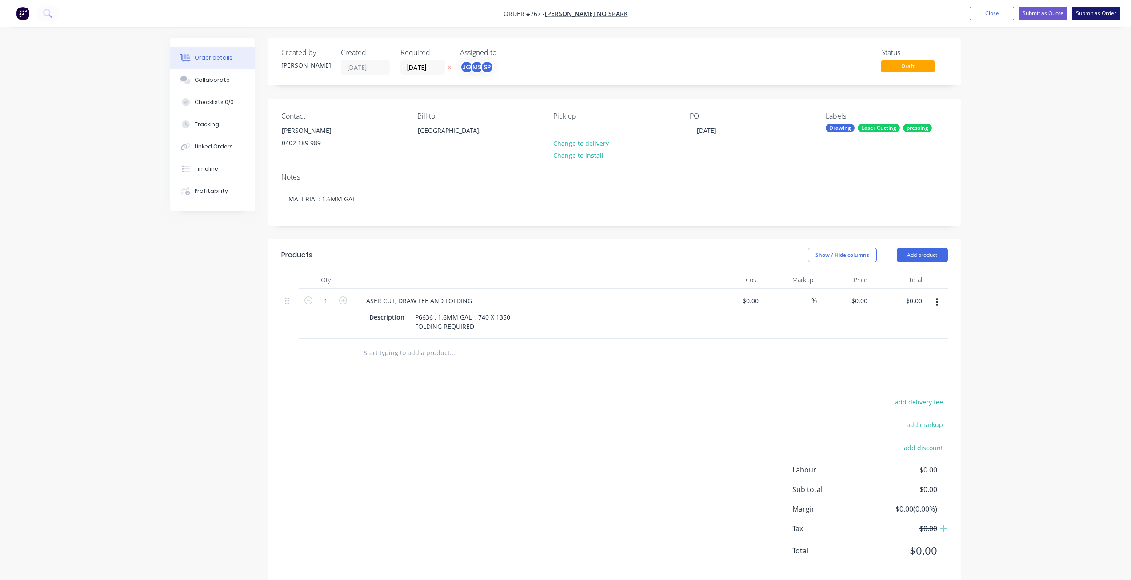
click at [1105, 16] on button "Submit as Order" at bounding box center [1096, 13] width 48 height 13
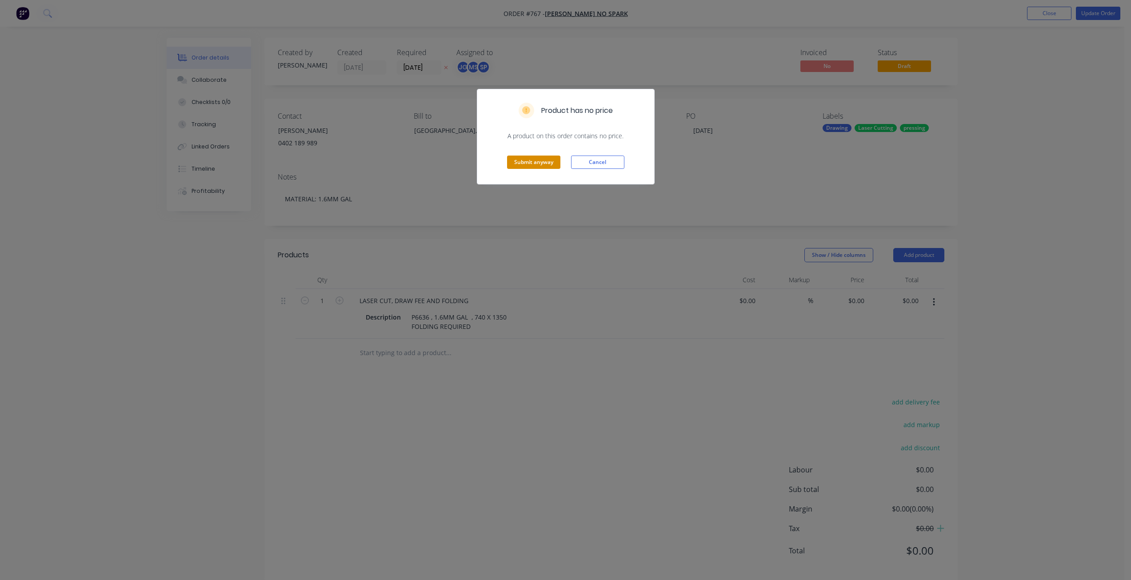
click at [533, 162] on button "Submit anyway" at bounding box center [533, 162] width 53 height 13
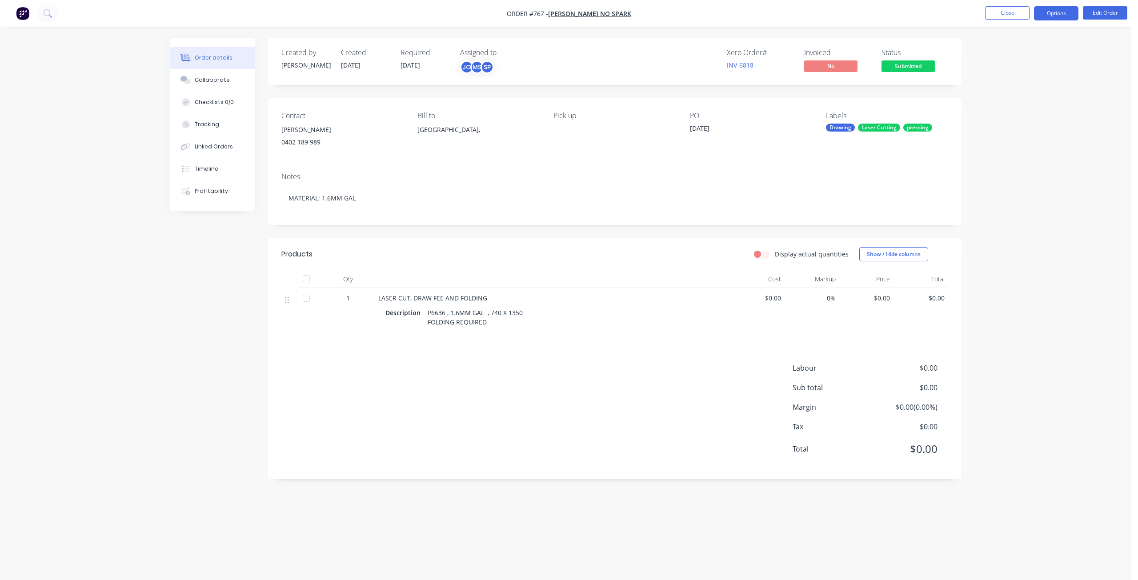
click at [1057, 16] on button "Options" at bounding box center [1056, 13] width 44 height 14
click at [992, 111] on div "Work Order" at bounding box center [1030, 107] width 82 height 13
click at [1002, 92] on div "Without pricing" at bounding box center [1030, 89] width 82 height 13
click at [213, 81] on div "Collaborate" at bounding box center [212, 80] width 35 height 8
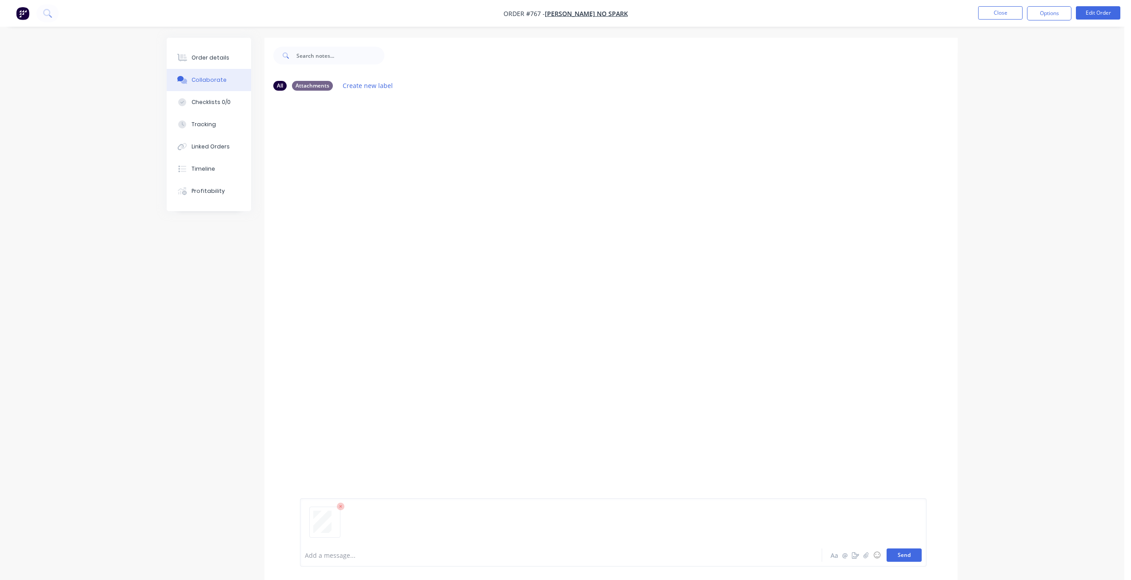
click at [909, 559] on button "Send" at bounding box center [904, 555] width 35 height 13
click at [1012, 16] on button "Close" at bounding box center [1000, 12] width 44 height 13
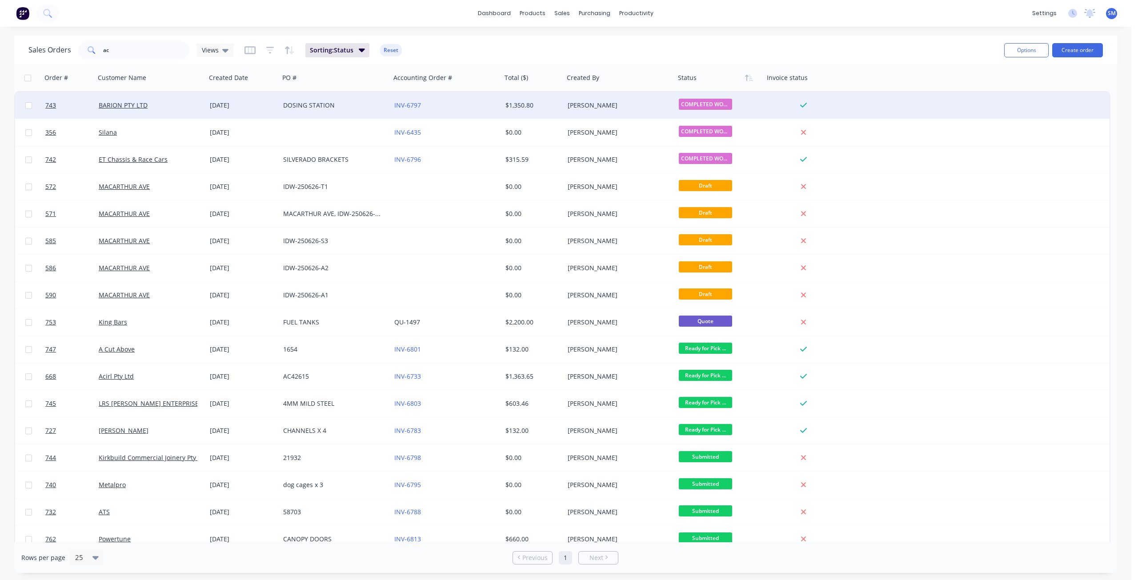
click at [140, 110] on div "BARION PTY LTD" at bounding box center [150, 105] width 111 height 27
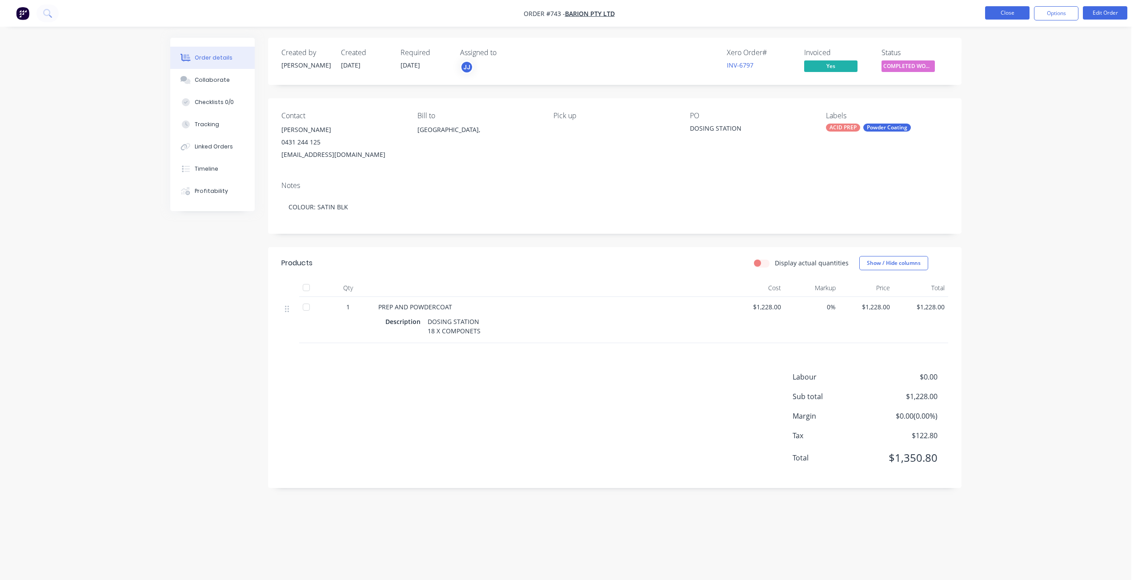
click at [1017, 10] on button "Close" at bounding box center [1007, 12] width 44 height 13
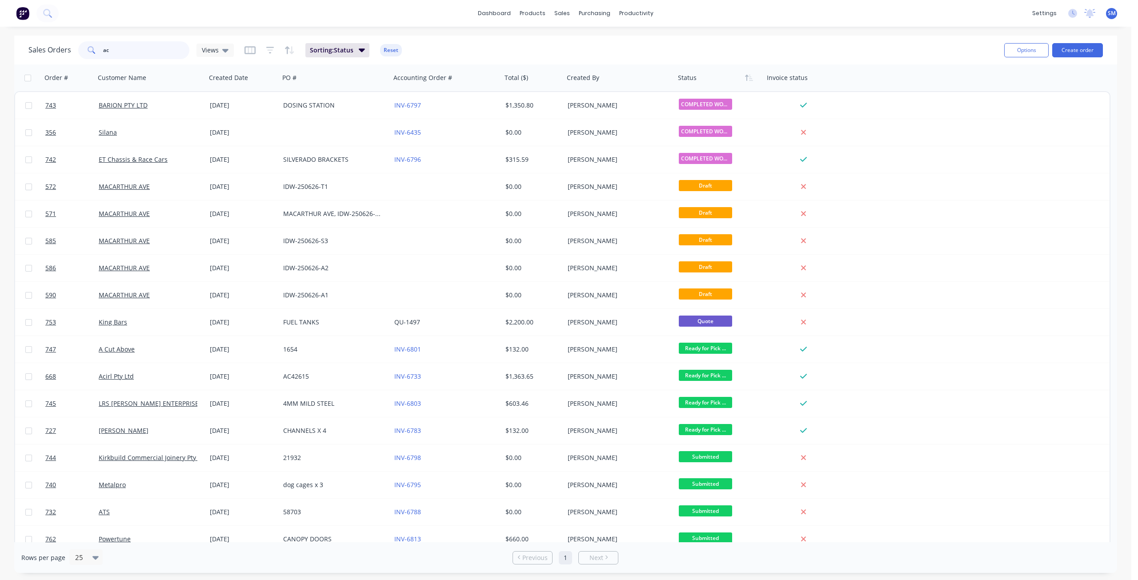
click at [81, 55] on div "ac" at bounding box center [133, 50] width 111 height 18
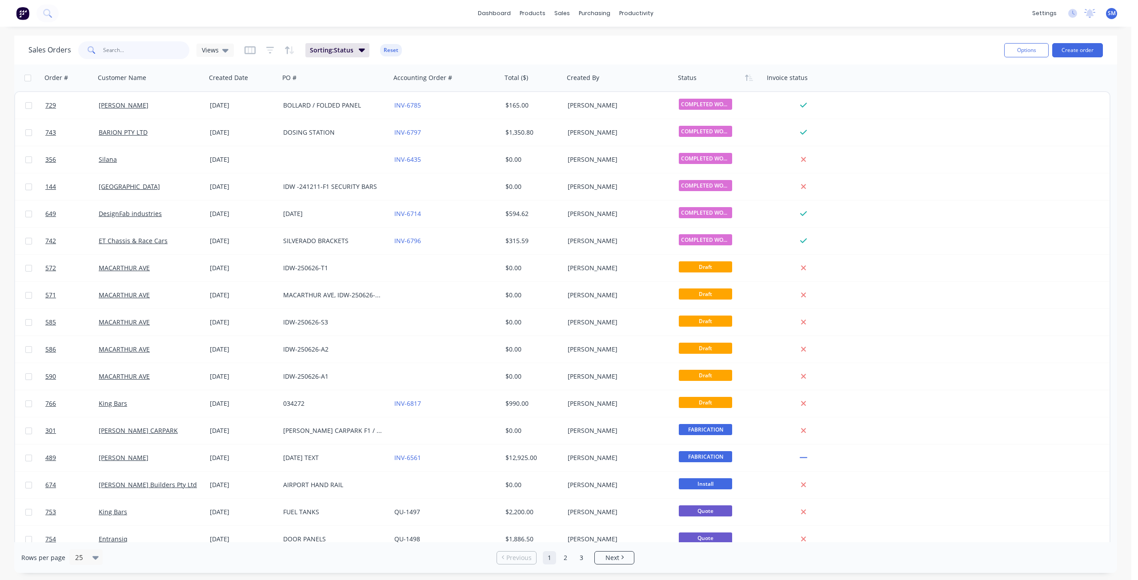
type input "N"
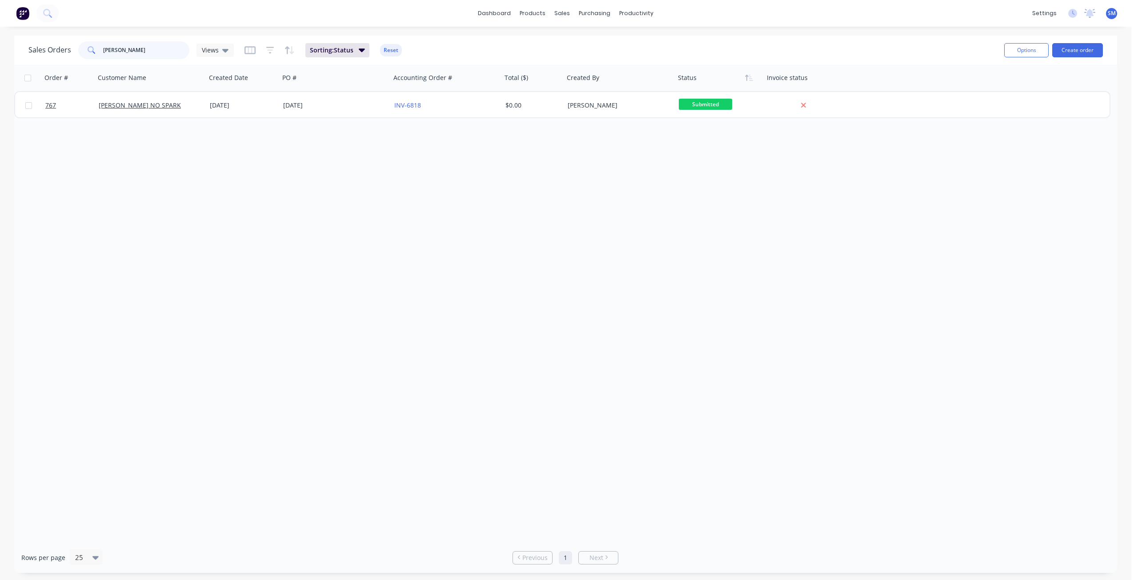
type input "[PERSON_NAME]"
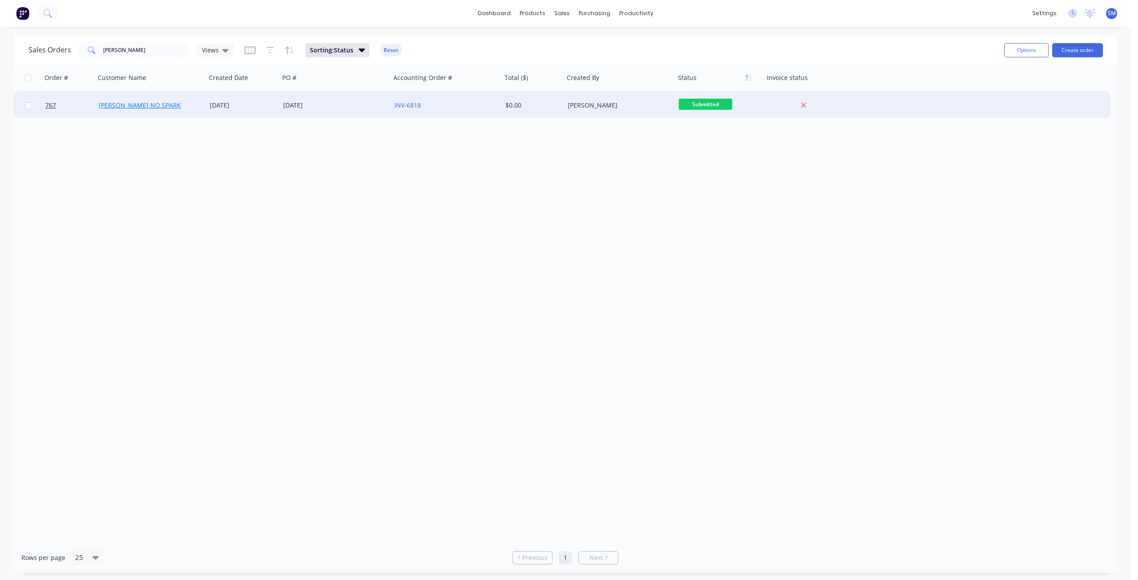
click at [128, 105] on link "[PERSON_NAME] NO SPARK" at bounding box center [140, 105] width 82 height 8
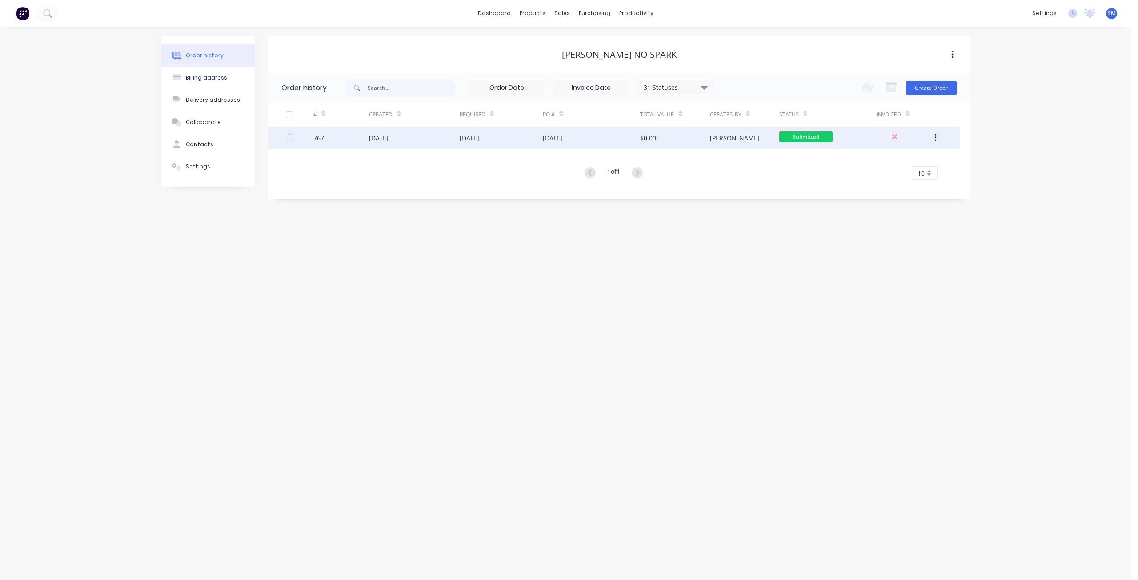
click at [479, 142] on div "[DATE]" at bounding box center [470, 137] width 20 height 9
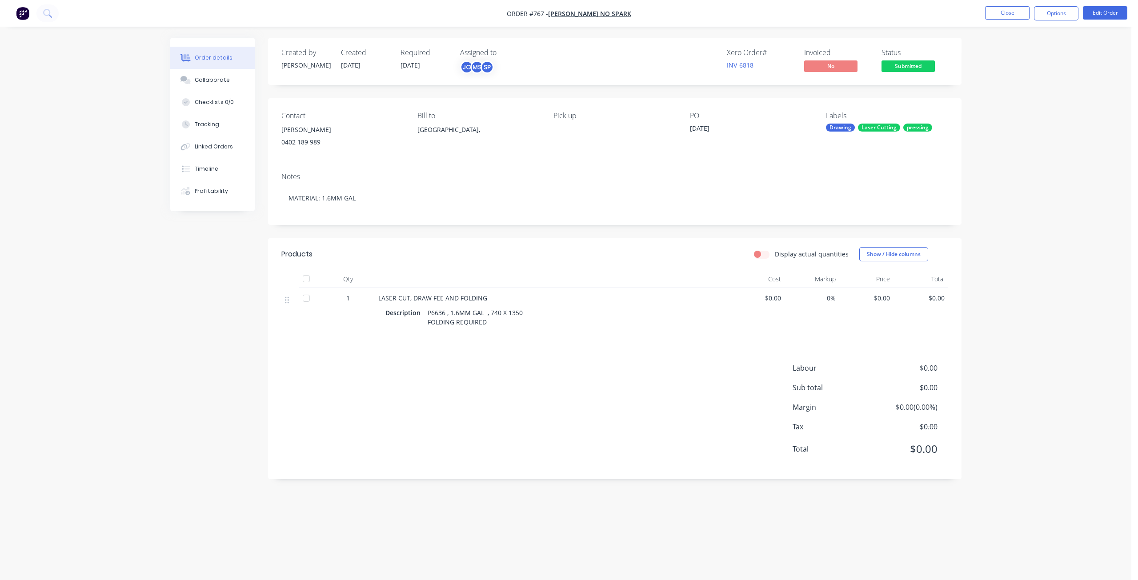
click at [777, 302] on span "$0.00" at bounding box center [758, 297] width 48 height 9
click at [777, 300] on span "$0.00" at bounding box center [758, 297] width 48 height 9
click at [1101, 12] on button "Edit Order" at bounding box center [1105, 12] width 44 height 13
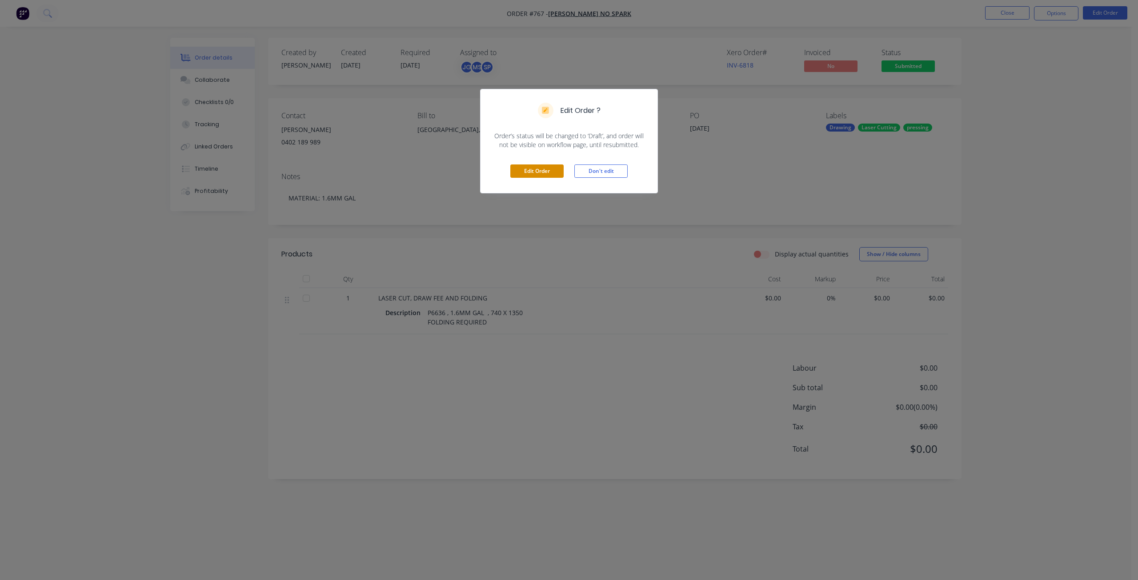
click at [533, 172] on button "Edit Order" at bounding box center [536, 170] width 53 height 13
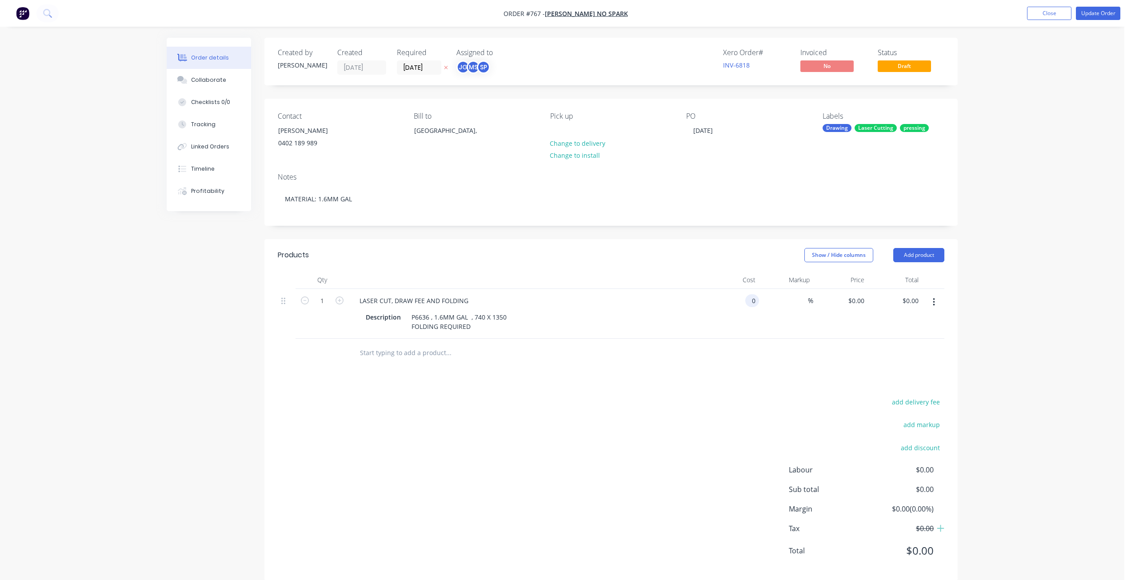
click at [751, 303] on input "0" at bounding box center [754, 300] width 10 height 13
type input "$225.43"
click at [794, 351] on div at bounding box center [611, 353] width 667 height 29
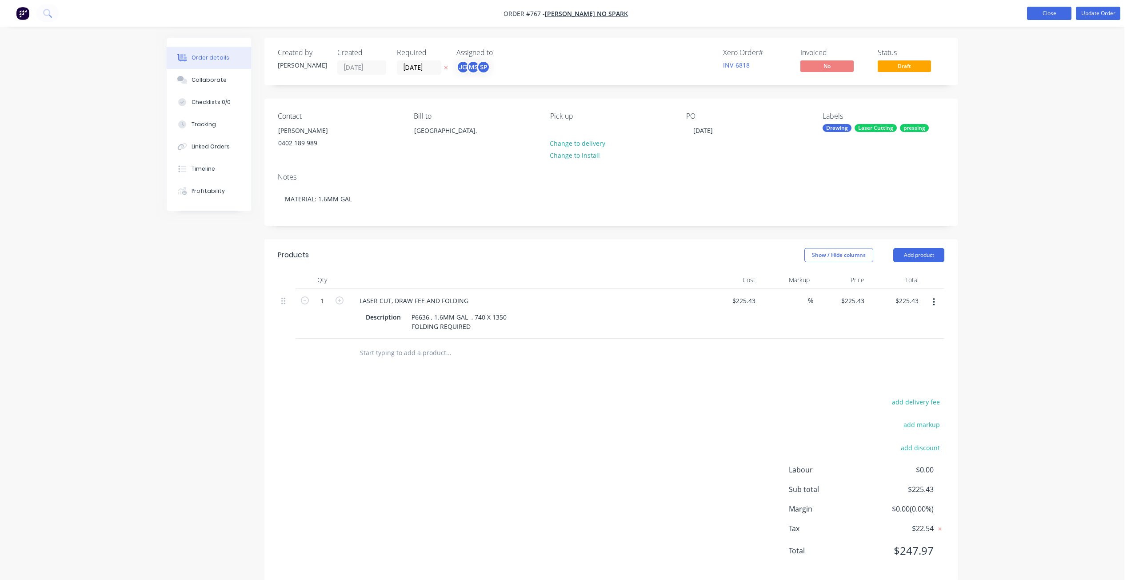
click at [1053, 15] on button "Close" at bounding box center [1049, 13] width 44 height 13
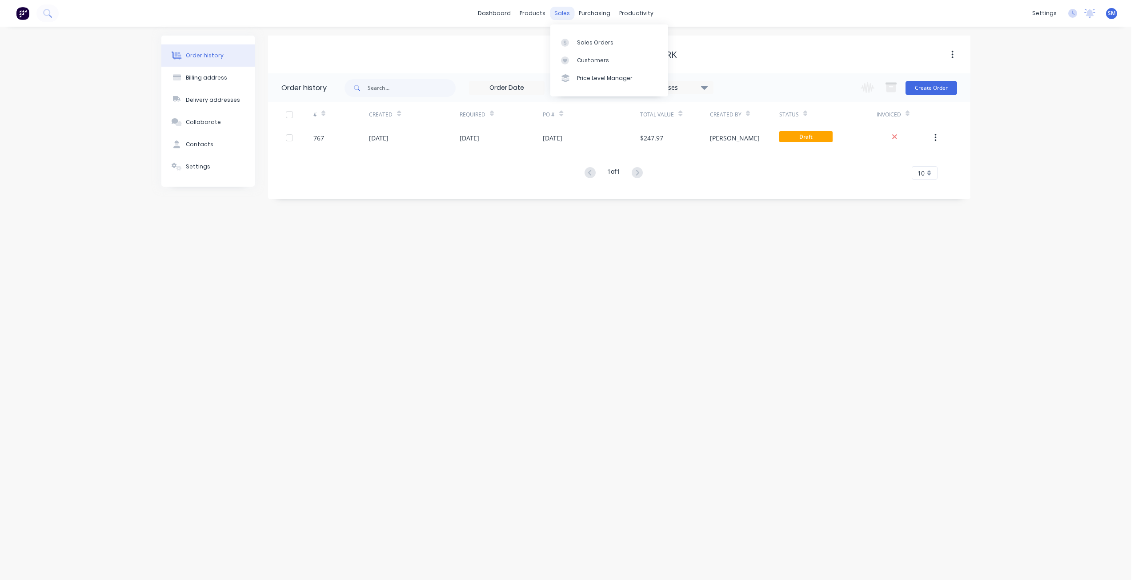
click at [557, 13] on div "sales" at bounding box center [562, 13] width 24 height 13
click at [589, 63] on div "Customers" at bounding box center [593, 60] width 32 height 8
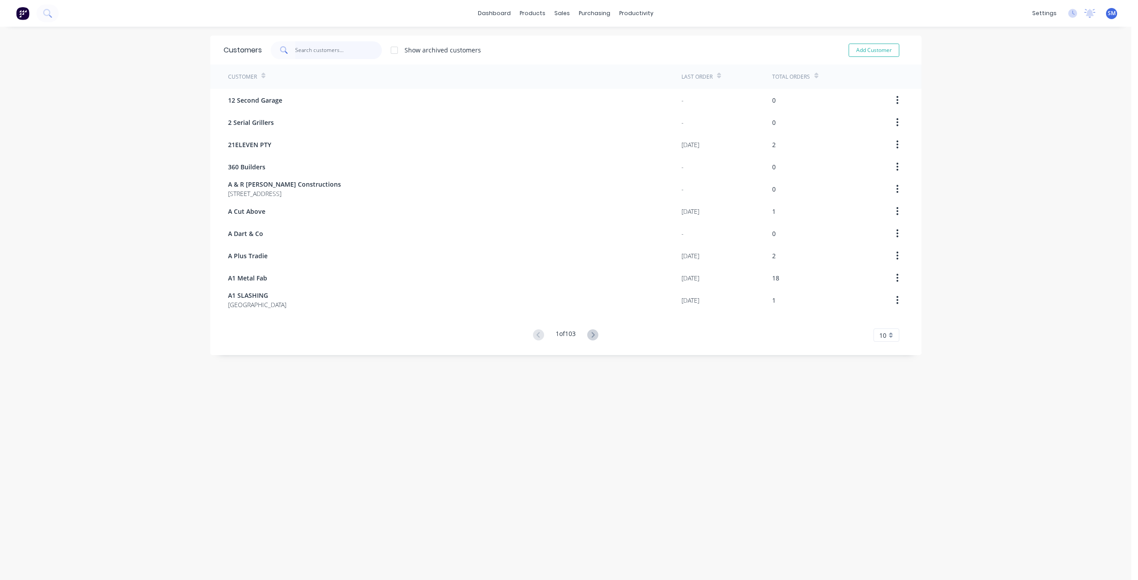
click at [313, 51] on input "text" at bounding box center [338, 50] width 87 height 18
type input "BARION"
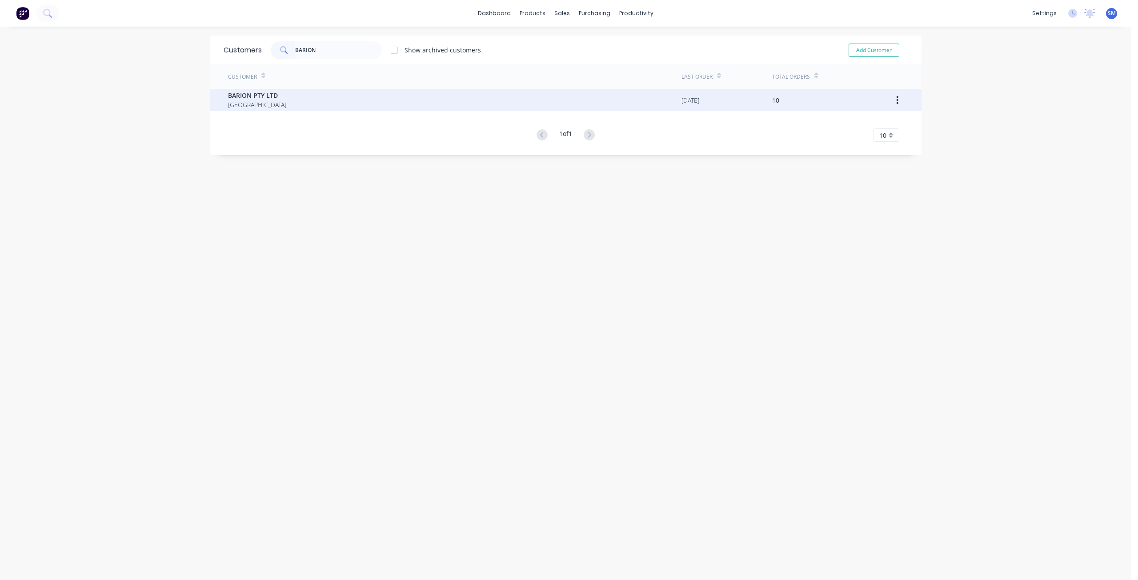
click at [245, 96] on span "BARION PTY LTD" at bounding box center [257, 95] width 58 height 9
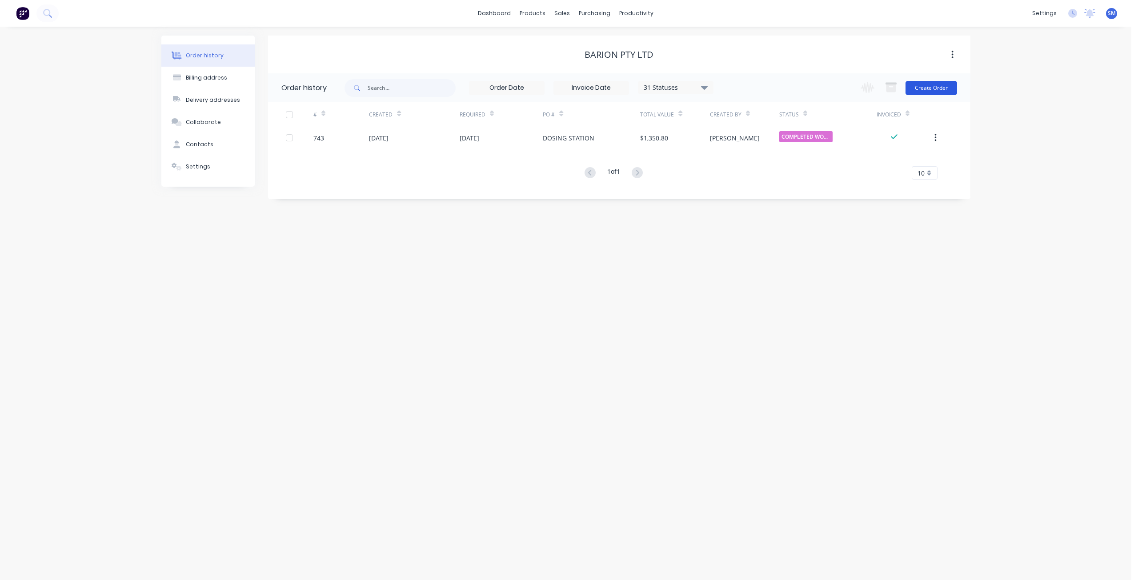
click at [927, 86] on button "Create Order" at bounding box center [931, 88] width 52 height 14
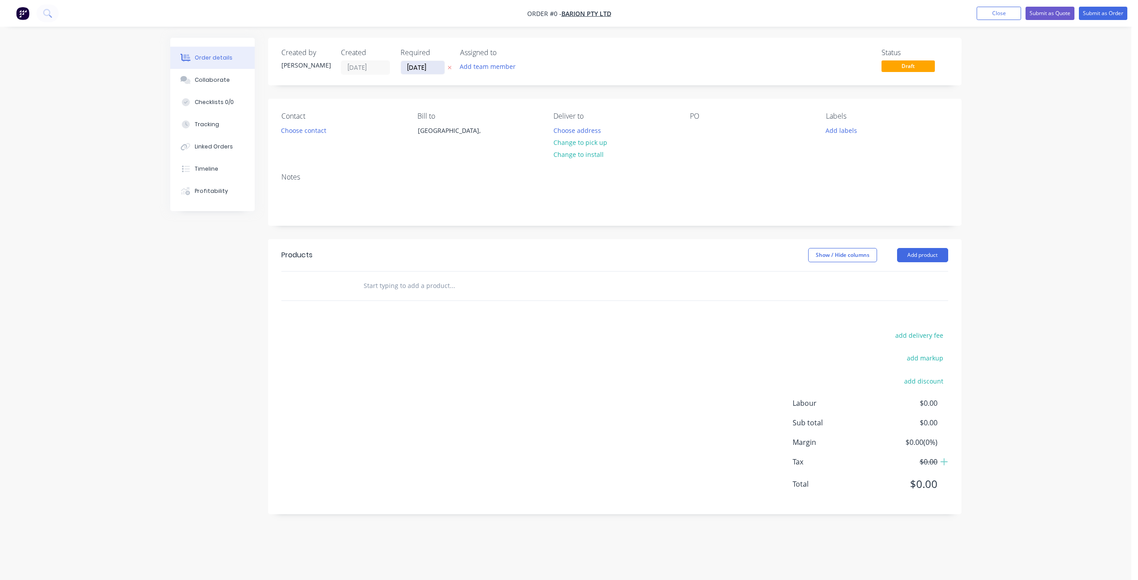
click at [423, 66] on input "[DATE]" at bounding box center [423, 67] width 44 height 13
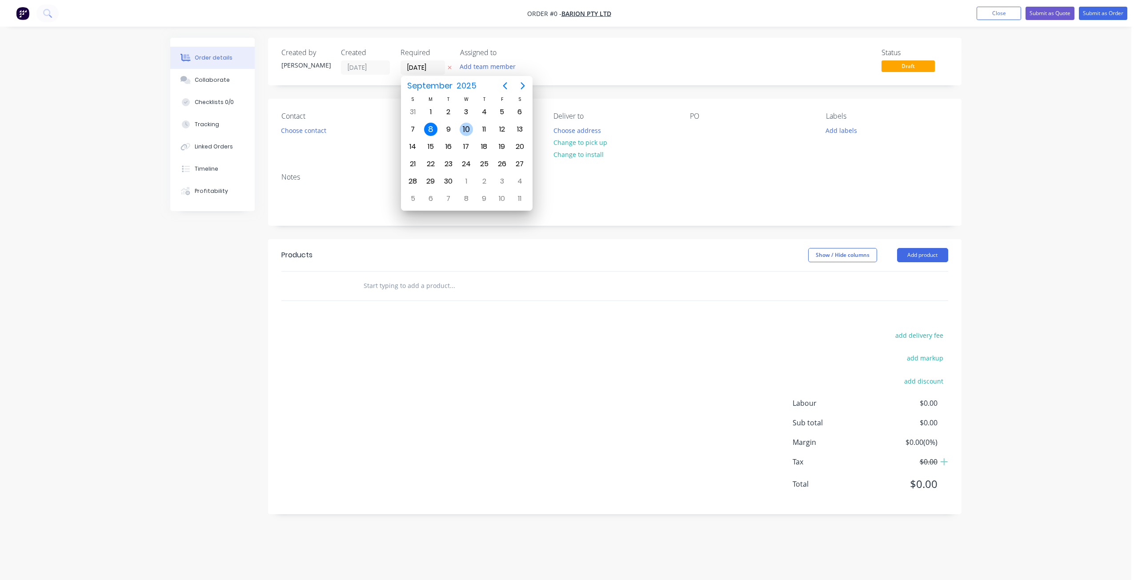
click at [466, 128] on div "10" at bounding box center [466, 129] width 13 height 13
type input "[DATE]"
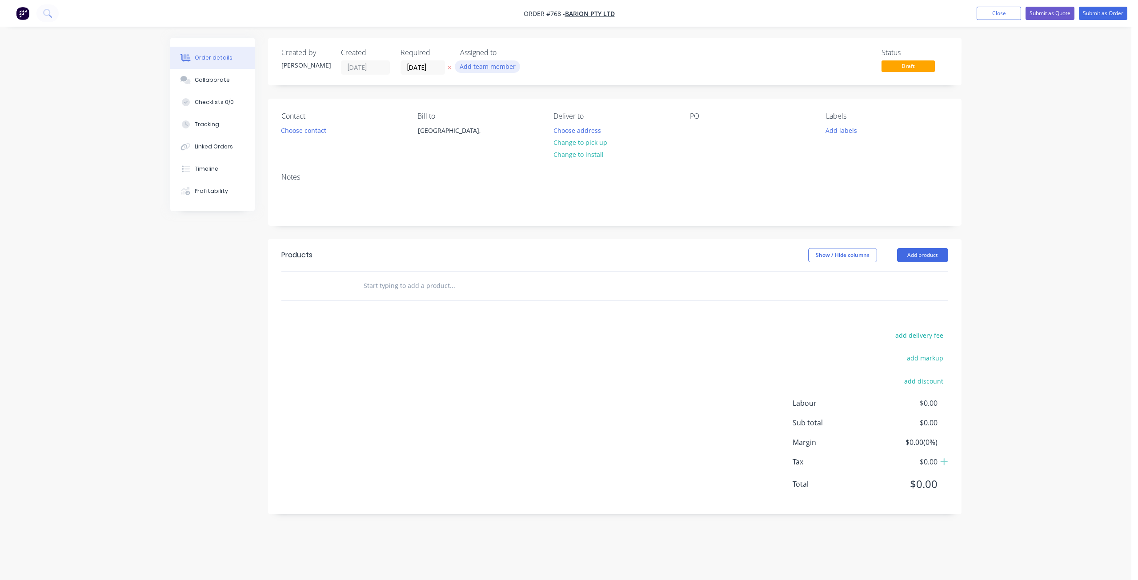
click at [477, 68] on button "Add team member" at bounding box center [487, 66] width 65 height 12
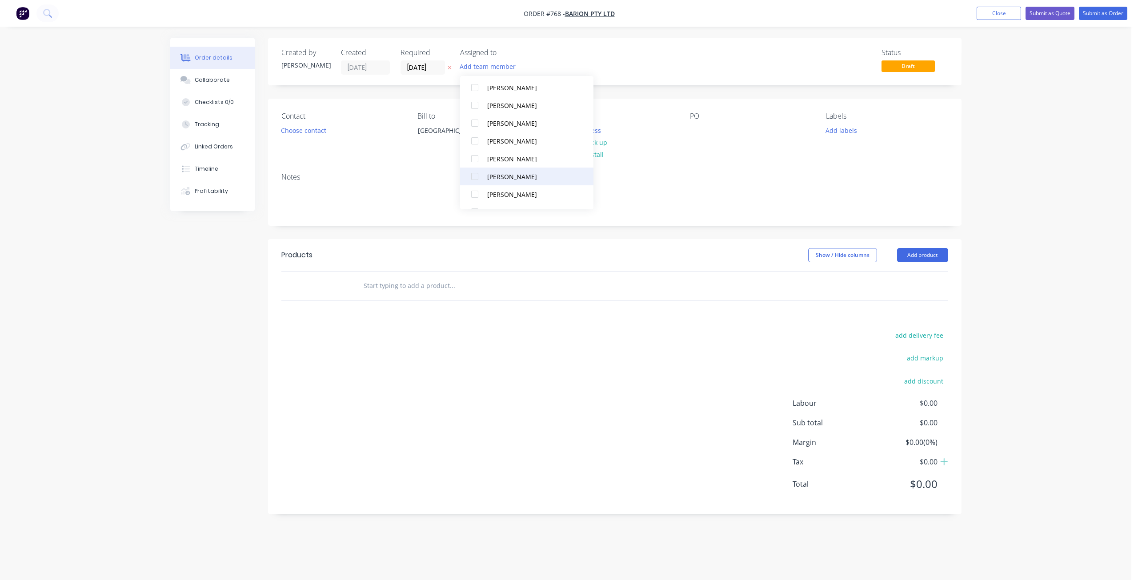
scroll to position [169, 0]
click at [477, 196] on div at bounding box center [475, 196] width 18 height 18
click at [477, 159] on div at bounding box center [475, 161] width 18 height 18
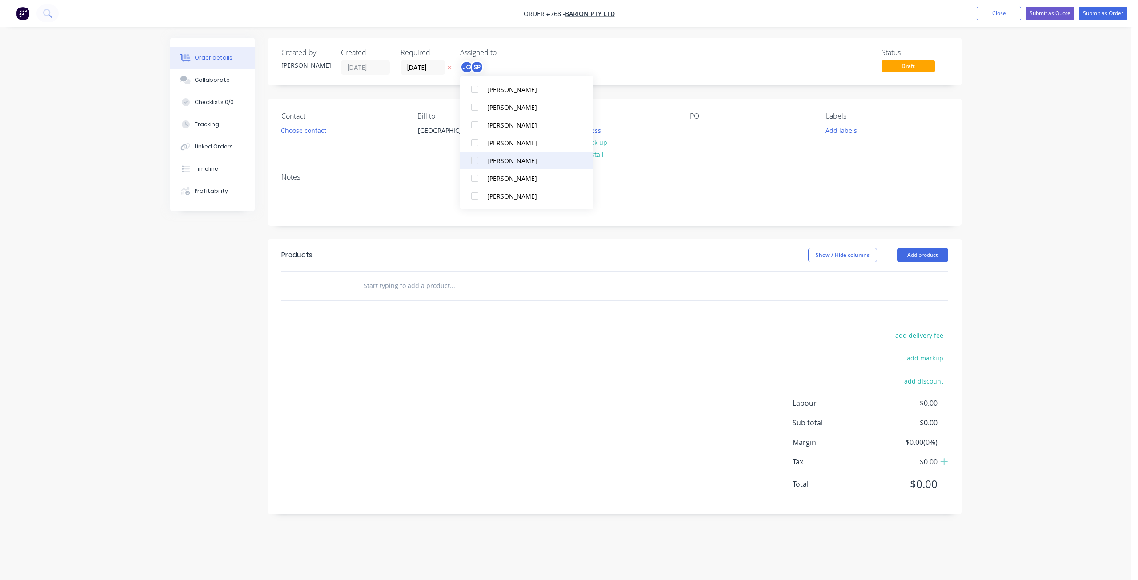
click at [476, 157] on div at bounding box center [475, 161] width 18 height 18
click at [369, 158] on div "Contact Choose contact Bill to [GEOGRAPHIC_DATA], Deliver to Choose address Cha…" at bounding box center [614, 132] width 693 height 67
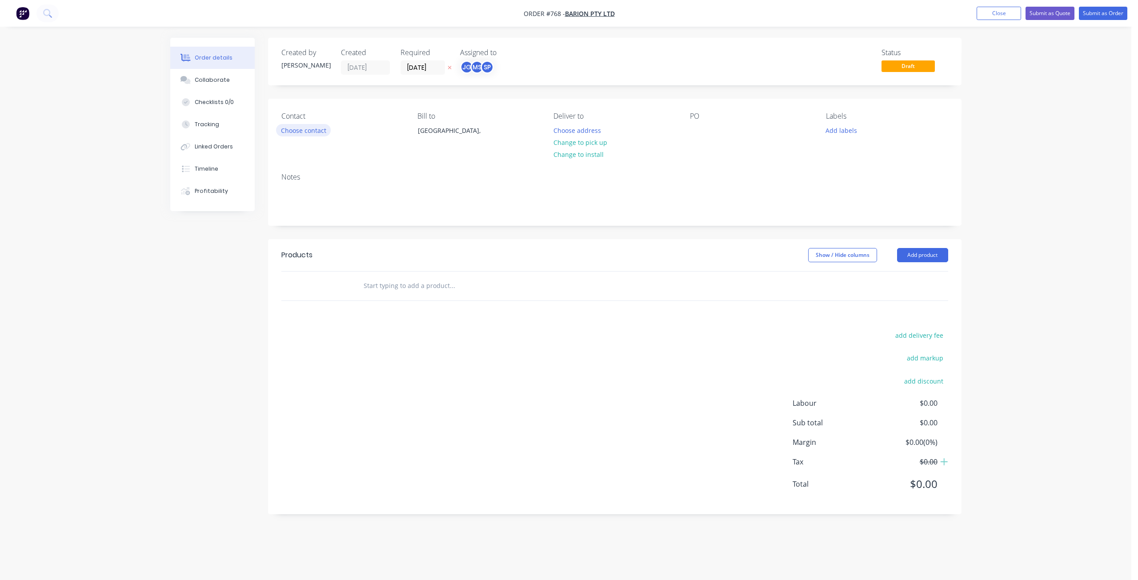
click at [293, 130] on button "Choose contact" at bounding box center [303, 130] width 55 height 12
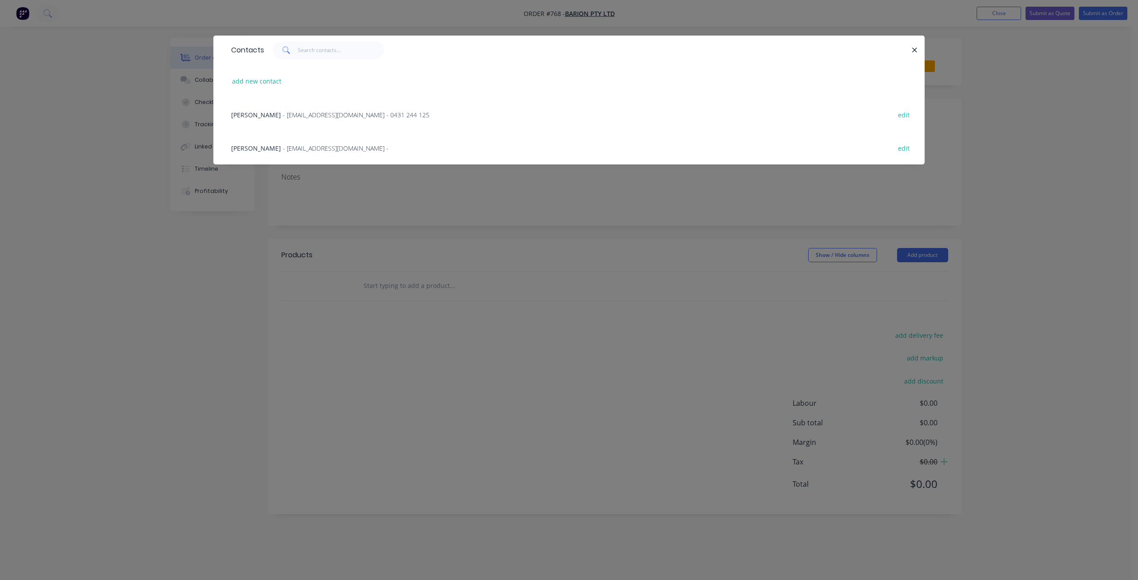
drag, startPoint x: 272, startPoint y: 114, endPoint x: 292, endPoint y: 118, distance: 20.4
click at [283, 114] on span "- [EMAIL_ADDRESS][DOMAIN_NAME] - 0431 244 125" at bounding box center [356, 115] width 147 height 8
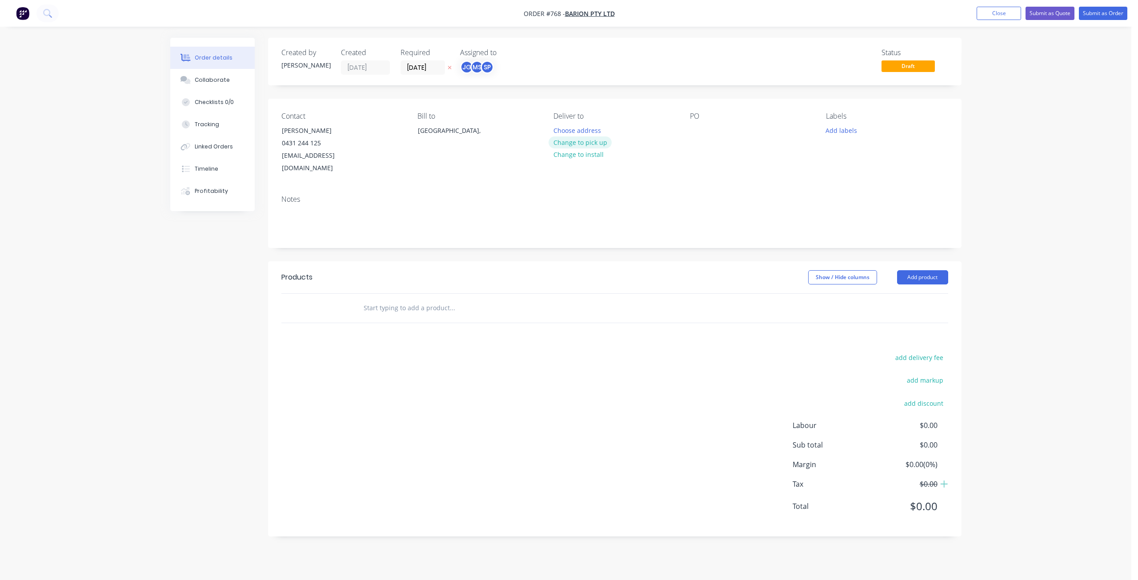
click at [582, 143] on button "Change to pick up" at bounding box center [580, 142] width 63 height 12
click at [692, 131] on div at bounding box center [697, 130] width 14 height 13
click at [845, 132] on button "Add labels" at bounding box center [841, 130] width 41 height 12
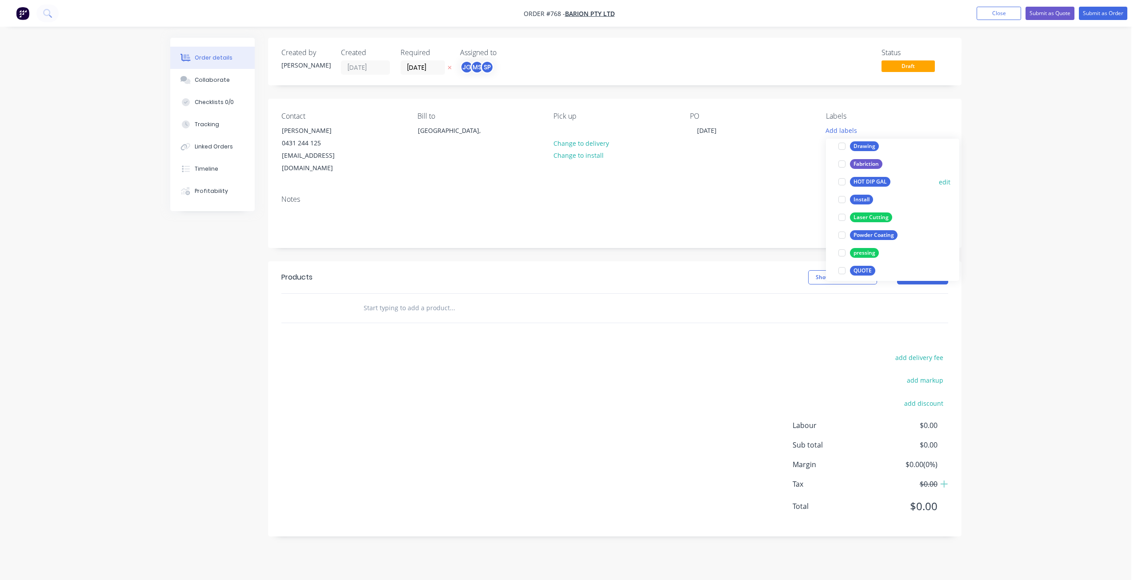
scroll to position [89, 0]
click at [839, 156] on div at bounding box center [842, 157] width 18 height 18
click at [844, 188] on div at bounding box center [842, 188] width 18 height 18
click at [842, 187] on div at bounding box center [842, 188] width 18 height 18
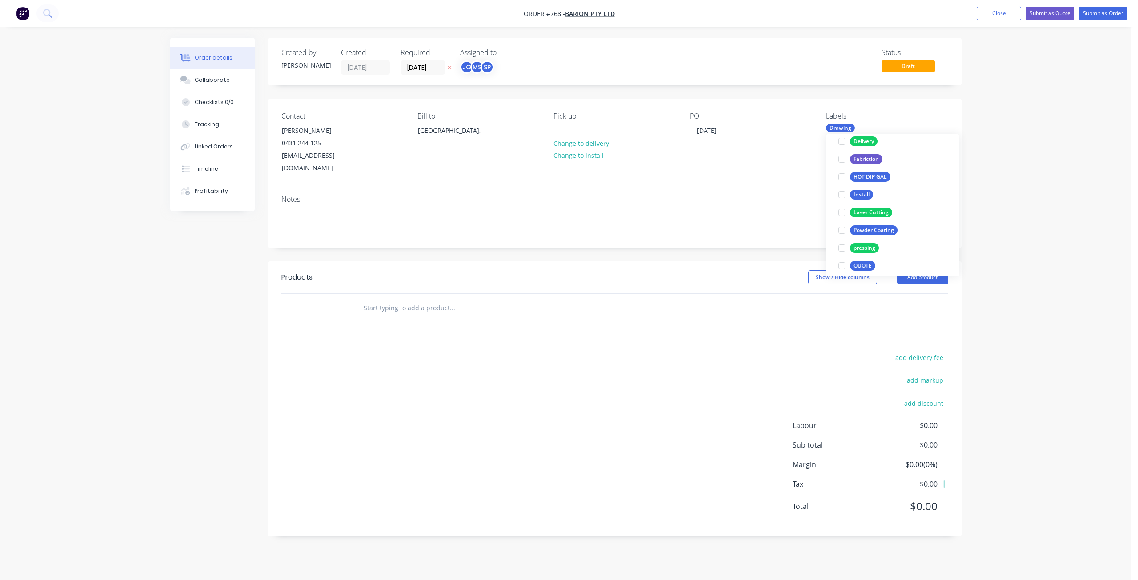
scroll to position [124, 0]
click at [843, 205] on div at bounding box center [842, 205] width 18 height 18
click at [841, 170] on div at bounding box center [842, 170] width 18 height 18
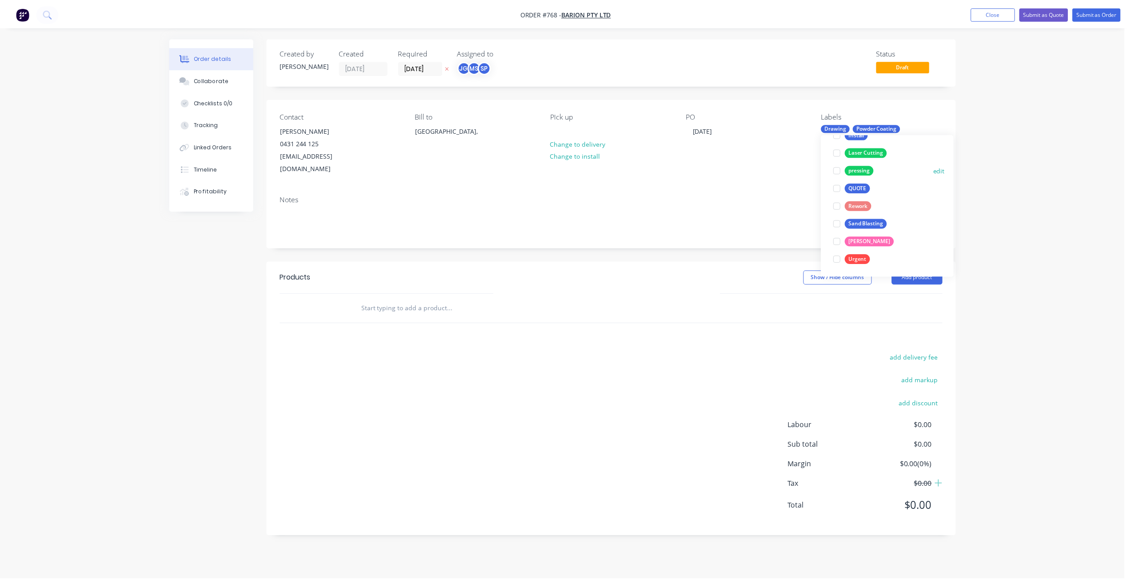
scroll to position [71, 0]
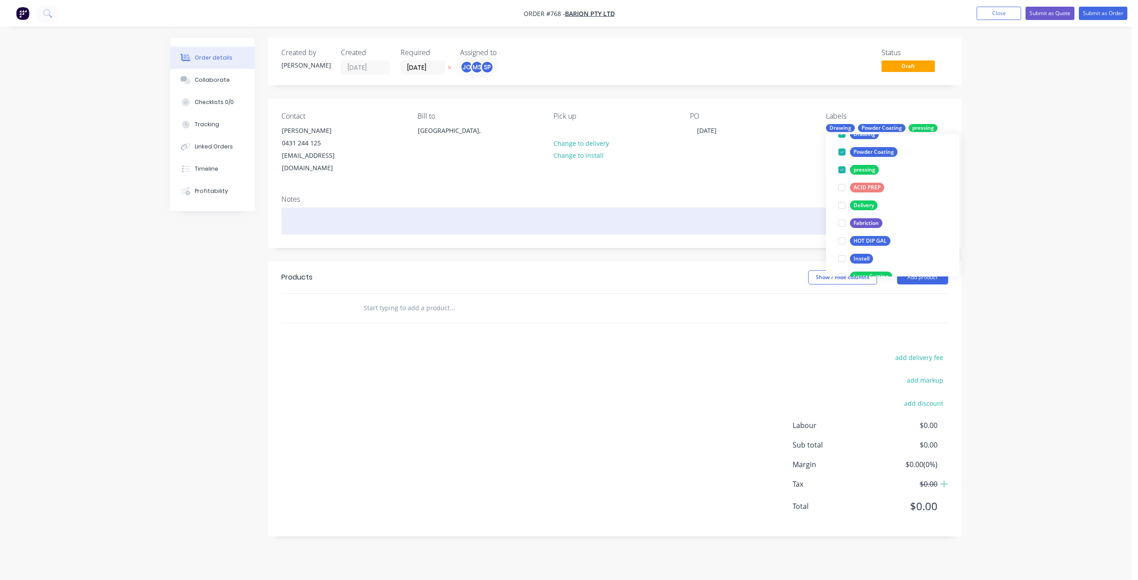
click at [300, 208] on div at bounding box center [614, 221] width 667 height 27
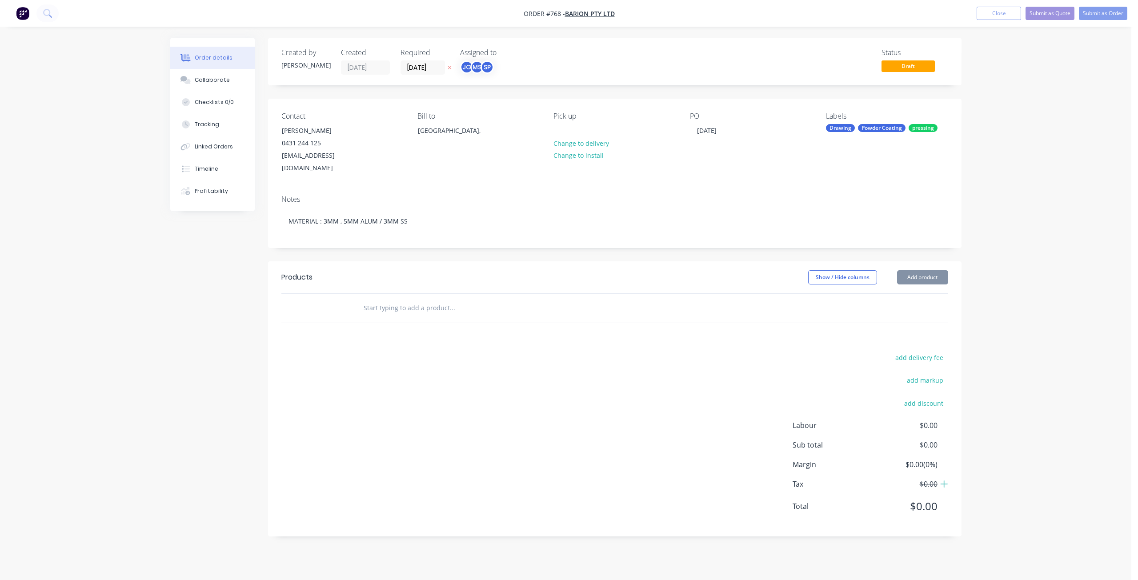
click at [340, 297] on div at bounding box center [325, 308] width 53 height 29
click at [369, 302] on input "text" at bounding box center [452, 308] width 178 height 18
type input "P"
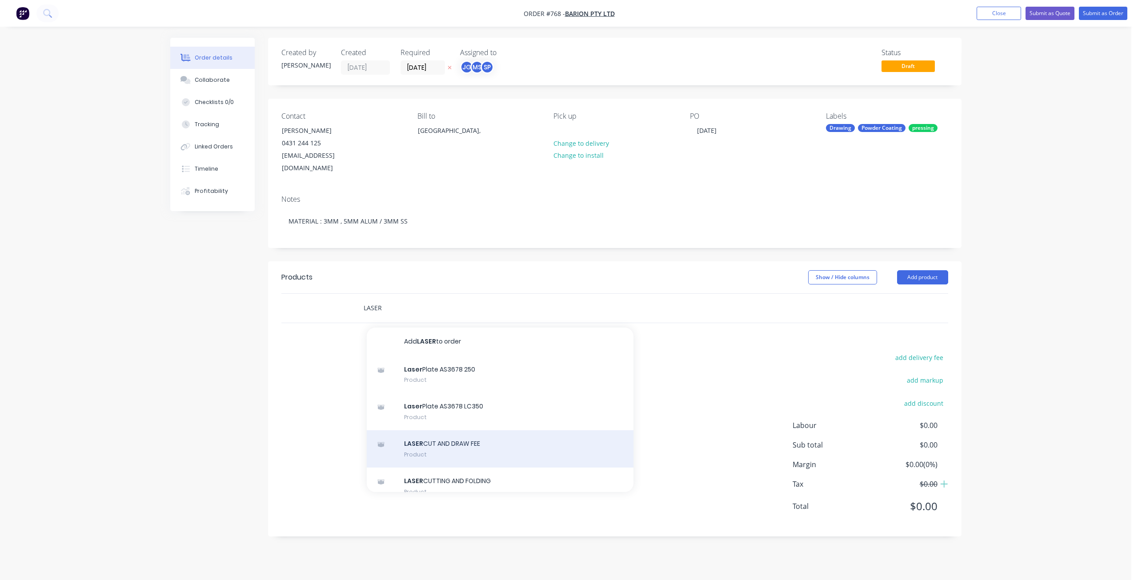
type input "LASER"
click at [452, 430] on div "LASER CUT AND DRAW FEE Product" at bounding box center [500, 448] width 267 height 37
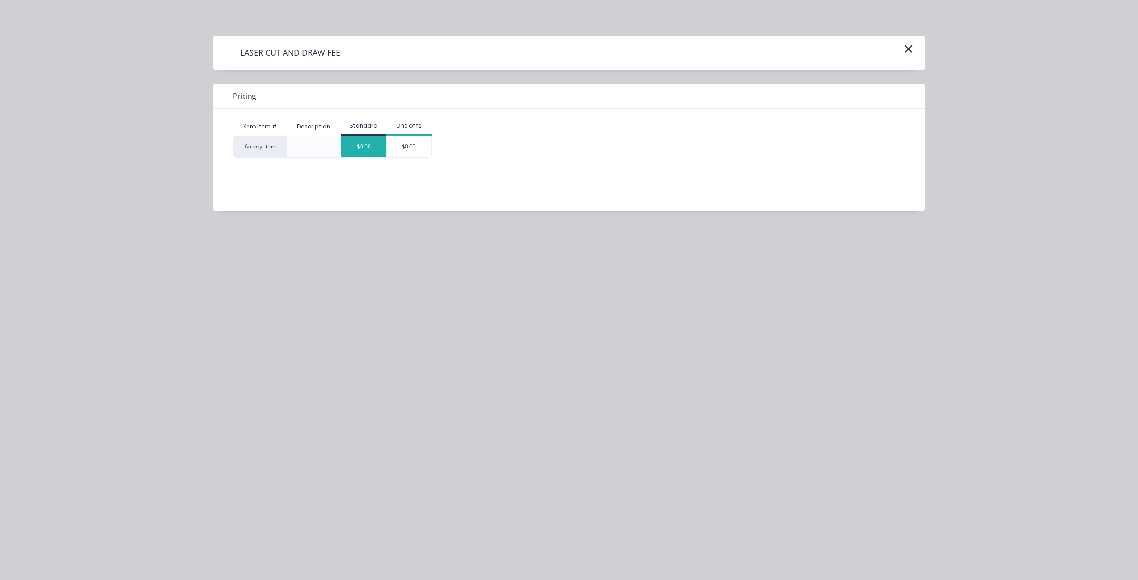
drag, startPoint x: 370, startPoint y: 148, endPoint x: 400, endPoint y: 204, distance: 62.4
click at [371, 148] on div "$0.00" at bounding box center [363, 146] width 45 height 21
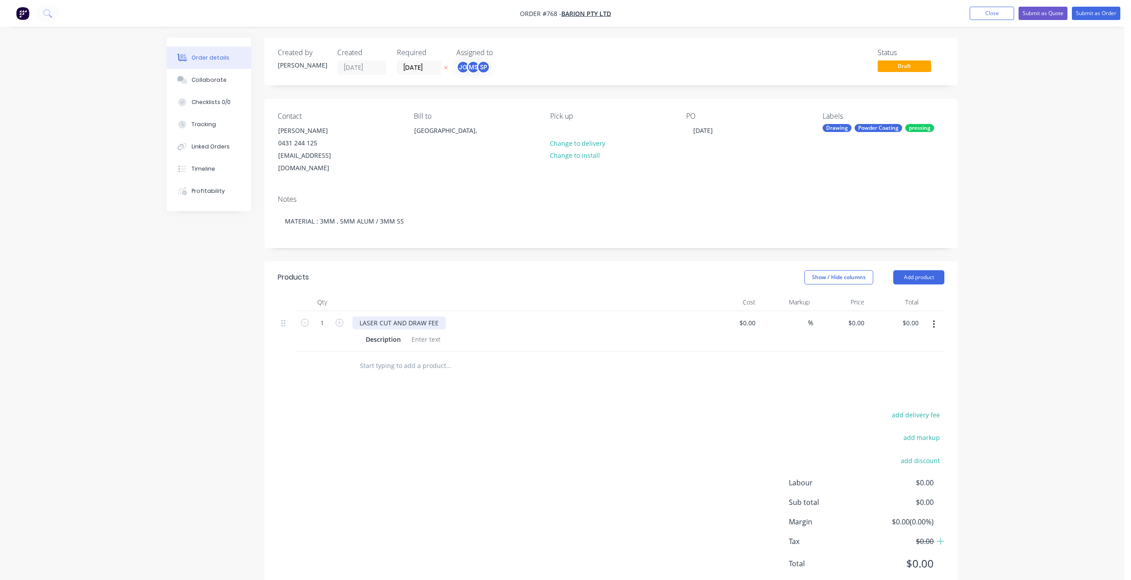
click at [407, 316] on div "LASER CUT AND DRAW FEE" at bounding box center [398, 322] width 93 height 13
click at [431, 316] on div "LASER CUT , DRAW FEE" at bounding box center [392, 322] width 81 height 13
click at [425, 333] on div at bounding box center [426, 339] width 36 height 13
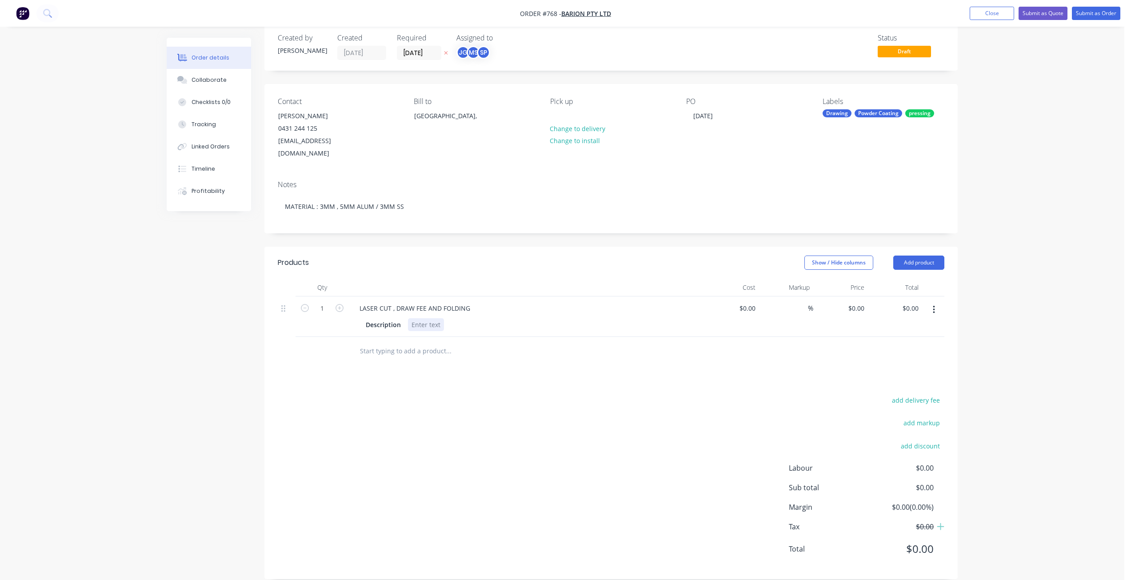
click at [423, 318] on div at bounding box center [426, 324] width 36 height 13
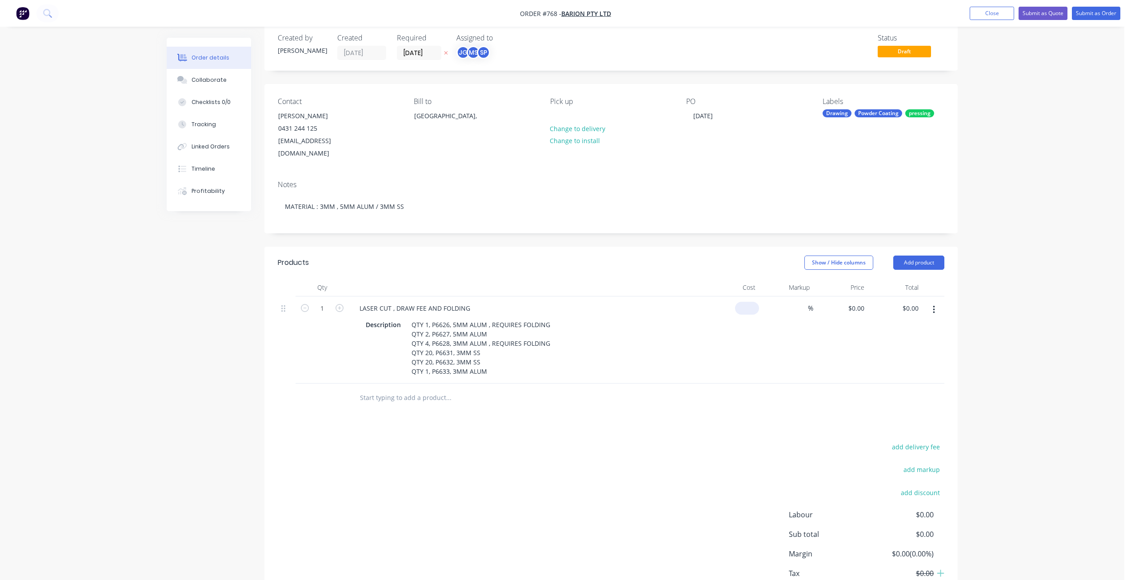
click at [751, 302] on input at bounding box center [749, 308] width 20 height 13
type input "$687.60"
click at [797, 384] on div at bounding box center [611, 398] width 667 height 29
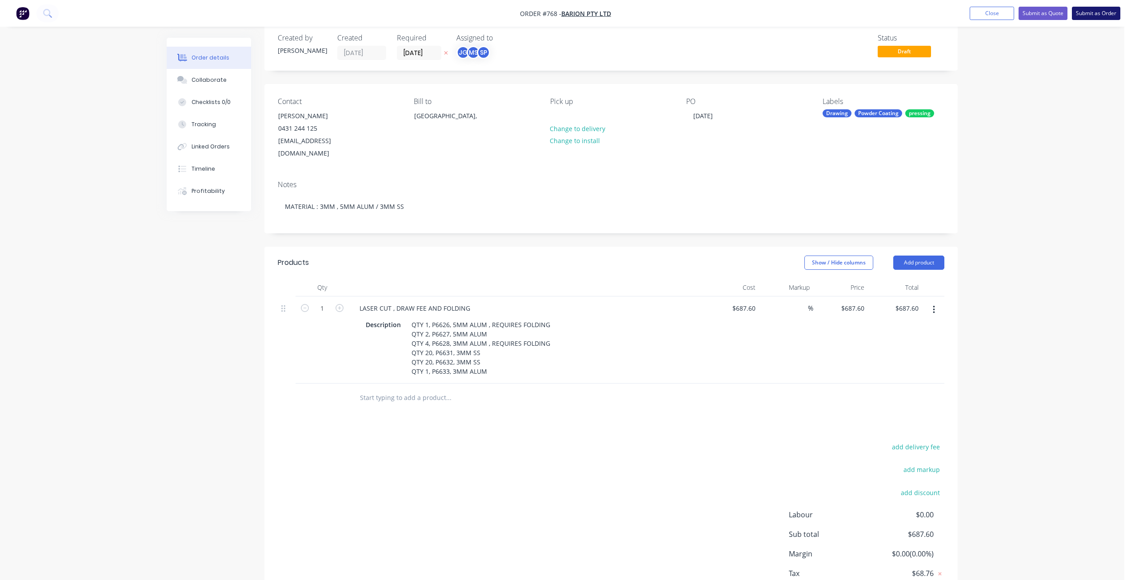
click at [1093, 11] on button "Submit as Order" at bounding box center [1096, 13] width 48 height 13
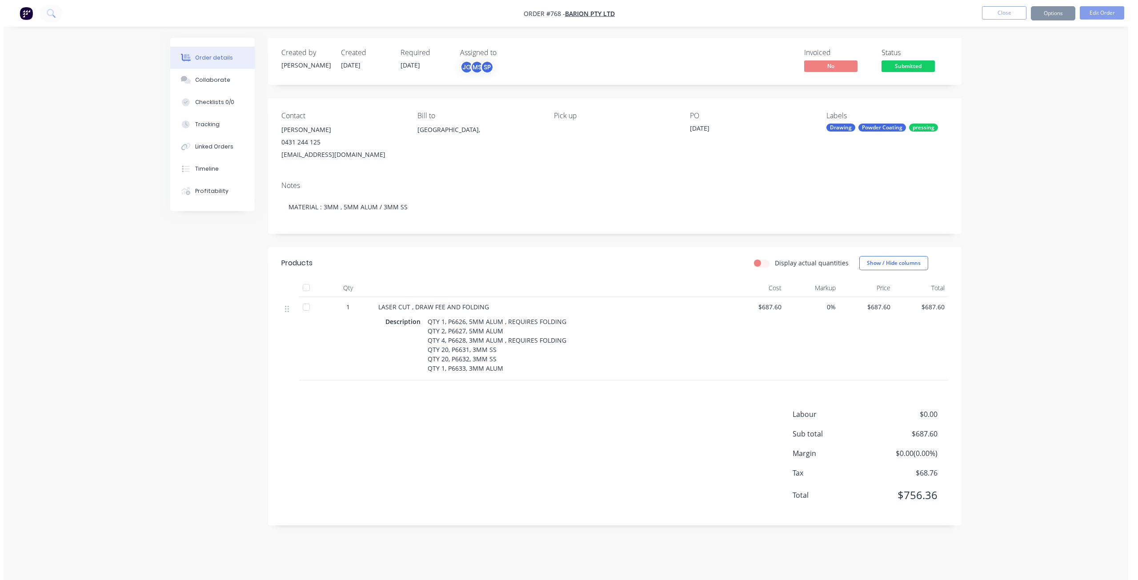
scroll to position [0, 0]
drag, startPoint x: 1057, startPoint y: 12, endPoint x: 1050, endPoint y: 20, distance: 10.4
click at [1056, 12] on button "Options" at bounding box center [1056, 13] width 44 height 14
click at [1006, 108] on div "Work Order" at bounding box center [1030, 107] width 82 height 13
click at [1011, 88] on div "Without pricing" at bounding box center [1030, 89] width 82 height 13
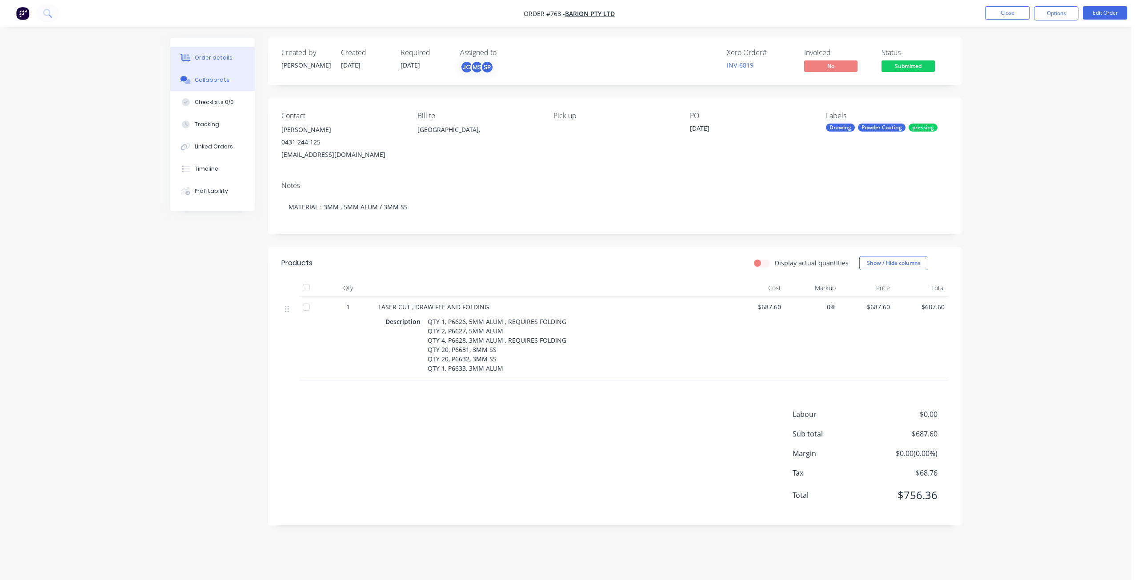
click at [216, 79] on div "Collaborate" at bounding box center [212, 80] width 35 height 8
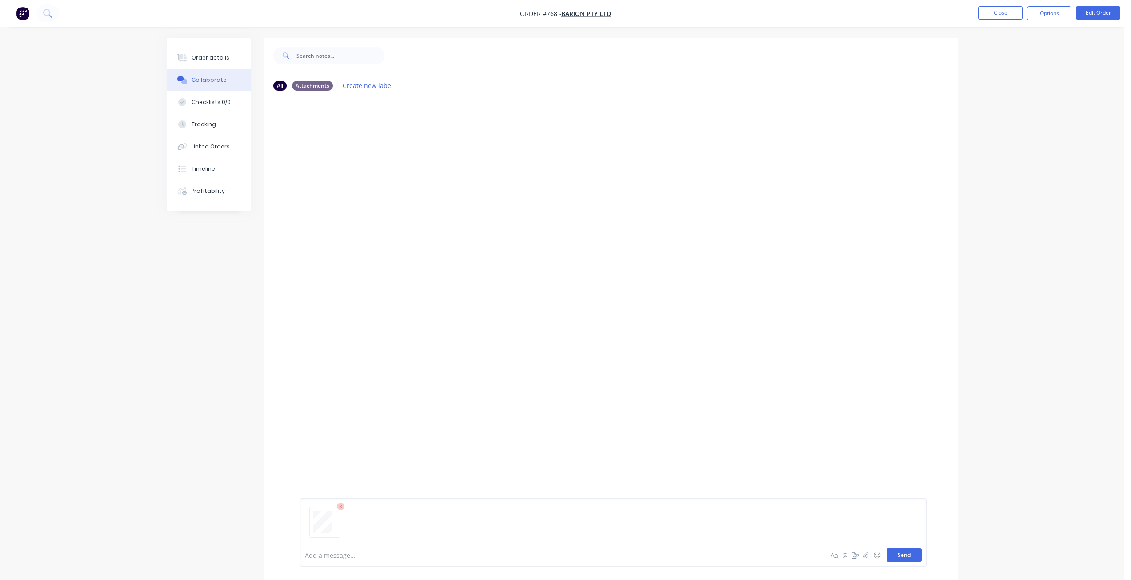
click at [912, 558] on button "Send" at bounding box center [904, 555] width 35 height 13
click at [1007, 9] on button "Close" at bounding box center [1000, 12] width 44 height 13
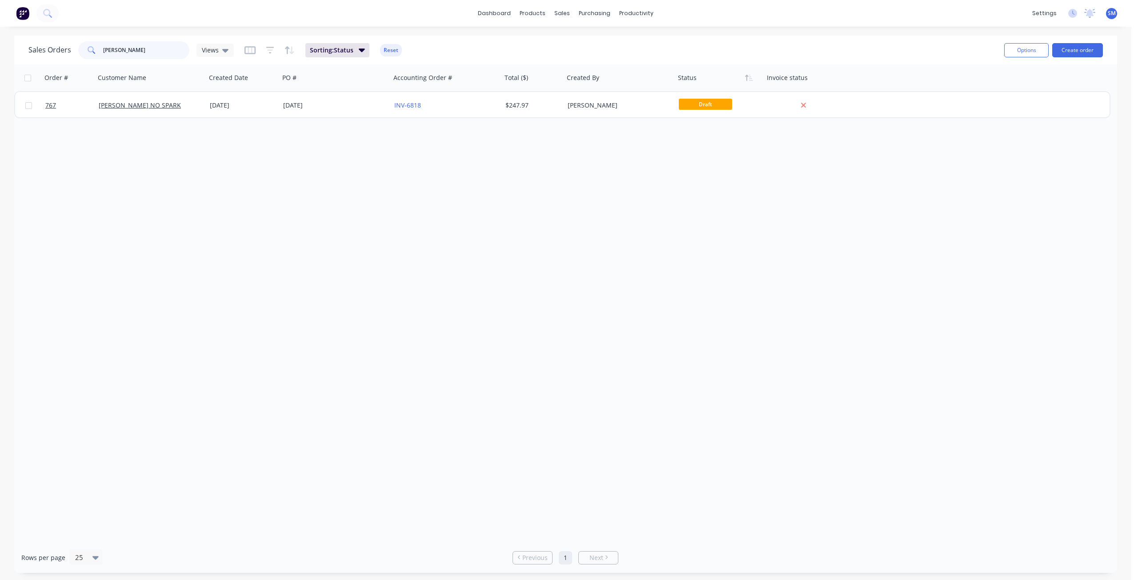
drag, startPoint x: 127, startPoint y: 50, endPoint x: 66, endPoint y: 44, distance: 61.2
click at [66, 44] on div "Sales Orders JAKE Views" at bounding box center [130, 50] width 205 height 18
type input "SCHM"
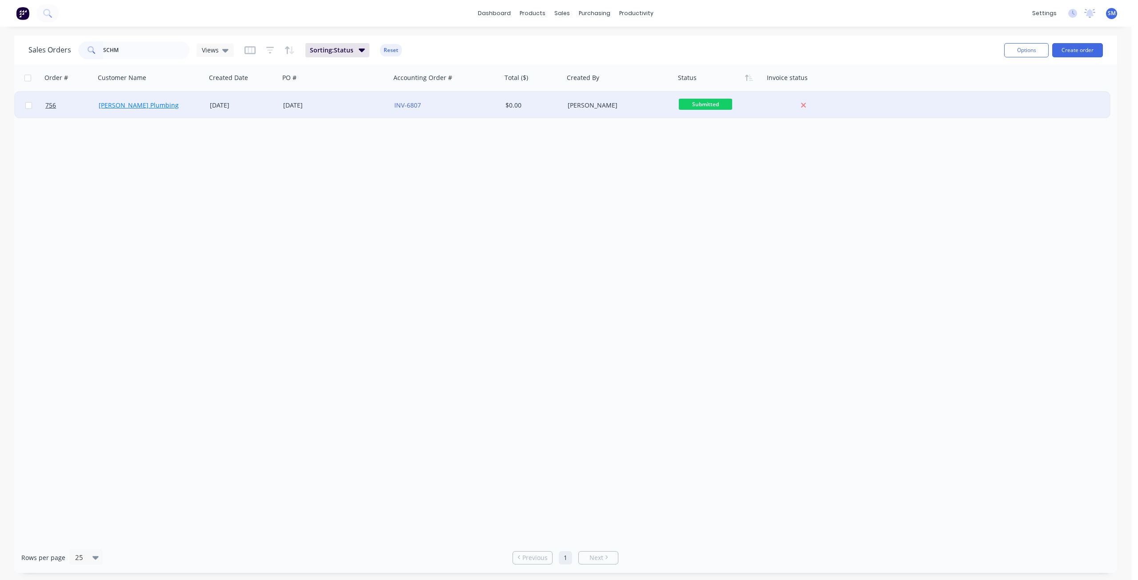
click at [145, 101] on link "[PERSON_NAME] Plumbing" at bounding box center [139, 105] width 80 height 8
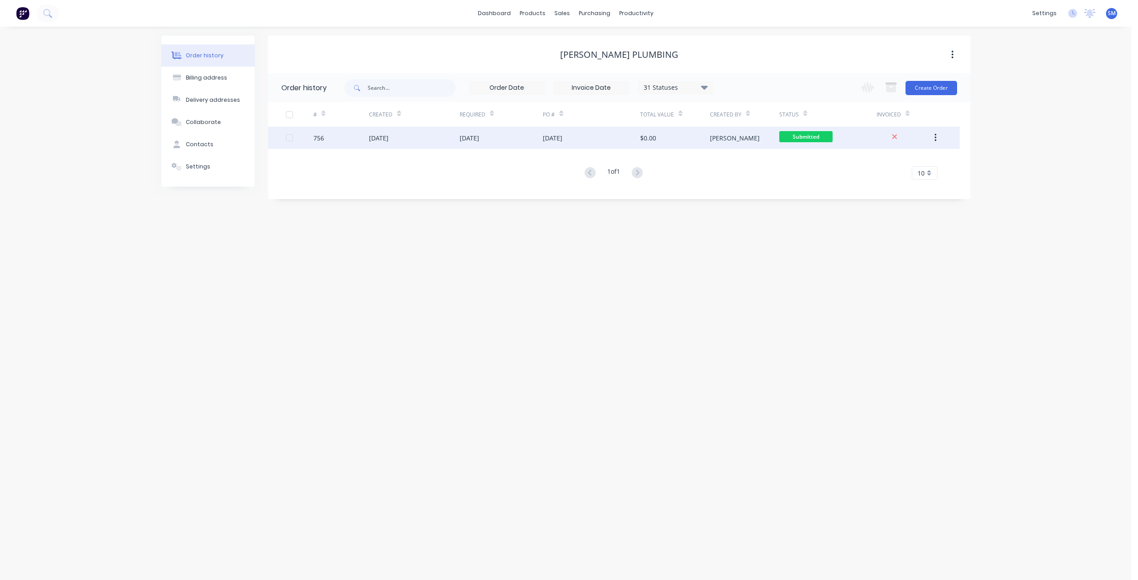
click at [389, 140] on div "[DATE]" at bounding box center [379, 137] width 20 height 9
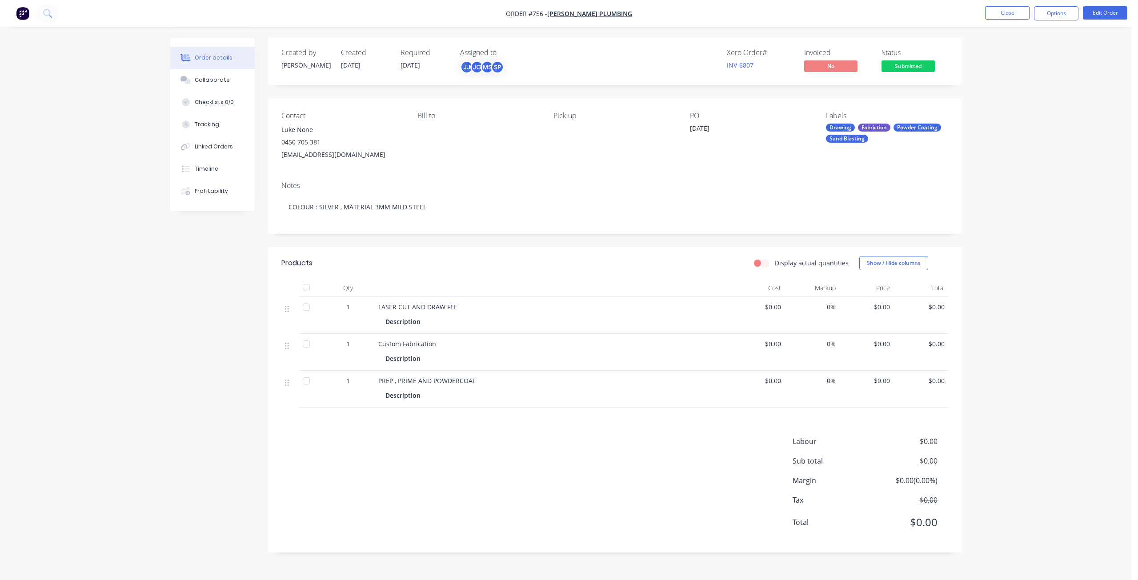
click at [397, 322] on div "Description" at bounding box center [404, 321] width 39 height 13
click at [1101, 12] on button "Edit Order" at bounding box center [1105, 12] width 44 height 13
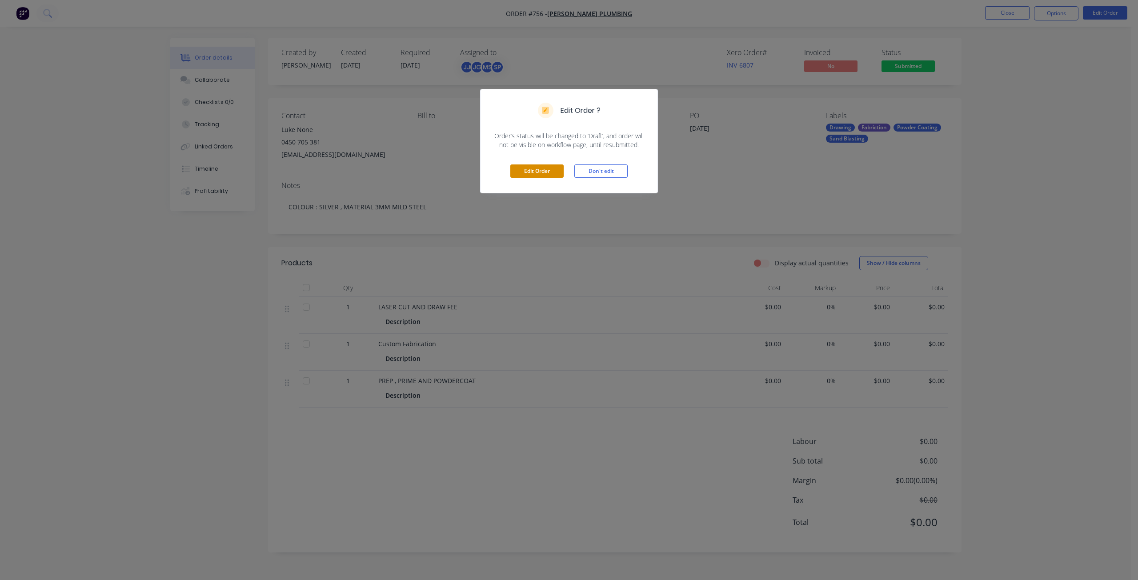
click at [529, 172] on button "Edit Order" at bounding box center [536, 170] width 53 height 13
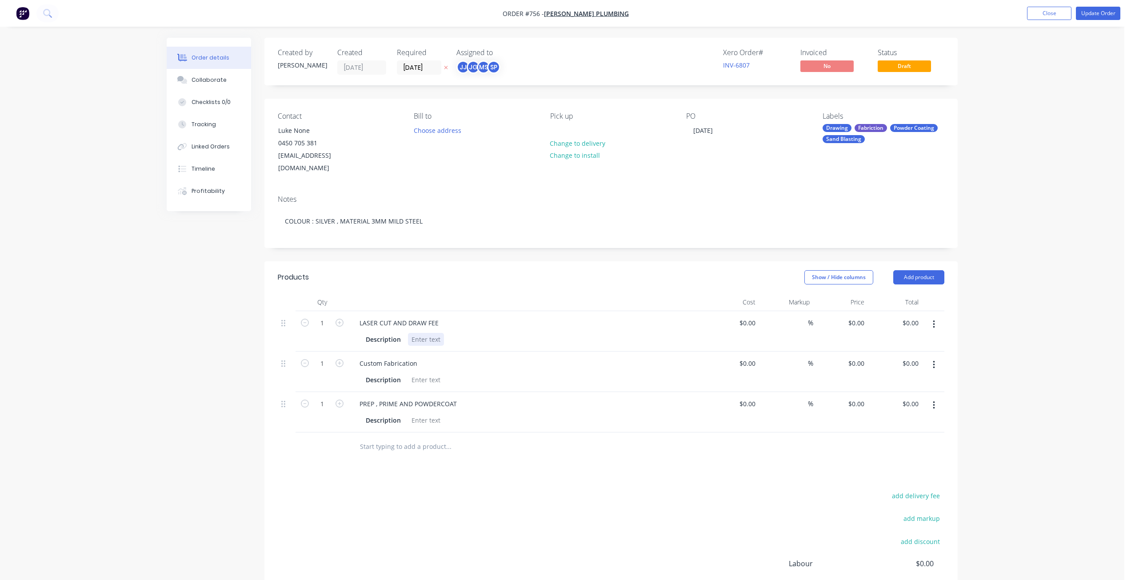
drag, startPoint x: 415, startPoint y: 323, endPoint x: 425, endPoint y: 328, distance: 11.5
click at [417, 333] on div at bounding box center [426, 339] width 36 height 13
click at [422, 373] on div at bounding box center [426, 379] width 36 height 13
click at [416, 414] on div at bounding box center [426, 420] width 36 height 13
click at [447, 414] on div "TRAP DOOR [PERSON_NAME]" at bounding box center [455, 420] width 94 height 13
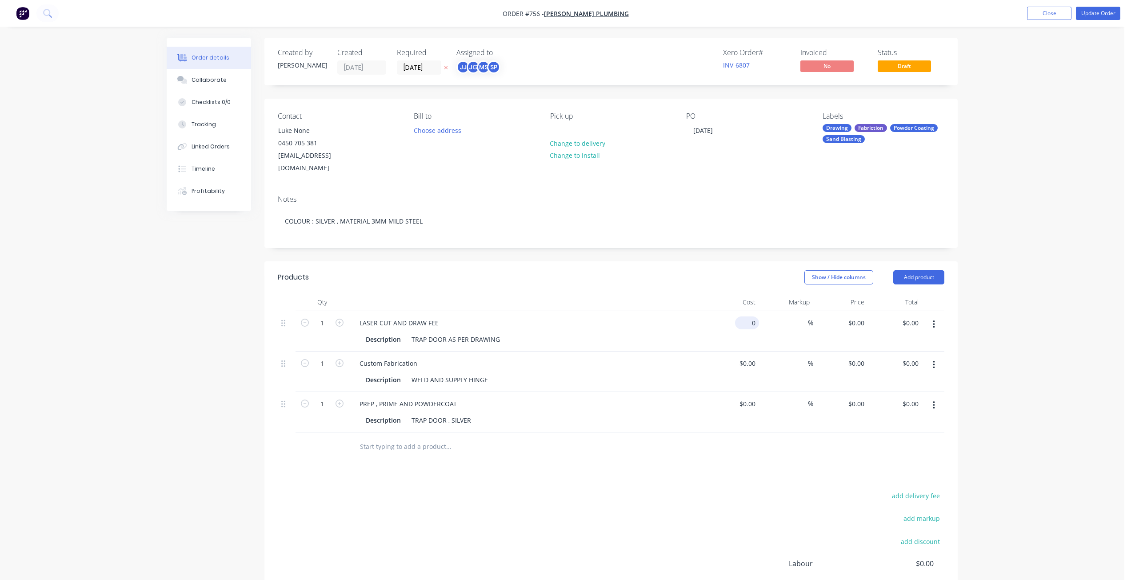
click at [753, 316] on input "0" at bounding box center [749, 322] width 20 height 13
type input "$1,200.00"
click at [805, 357] on input at bounding box center [803, 363] width 10 height 13
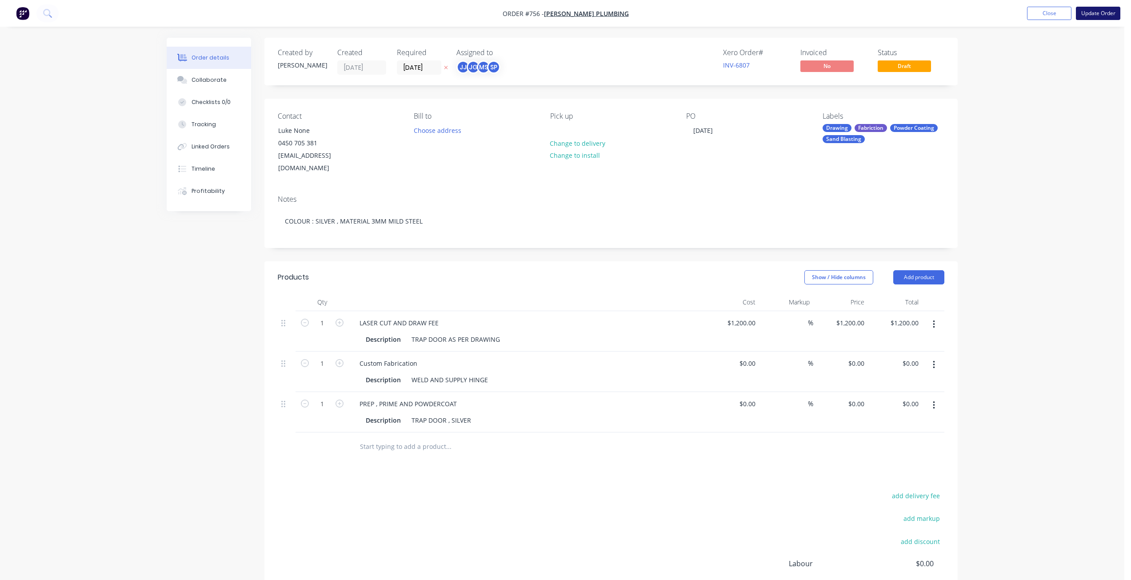
click at [1091, 10] on button "Update Order" at bounding box center [1098, 13] width 44 height 13
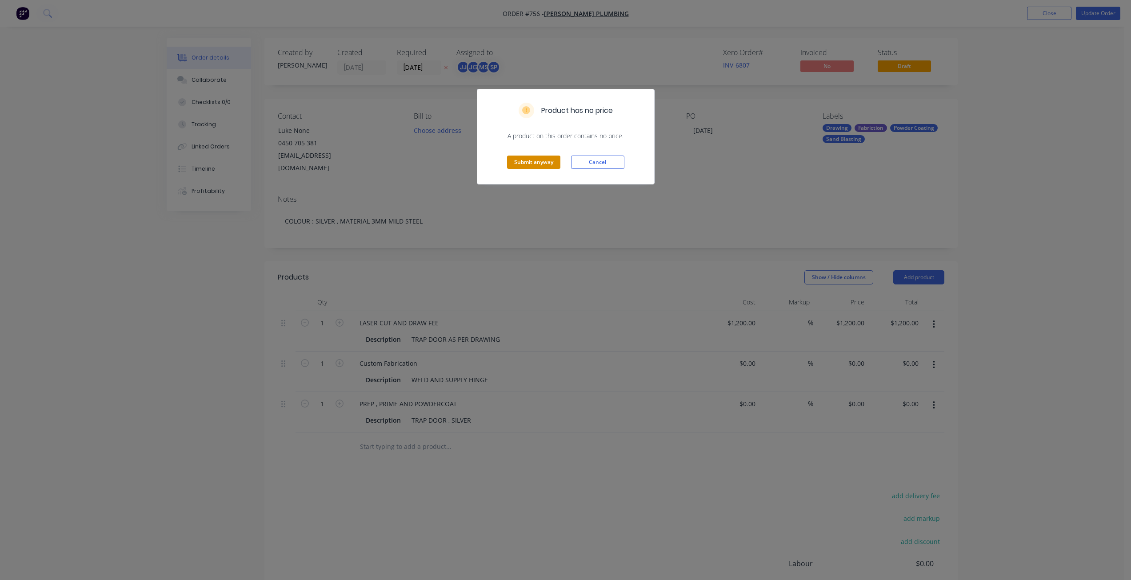
click at [524, 163] on button "Submit anyway" at bounding box center [533, 162] width 53 height 13
